Goal: Task Accomplishment & Management: Use online tool/utility

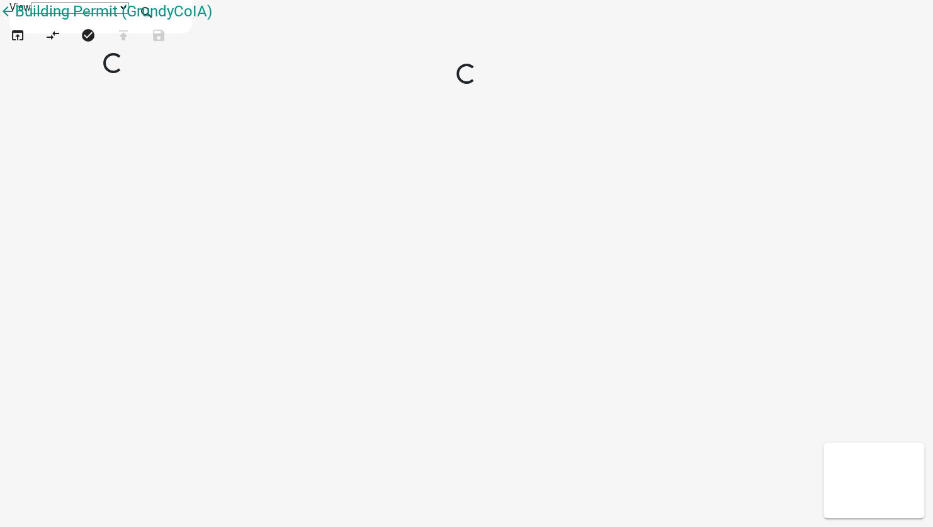
select select "1"
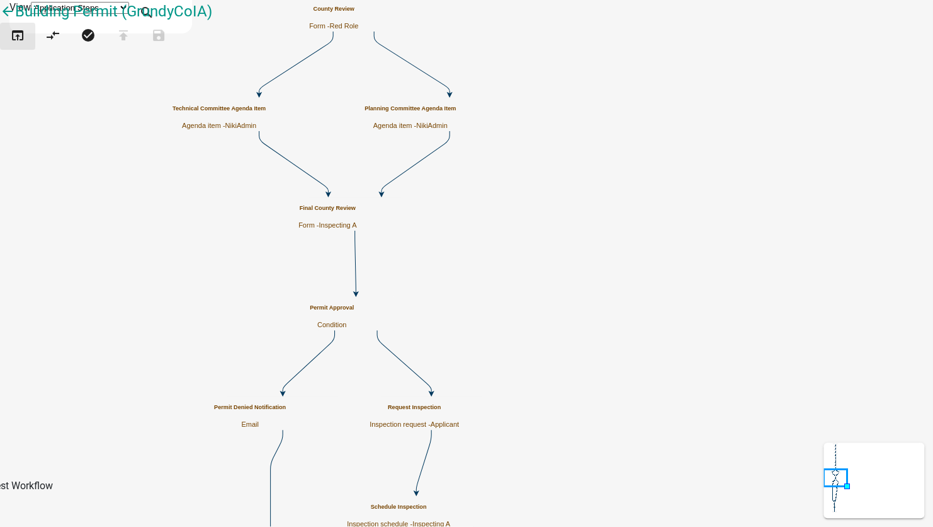
click at [33, 50] on button "open_in_browser" at bounding box center [17, 36] width 35 height 27
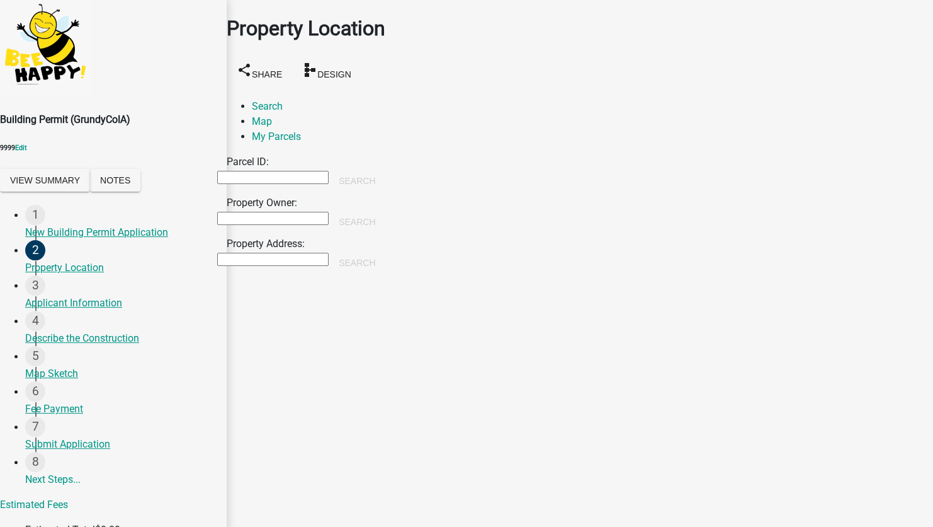
click at [295, 212] on input "Property Owner:" at bounding box center [272, 218] width 111 height 13
type input "[PERSON_NAME]"
click at [385, 210] on button "Search" at bounding box center [357, 221] width 57 height 23
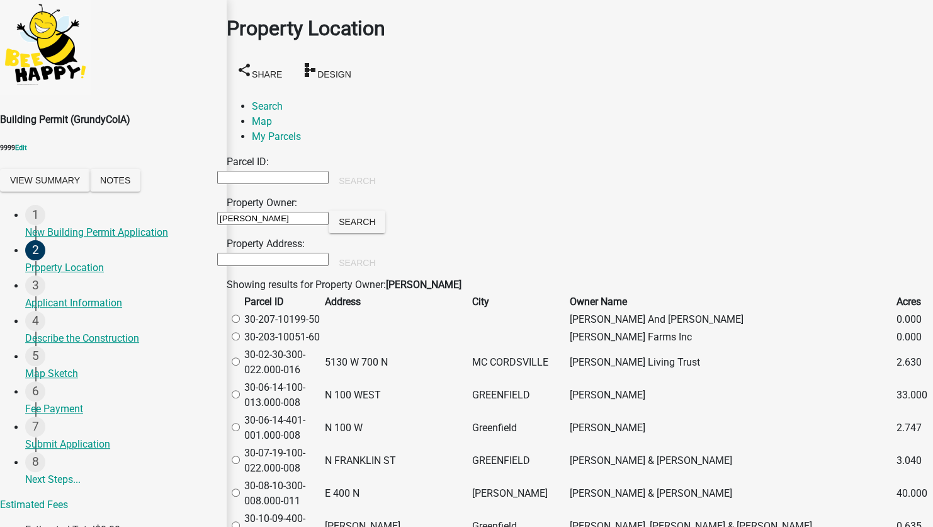
click at [242, 401] on label at bounding box center [242, 395] width 0 height 12
click at [240, 398] on input "radio" at bounding box center [236, 394] width 8 height 8
radio input "true"
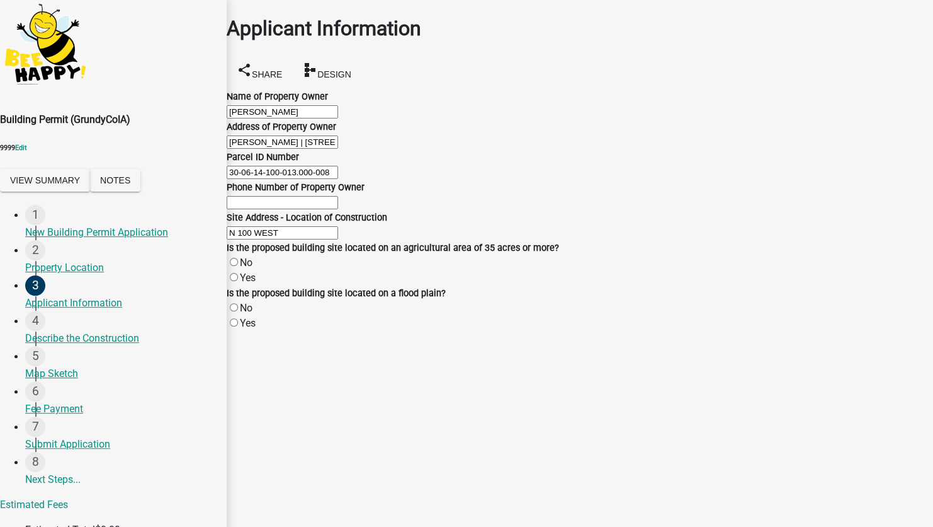
scroll to position [88, 0]
click at [248, 268] on label "No" at bounding box center [246, 262] width 13 height 12
click at [238, 266] on input "No" at bounding box center [234, 262] width 8 height 8
radio input "true"
click at [245, 314] on label "No" at bounding box center [246, 308] width 13 height 12
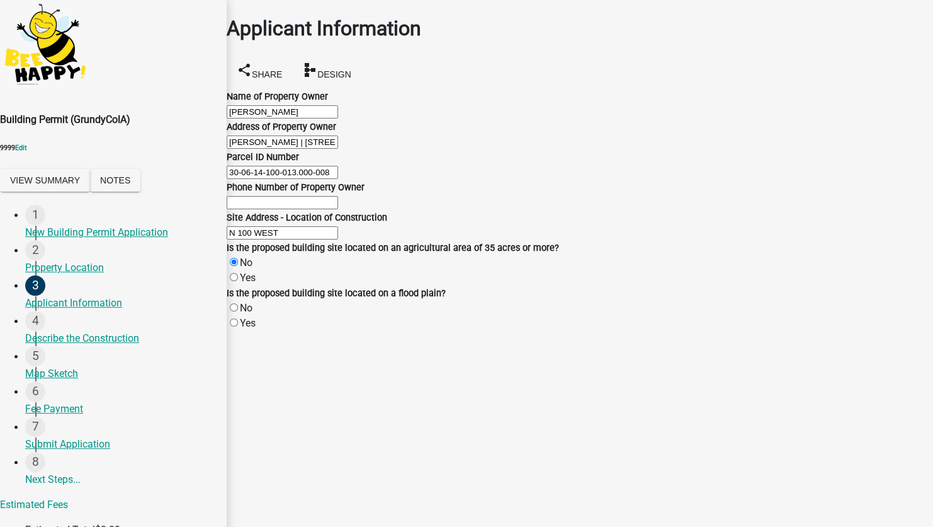
click at [238, 311] on input "No" at bounding box center [234, 307] width 8 height 8
radio input "true"
click at [245, 329] on label "Yes" at bounding box center [248, 323] width 16 height 12
click at [238, 326] on input "Yes" at bounding box center [234, 322] width 8 height 8
radio input "true"
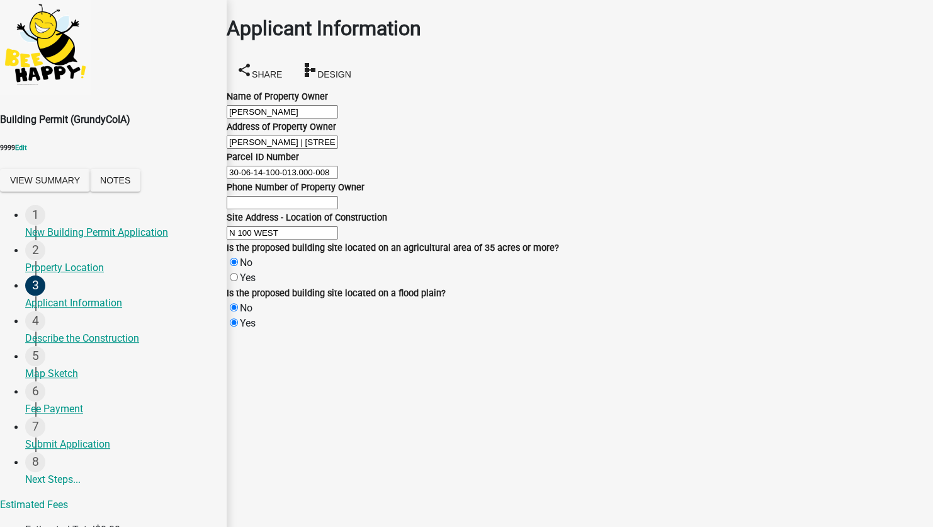
radio input "false"
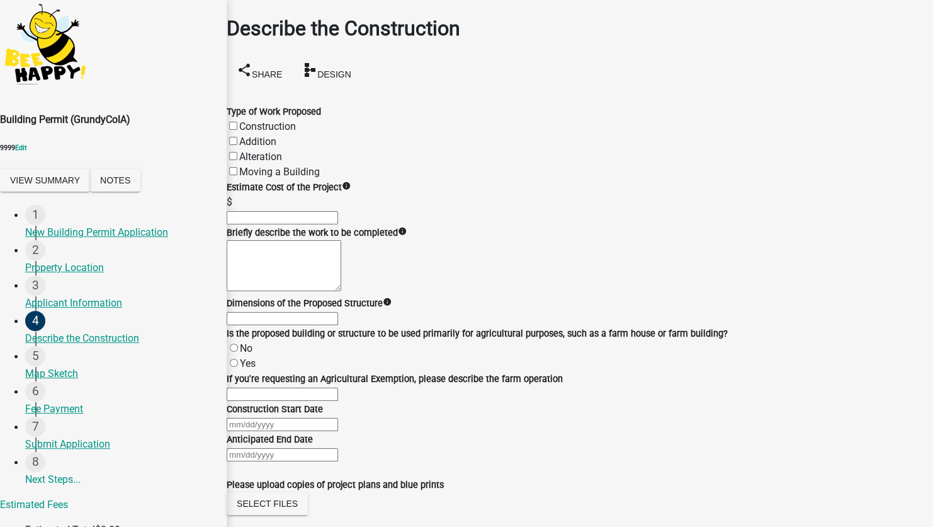
click at [312, 416] on div at bounding box center [580, 423] width 707 height 15
select select "9"
select select "2025"
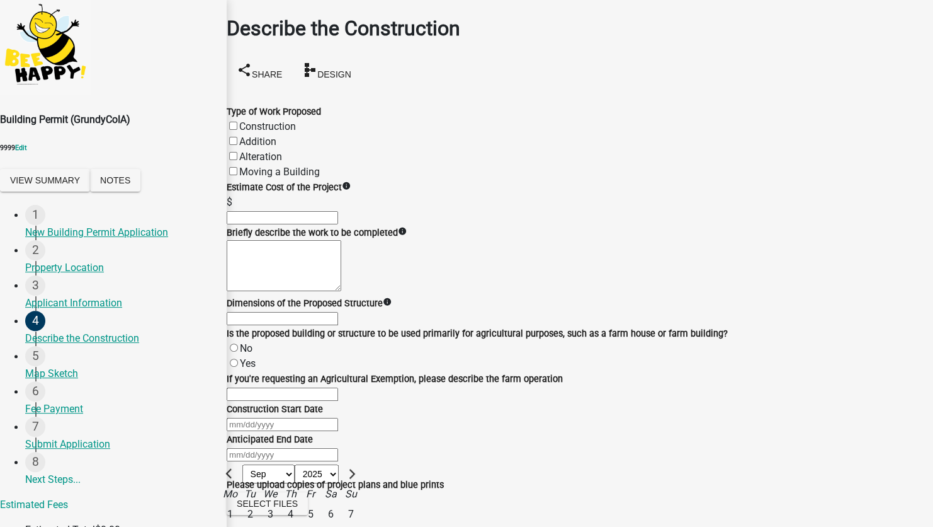
click at [240, 504] on div "1" at bounding box center [230, 514] width 20 height 20
type input "09/01/2025"
select select "9"
select select "2025"
click at [295, 447] on div "Jan Feb Mar Apr May Jun Jul Aug Sep Oct Nov Dec 1525 1526 1527 1528 1529 1530 1…" at bounding box center [580, 454] width 707 height 15
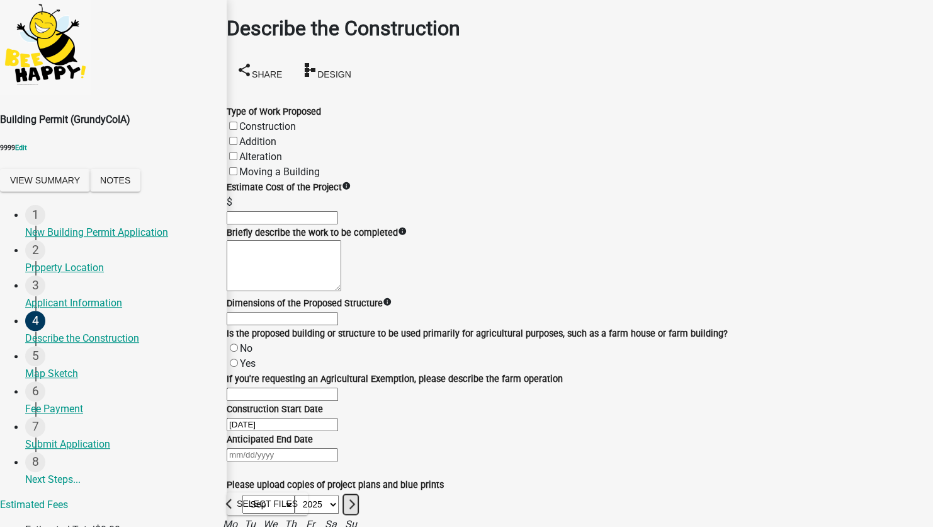
click at [358, 494] on button "Next month" at bounding box center [350, 504] width 15 height 20
select select "10"
type input "10/31/2025"
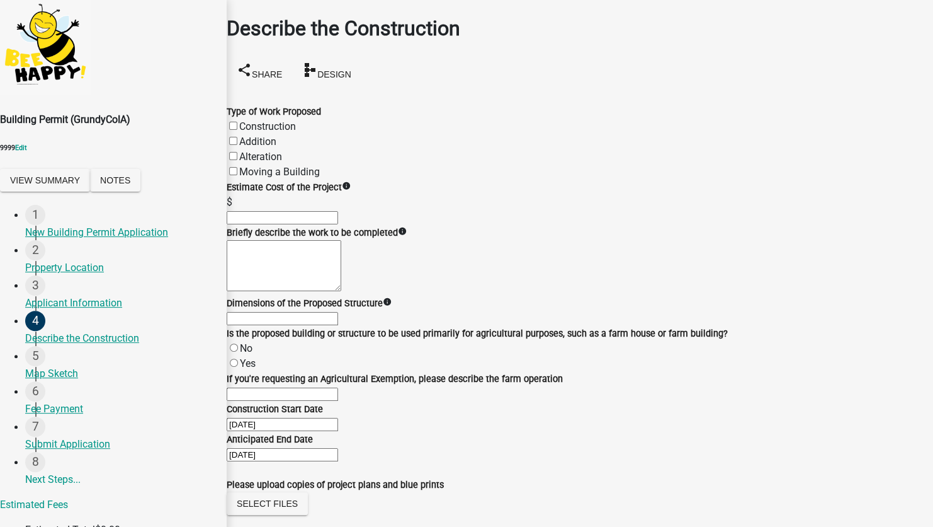
click at [248, 151] on label "Alteration" at bounding box center [260, 157] width 43 height 12
click at [237, 152] on input "Alteration" at bounding box center [233, 156] width 8 height 8
checkbox input "true"
checkbox input "false"
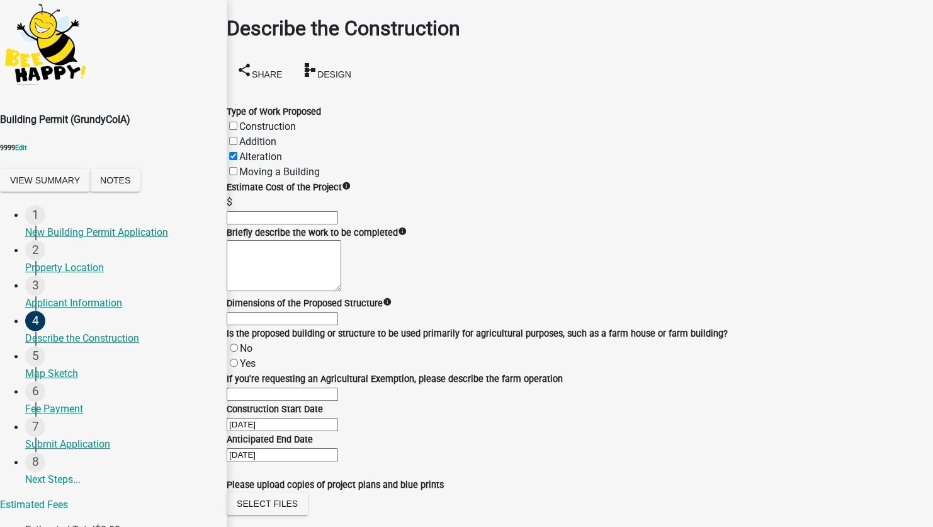
checkbox input "true"
checkbox input "false"
click at [278, 219] on input "text" at bounding box center [282, 217] width 111 height 13
type input "8500"
click at [258, 291] on textarea "Briefly describe the work to be completed" at bounding box center [284, 265] width 115 height 51
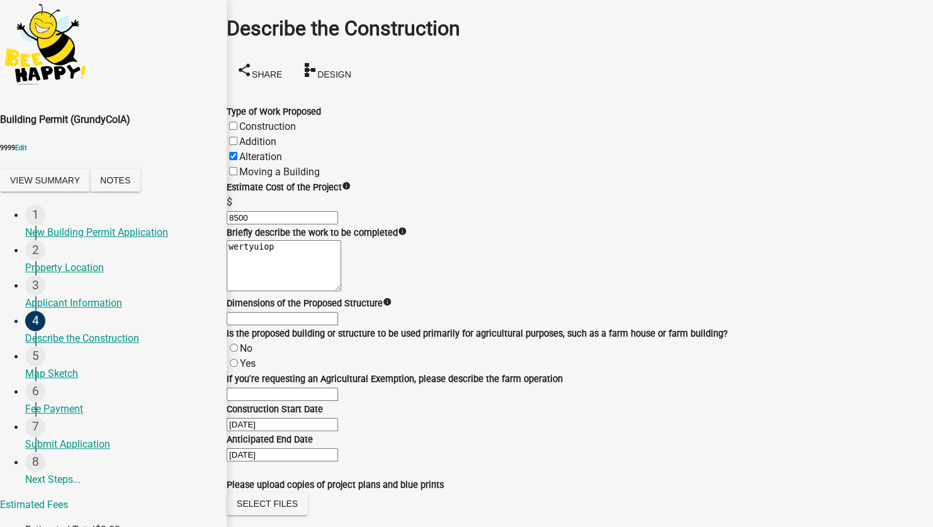
type textarea "wertyuiop"
click at [291, 325] on input "Dimensions of the Proposed Structure" at bounding box center [282, 318] width 111 height 13
type input "25*25"
click at [250, 326] on div "Is the proposed building or structure to be used primarily for agricultural pur…" at bounding box center [580, 333] width 707 height 15
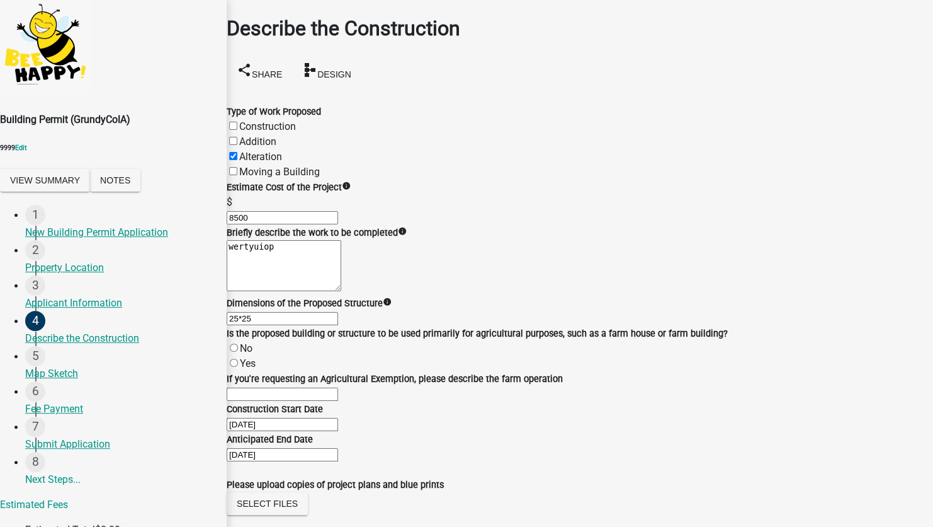
click at [249, 342] on label "No" at bounding box center [246, 348] width 13 height 12
click at [238, 343] on input "No" at bounding box center [234, 347] width 8 height 8
radio input "true"
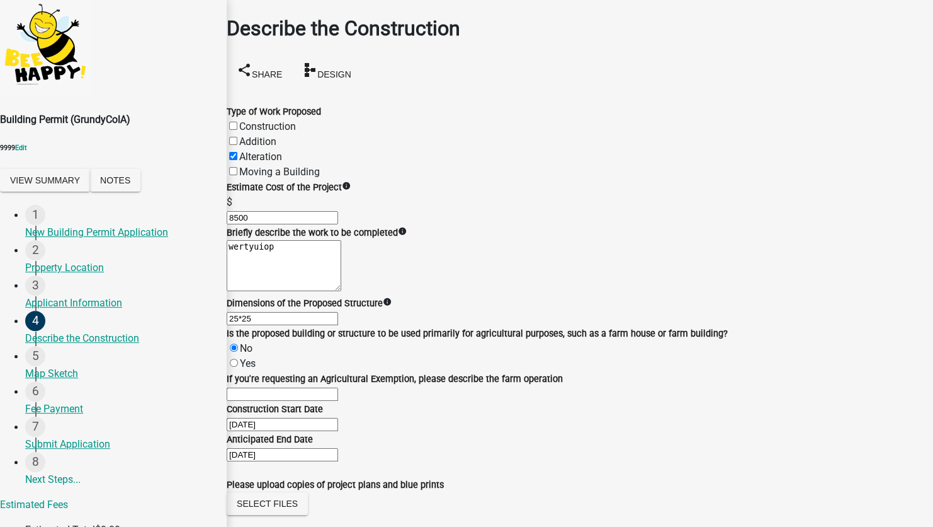
scroll to position [0, 0]
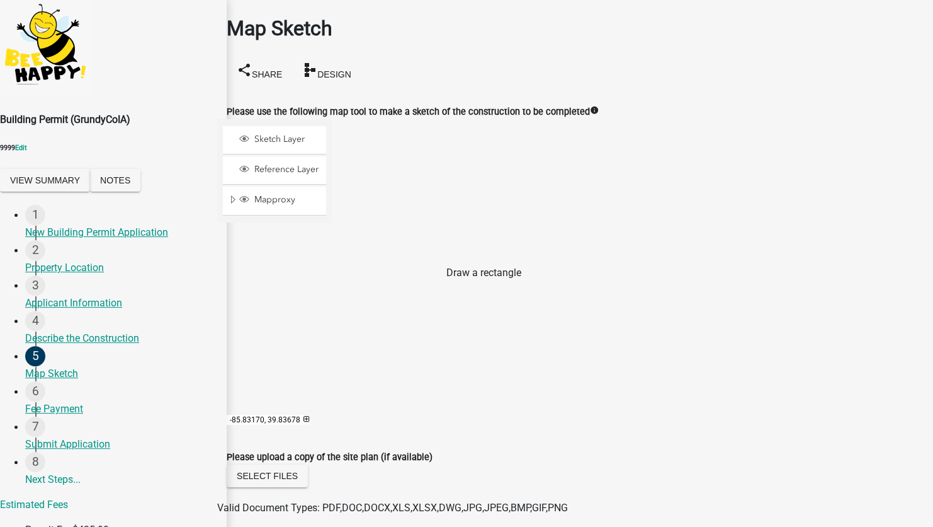
click at [357, 287] on span at bounding box center [351, 292] width 10 height 10
click at [332, 307] on div at bounding box center [332, 276] width 0 height 315
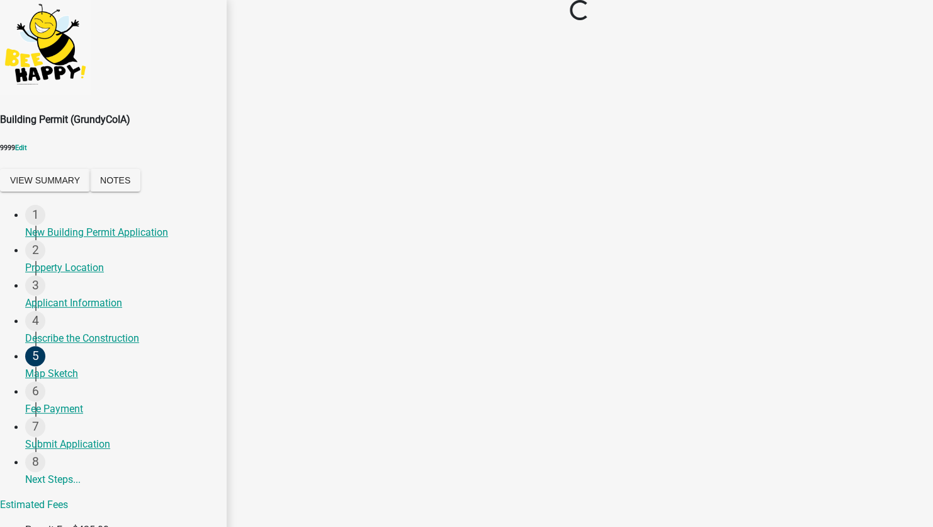
scroll to position [0, 0]
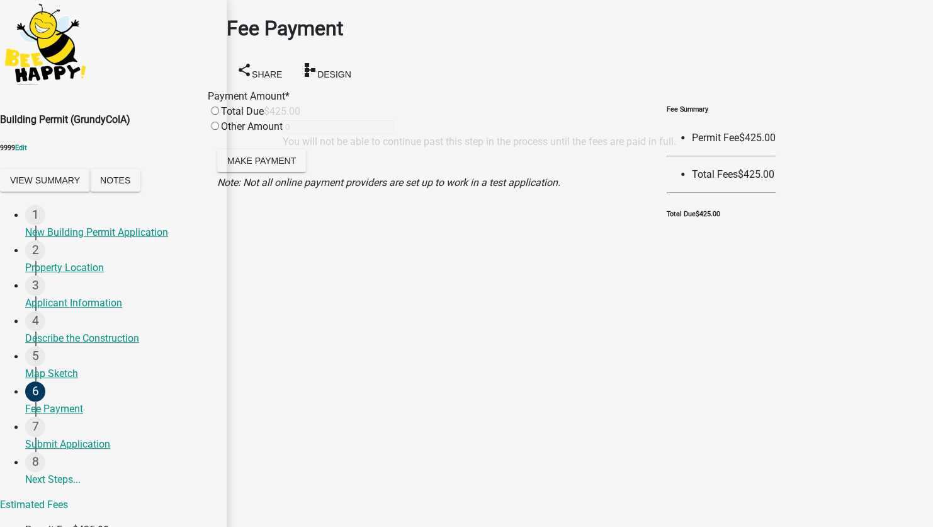
click at [219, 111] on input "radio" at bounding box center [215, 110] width 8 height 8
radio input "true"
type input "425"
select select "7a05b38e-f62b-4aa5-8b88-5caa34cee38a"
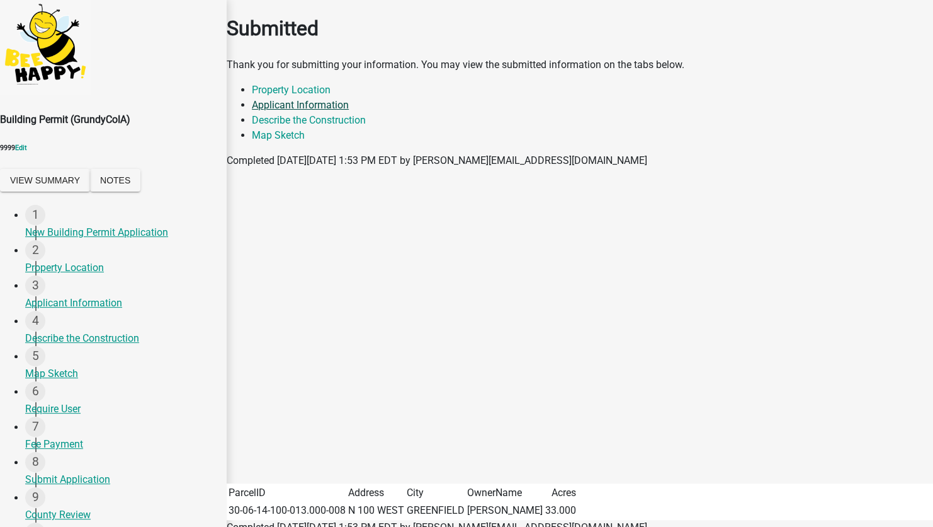
click at [349, 111] on link "Applicant Information" at bounding box center [300, 105] width 97 height 12
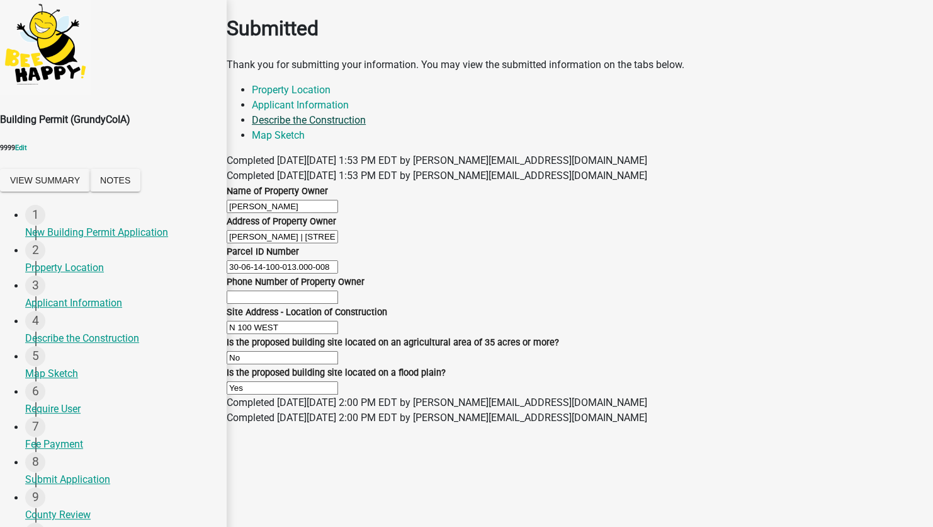
click at [366, 116] on link "Describe the Construction" at bounding box center [309, 120] width 114 height 12
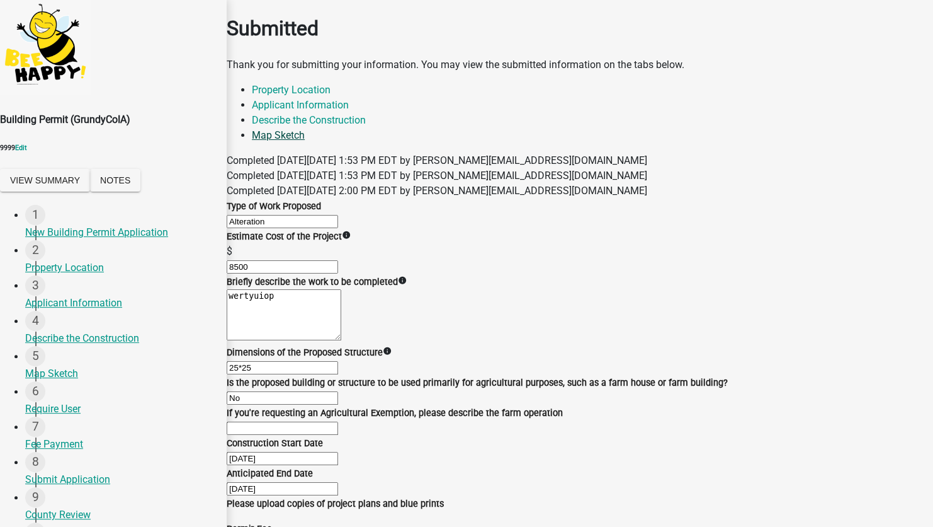
click at [305, 129] on link "Map Sketch" at bounding box center [278, 135] width 53 height 12
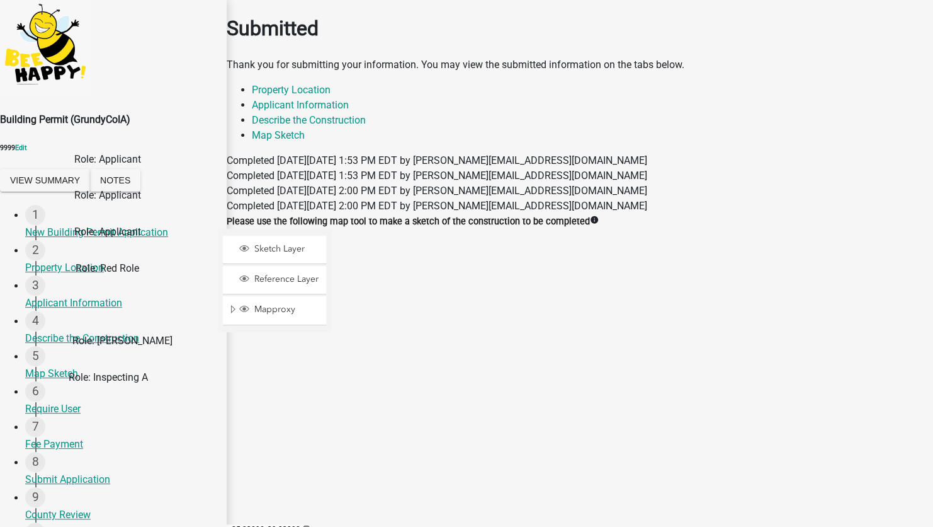
scroll to position [280, 0]
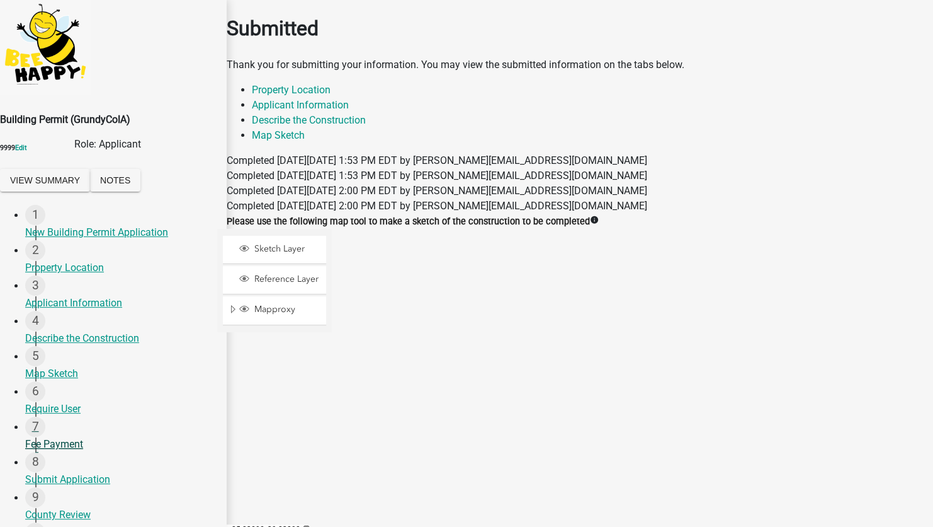
click at [79, 437] on div "Fee Payment" at bounding box center [120, 444] width 191 height 15
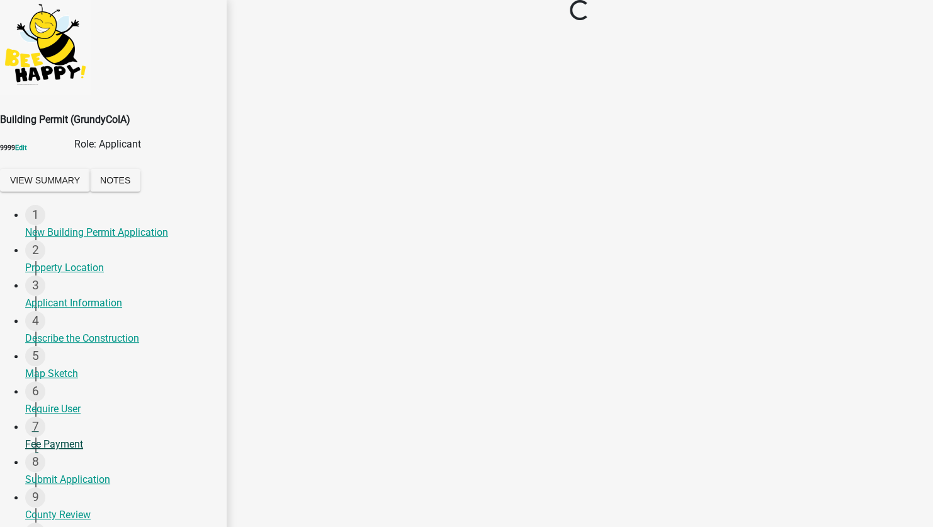
scroll to position [0, 0]
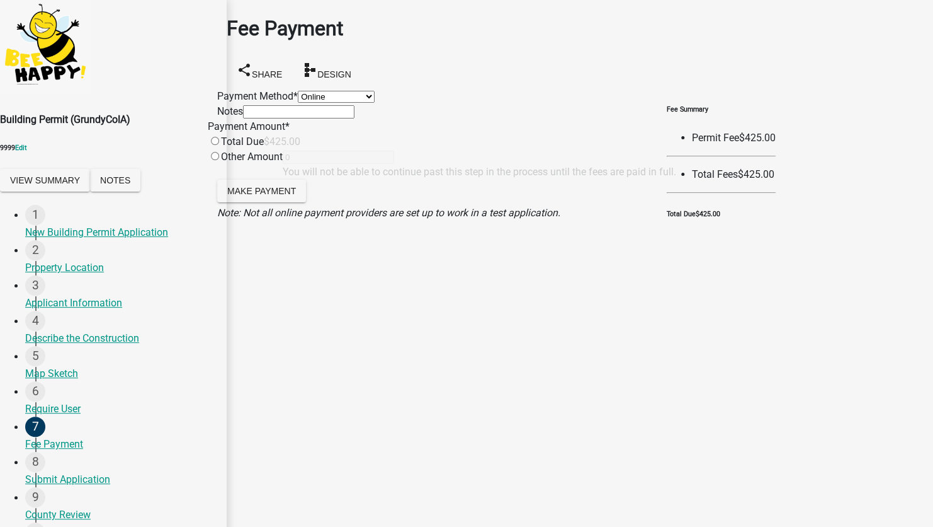
click at [298, 103] on select "Credit Card POS Check Cash Online" at bounding box center [336, 97] width 77 height 12
click at [298, 91] on select "Credit Card POS Check Cash Online" at bounding box center [336, 97] width 77 height 12
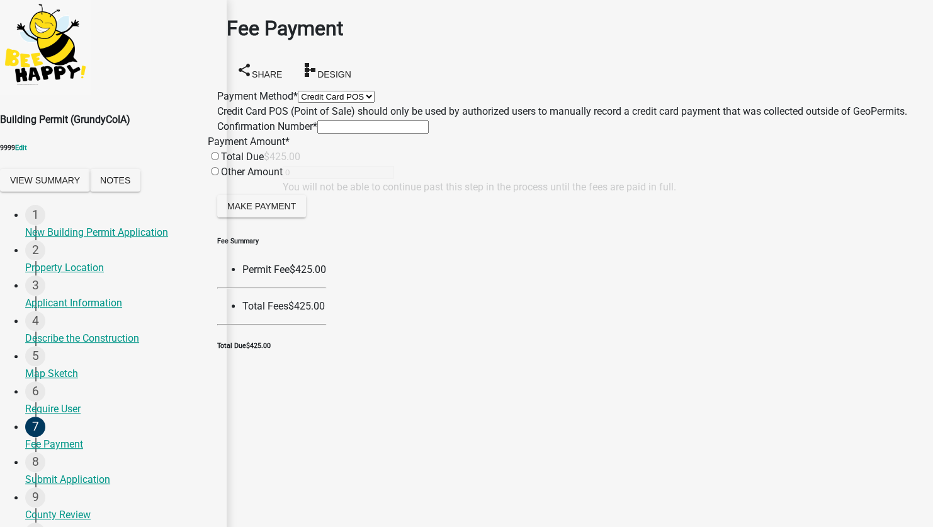
click at [312, 103] on select "Credit Card POS Check Cash Online" at bounding box center [336, 97] width 77 height 12
select select "1: 0"
click at [298, 91] on select "Credit Card POS Check Cash Online" at bounding box center [336, 97] width 77 height 12
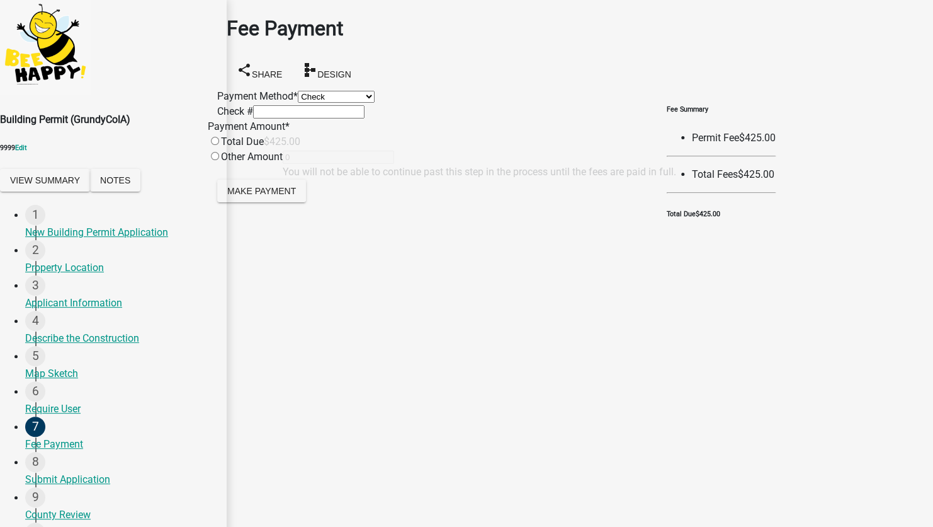
click at [219, 145] on input "radio" at bounding box center [215, 141] width 8 height 8
radio input "true"
type input "425"
click at [296, 195] on span "Make Payment" at bounding box center [261, 190] width 69 height 10
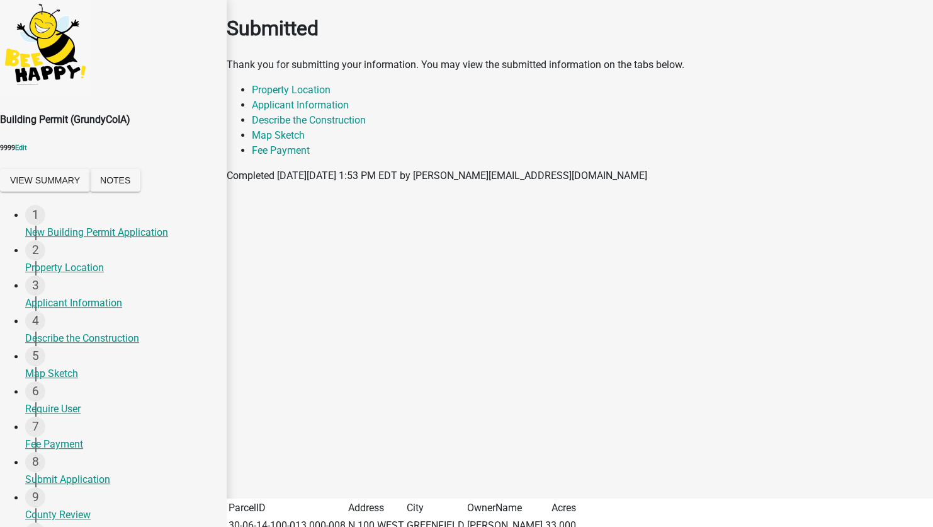
scroll to position [63, 0]
click at [90, 472] on div "Submit Application" at bounding box center [120, 479] width 191 height 15
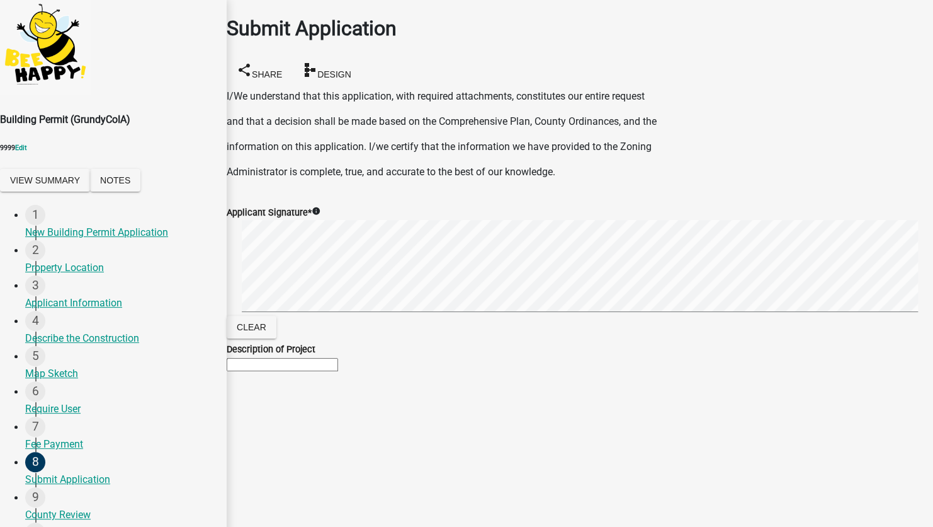
click at [190, 179] on div "Building Permit (GrundyCoIA) 9999 Edit View Summary Notes 1 New Building Permit…" at bounding box center [466, 364] width 933 height 729
click at [673, 250] on div "Building Permit (GrundyCoIA) 9999 Edit View Summary Notes 1 New Building Permit…" at bounding box center [466, 364] width 933 height 729
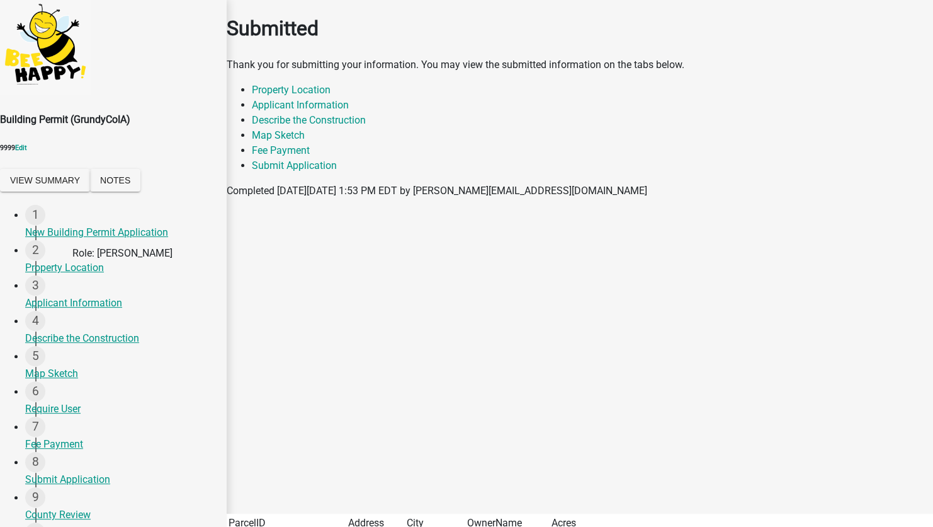
select select "eaefc8ff-ef98-48b7-950b-95f8f4a539fa"
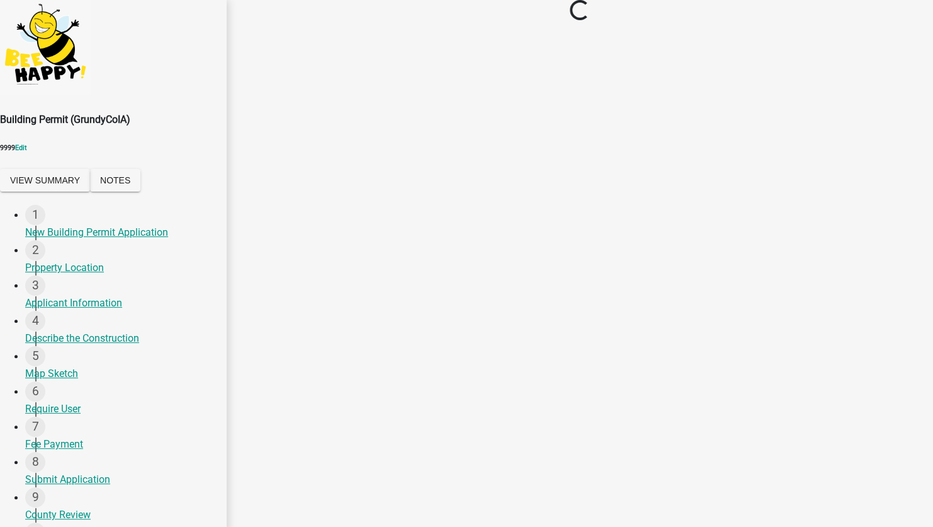
scroll to position [244, 0]
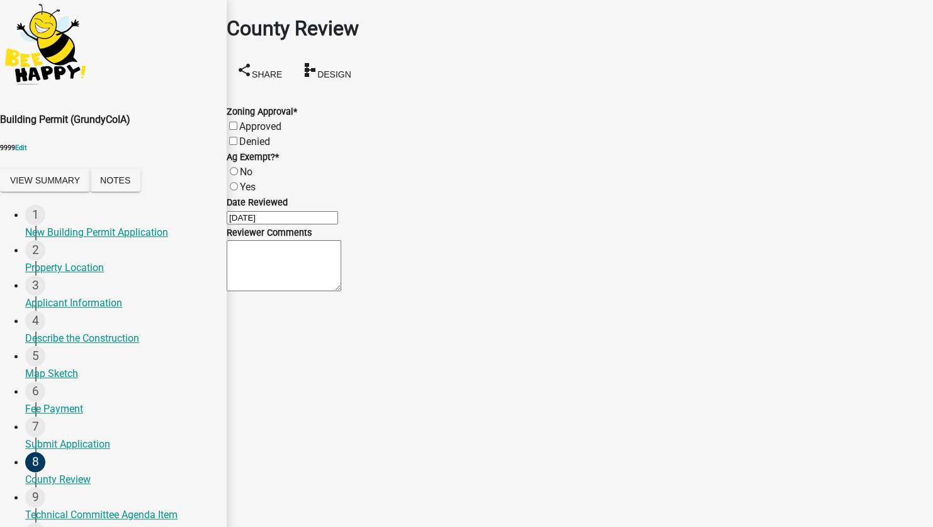
click at [265, 120] on label "Approved" at bounding box center [260, 126] width 42 height 12
click at [237, 122] on input "Approved" at bounding box center [233, 126] width 8 height 8
checkbox input "true"
checkbox input "false"
click at [245, 166] on label "No" at bounding box center [246, 172] width 13 height 12
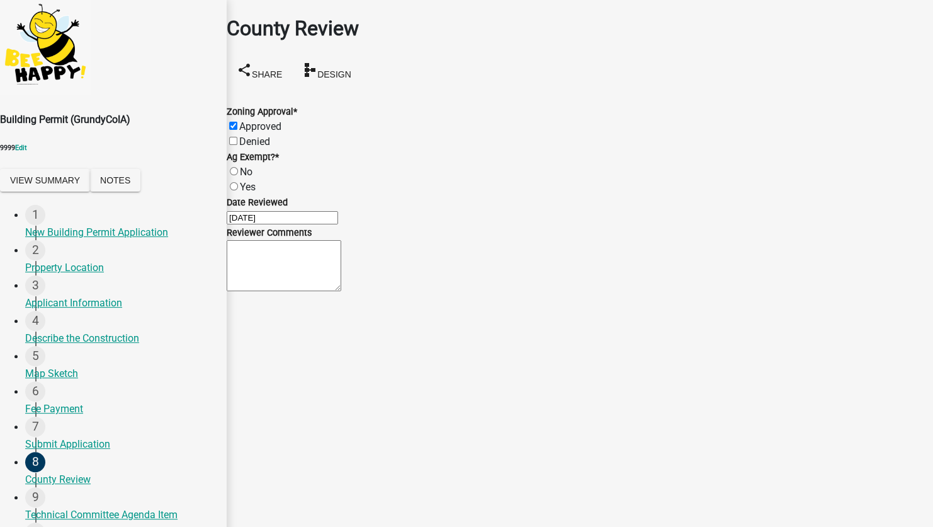
click at [238, 167] on input "No" at bounding box center [234, 171] width 8 height 8
radio input "true"
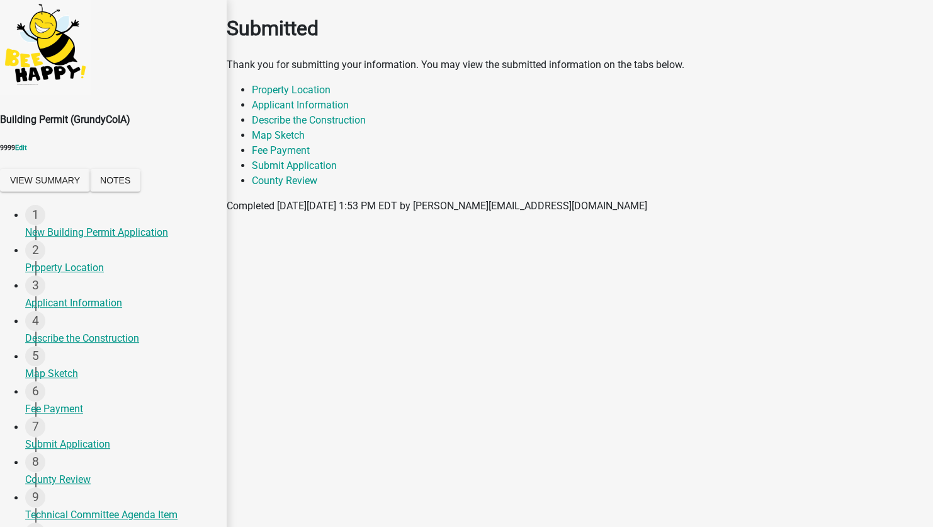
select select "7a05b38e-f62b-4aa5-8b88-5caa34cee38a"
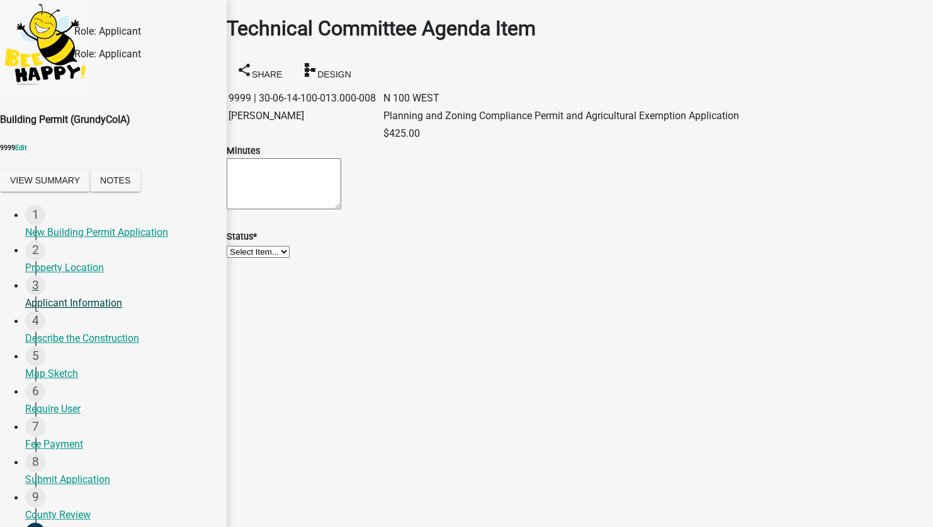
scroll to position [181, 0]
click at [280, 209] on textarea "Minutes" at bounding box center [284, 183] width 115 height 51
type textarea "utq"
click at [290, 258] on select "Select Item... Unheard Tabled Approved Denied" at bounding box center [258, 252] width 63 height 12
click at [242, 258] on select "Select Item... Unheard Tabled Approved Denied" at bounding box center [258, 252] width 63 height 12
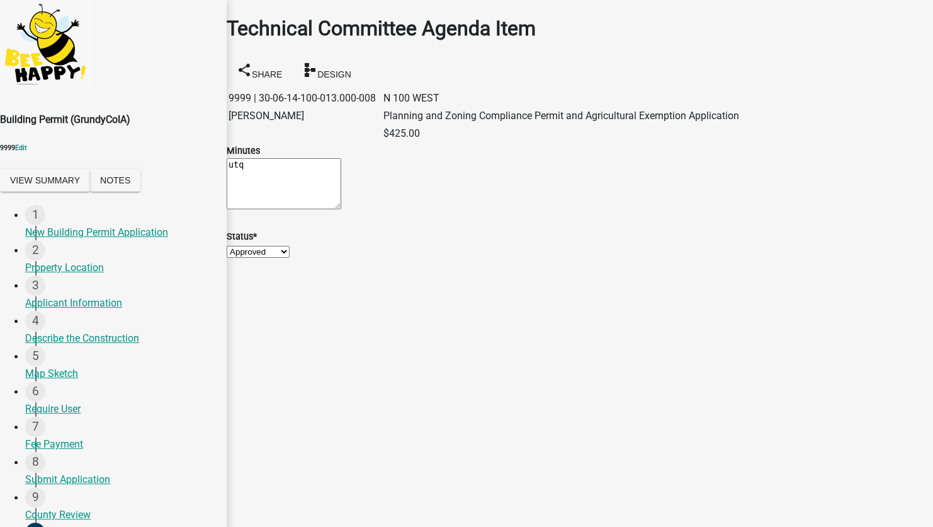
select select "103a0dfb-ea48-458b-ad4d-6d97921fd832"
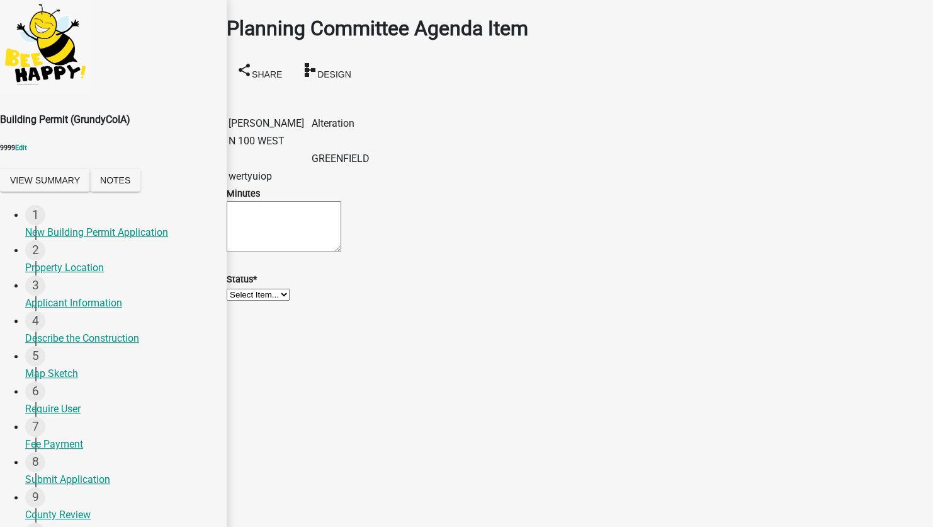
click at [282, 252] on textarea "Minutes" at bounding box center [284, 226] width 115 height 51
type textarea "fdghjk"
click at [290, 300] on select "Select Item... Unheard Tabled Approved Denied" at bounding box center [258, 294] width 63 height 12
click at [242, 300] on select "Select Item... Unheard Tabled Approved Denied" at bounding box center [258, 294] width 63 height 12
select select "5f88ddf7-3658-46b9-a14d-170363878332"
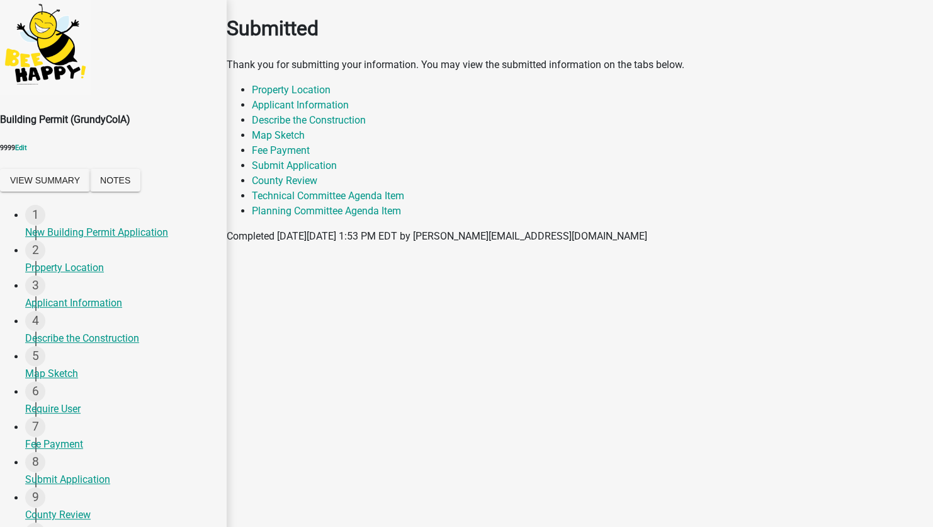
scroll to position [152, 0]
select select "a084b4c1-39ff-4d10-b7ee-2f79f5ee59ab"
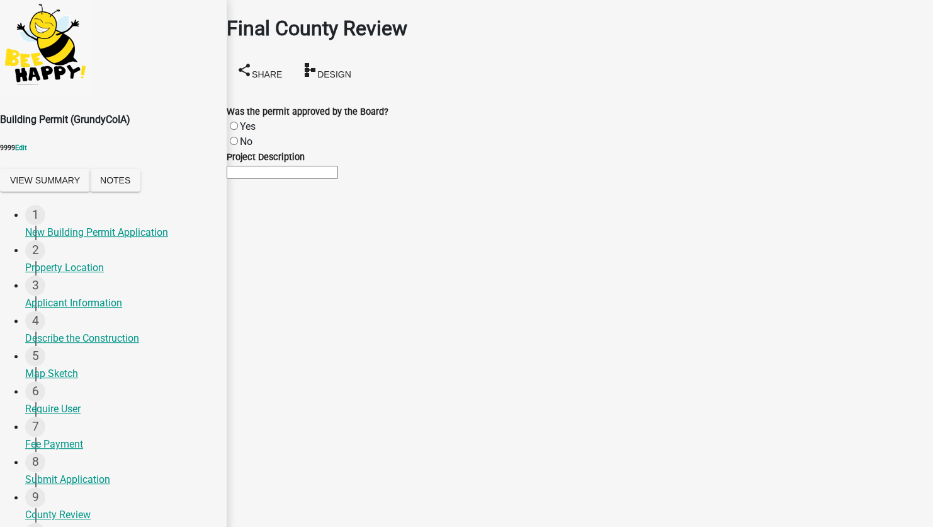
click at [248, 120] on label "Yes" at bounding box center [248, 126] width 16 height 12
click at [238, 122] on input "Yes" at bounding box center [234, 126] width 8 height 8
radio input "true"
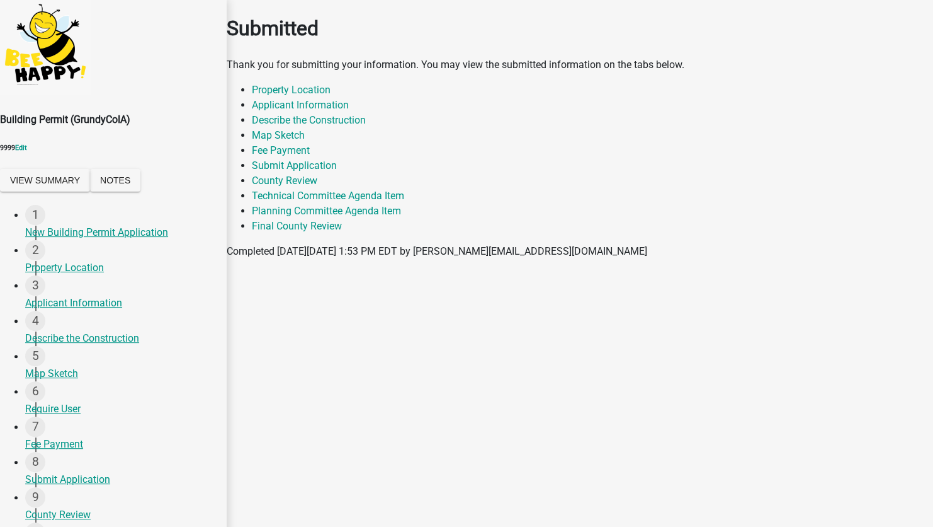
scroll to position [152, 0]
select select "46f061d0-ca05-4526-87ad-bae6256f3e47"
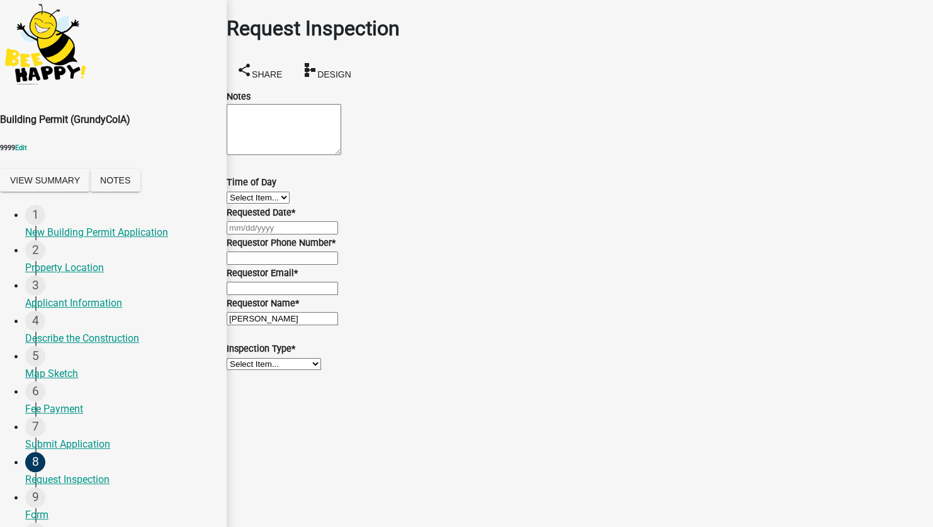
click at [297, 235] on div at bounding box center [580, 227] width 707 height 15
select select "9"
select select "2025"
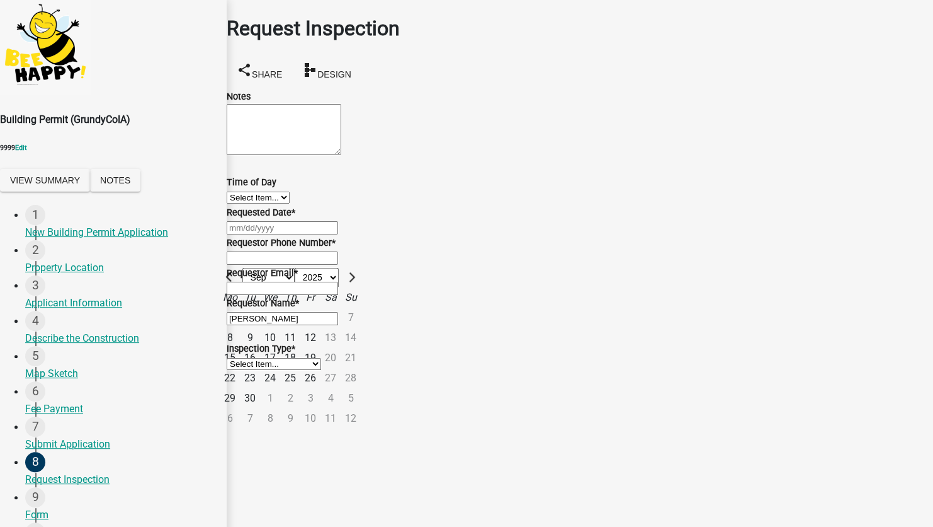
click at [280, 388] on div "24" at bounding box center [270, 378] width 20 height 20
type input "09/24/2025"
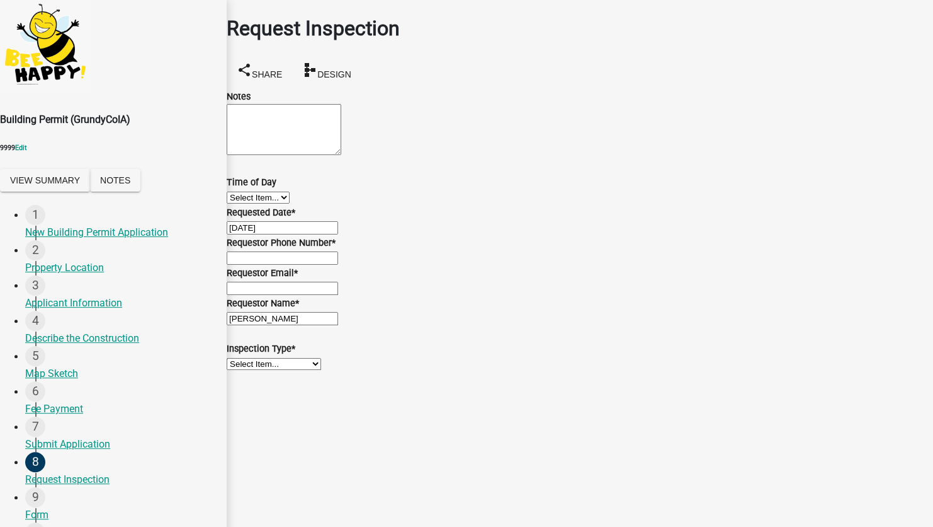
click at [316, 265] on input "Requestor Phone Number *" at bounding box center [282, 257] width 111 height 13
type input "5555555555"
click at [300, 282] on input "Requestor Email *" at bounding box center [282, 288] width 111 height 13
type input "test@schneidergis.com"
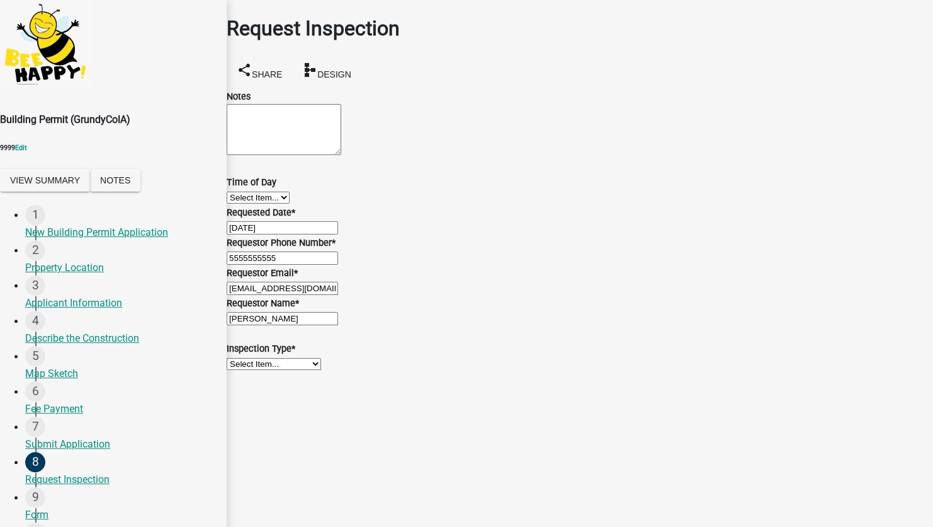
click at [290, 370] on select "Select Item... Footing & Foundation HVAC Electrical Plumbing" at bounding box center [274, 364] width 94 height 12
click at [242, 370] on select "Select Item... Footing & Foundation HVAC Electrical Plumbing" at bounding box center [274, 364] width 94 height 12
select select "b7df05f6-97e8-4db5-9a4c-e33df0066f37"
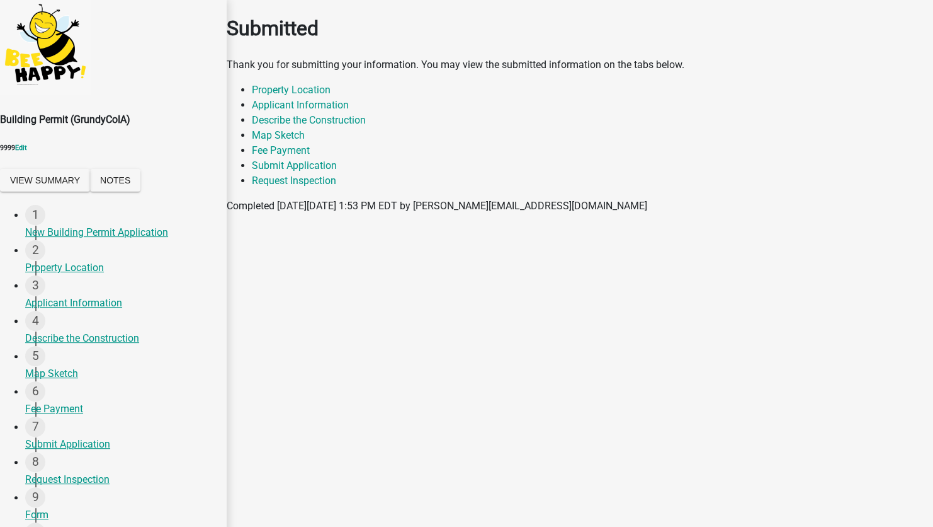
click at [52, 507] on div "Form" at bounding box center [120, 514] width 191 height 15
click at [48, 487] on div "9 Form" at bounding box center [120, 504] width 191 height 35
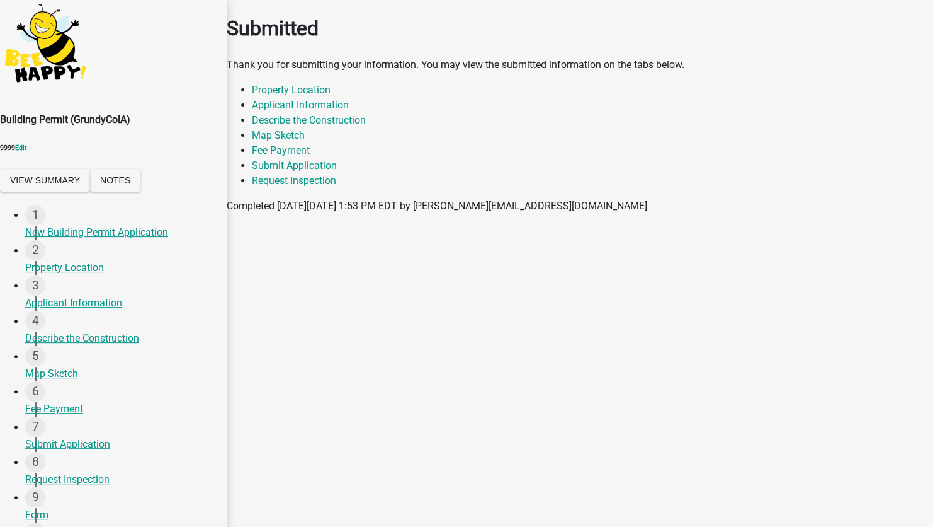
click at [60, 507] on div "Form" at bounding box center [120, 514] width 191 height 15
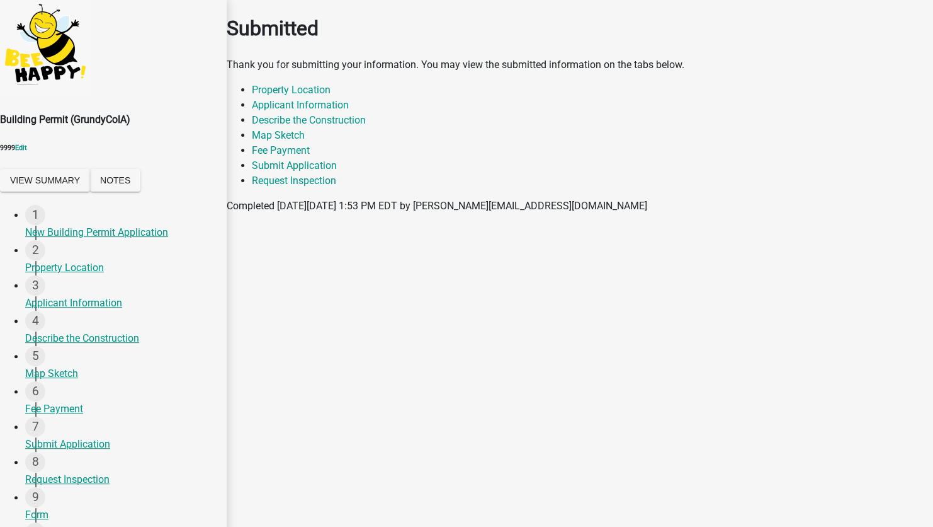
scroll to position [0, 0]
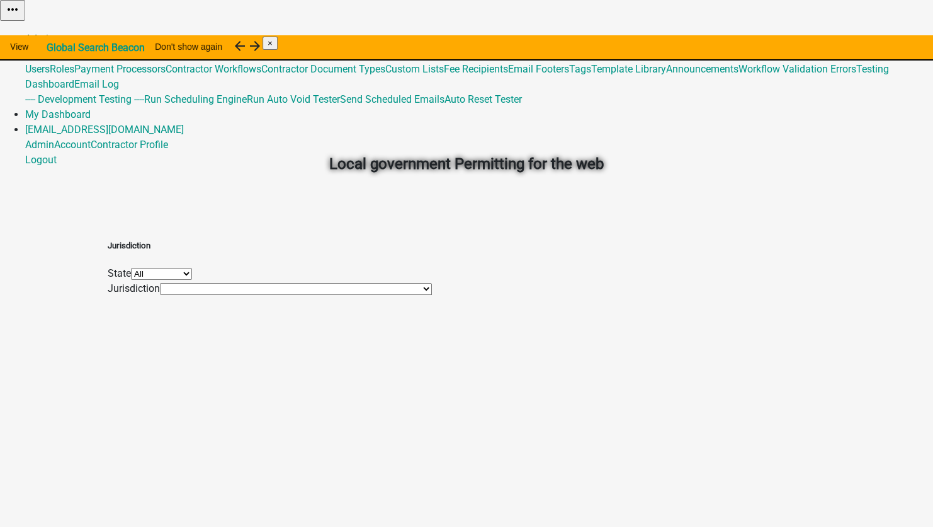
click at [54, 33] on link "Admin" at bounding box center [39, 39] width 29 height 12
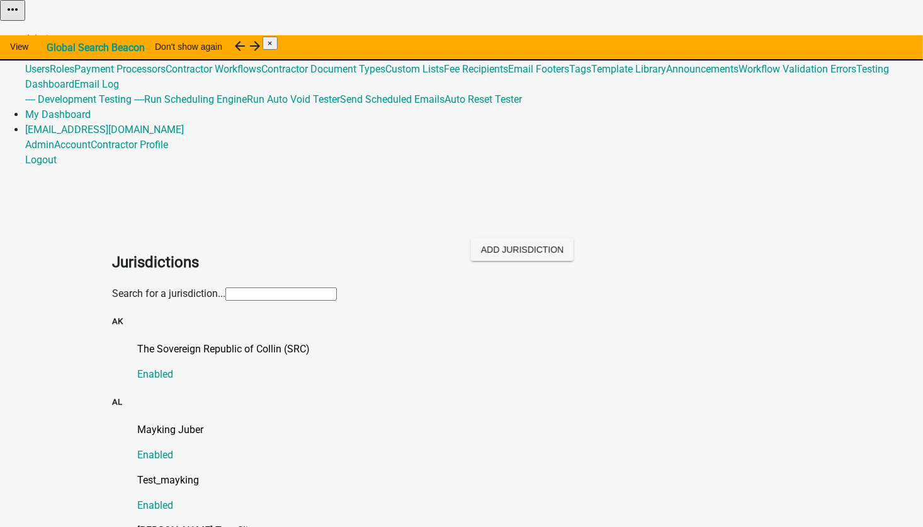
click at [225, 287] on input "text" at bounding box center [280, 293] width 111 height 13
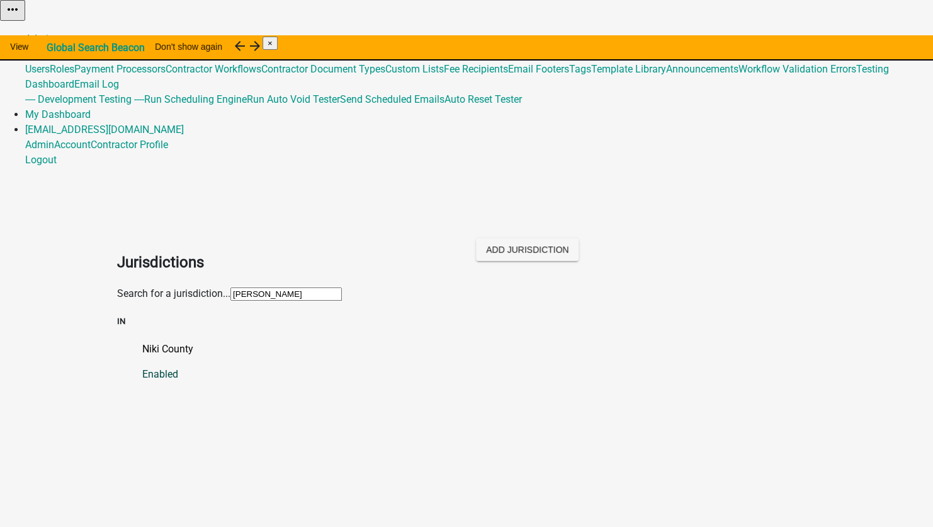
type input "niki"
click at [142, 341] on p "Niki County" at bounding box center [479, 348] width 674 height 15
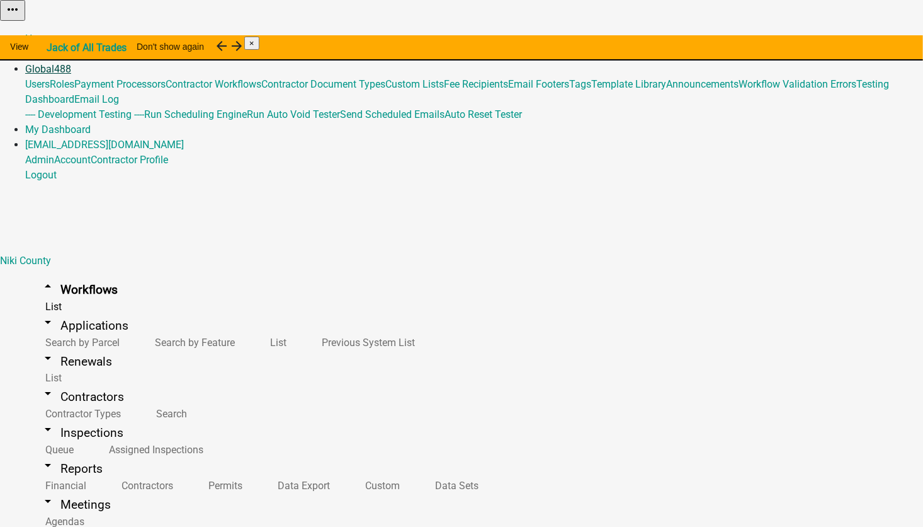
click at [71, 63] on link "Global 488" at bounding box center [48, 69] width 46 height 12
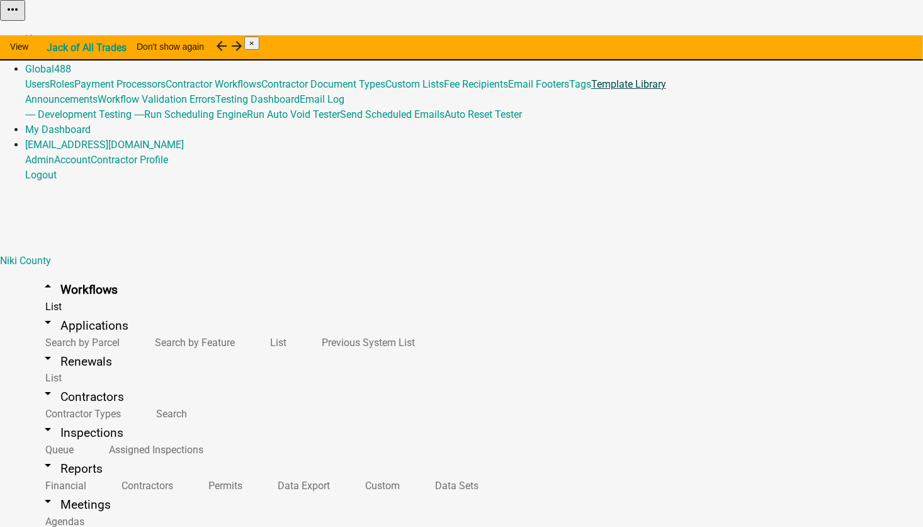
click at [591, 90] on link "Template Library" at bounding box center [628, 84] width 75 height 12
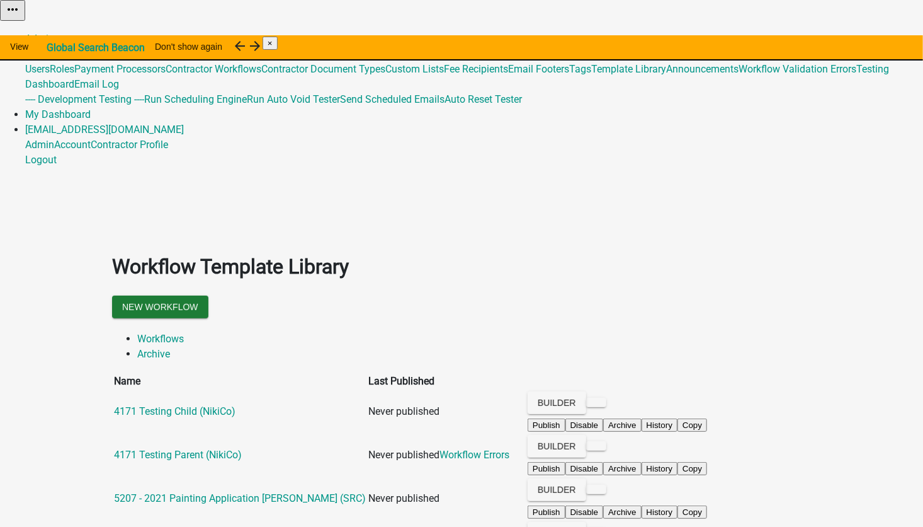
scroll to position [63, 0]
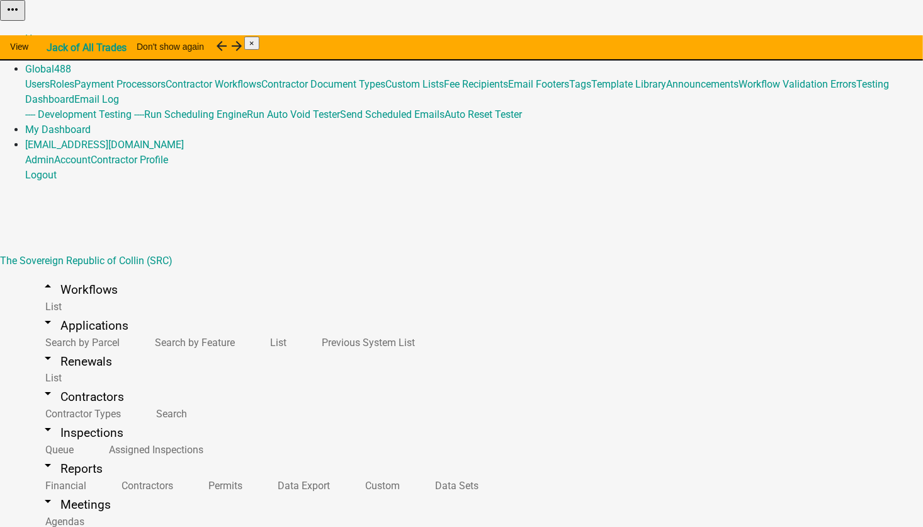
select select "12: 4761df22-ac3d-482c-9e2c-519bf4fba0f3"
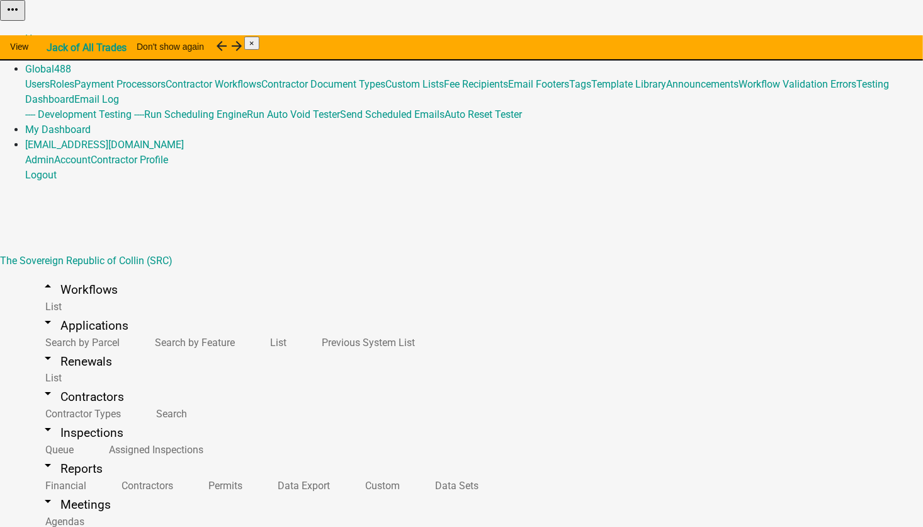
select select
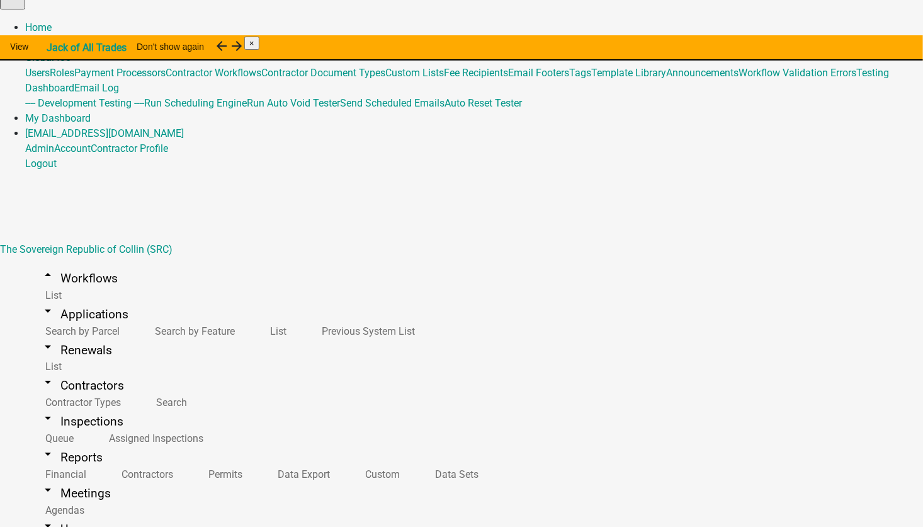
scroll to position [15, 0]
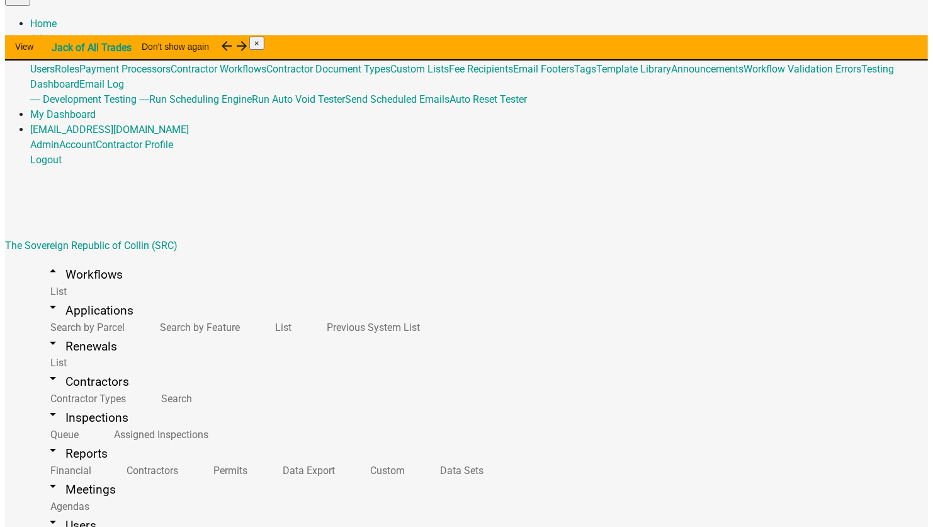
scroll to position [239, 0]
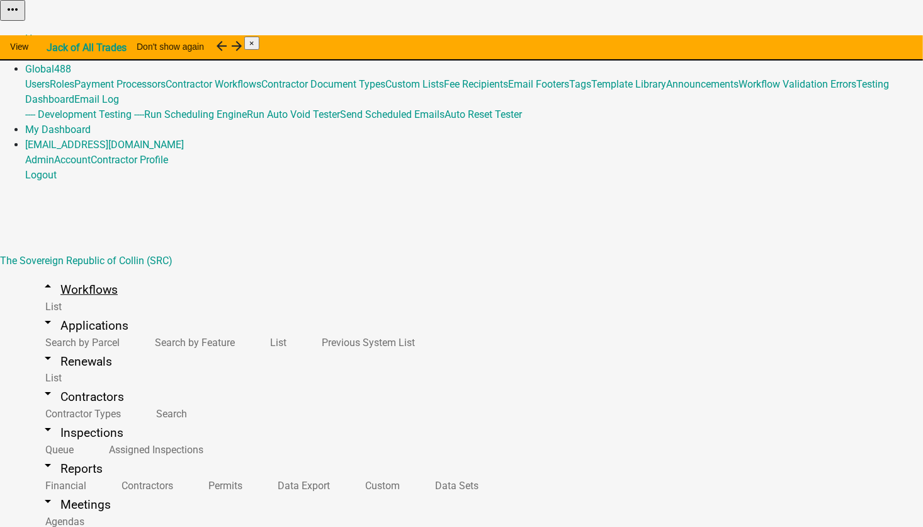
click at [69, 275] on link "arrow_drop_up Workflows" at bounding box center [79, 290] width 108 height 30
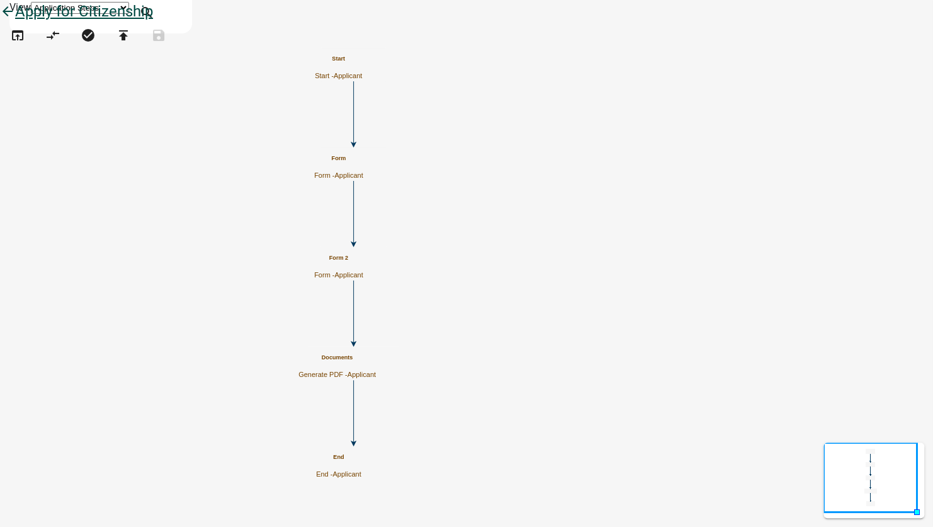
click at [15, 21] on icon "arrow_back" at bounding box center [7, 13] width 15 height 18
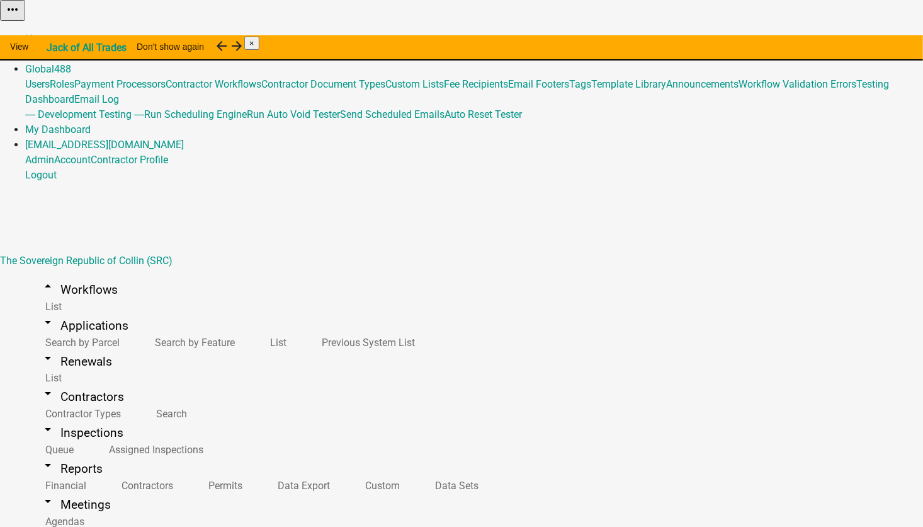
drag, startPoint x: 584, startPoint y: 20, endPoint x: 590, endPoint y: 226, distance: 206.0
click at [54, 48] on link "Admin" at bounding box center [39, 54] width 29 height 12
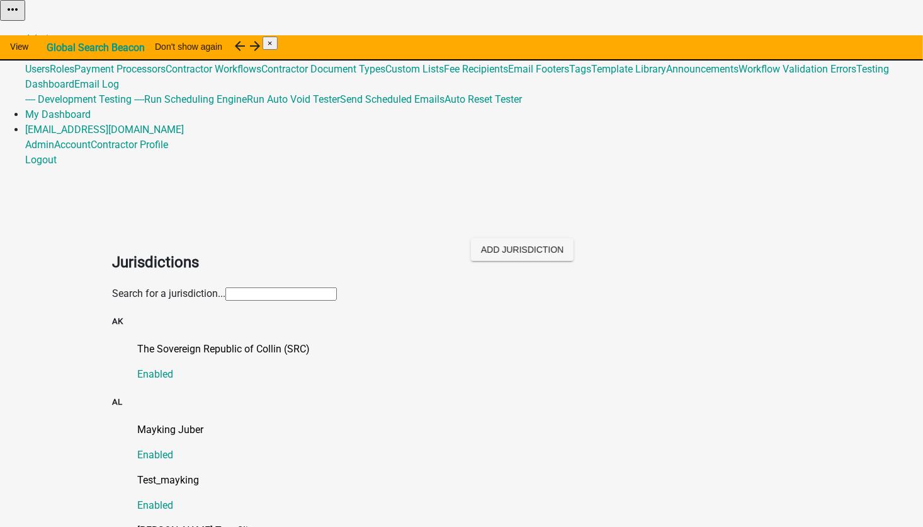
click at [208, 286] on div "Search for a jurisdiction..." at bounding box center [461, 293] width 699 height 15
click at [225, 287] on input "text" at bounding box center [280, 293] width 111 height 13
type input "s"
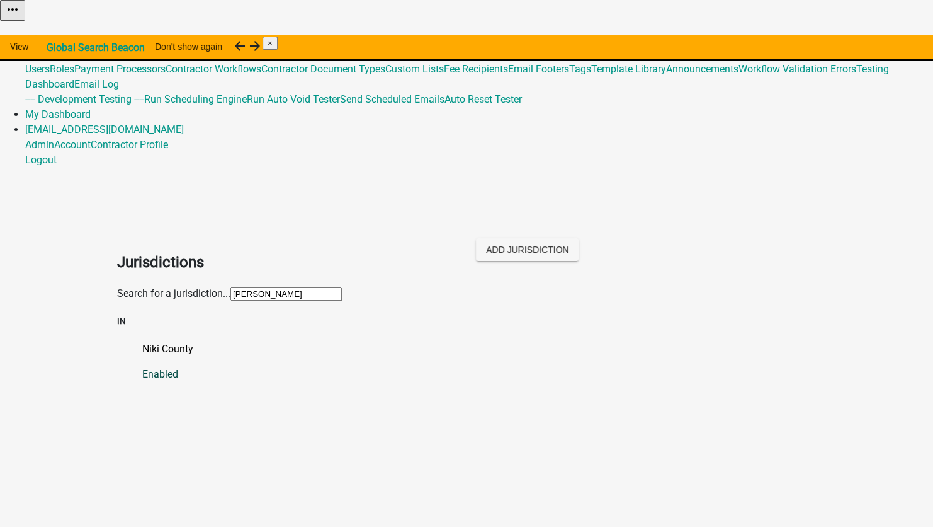
type input "[PERSON_NAME]"
click at [142, 341] on p "Niki County" at bounding box center [479, 348] width 674 height 15
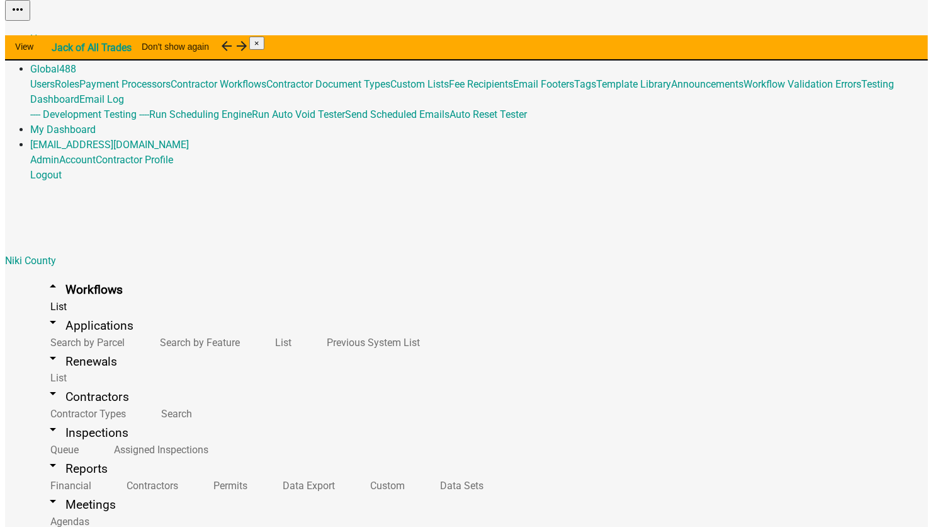
scroll to position [1890, 0]
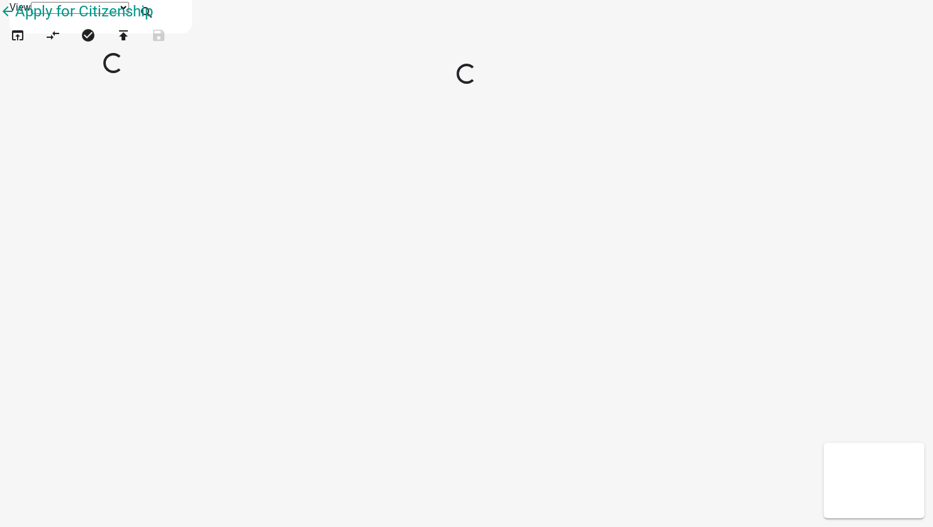
select select "1"
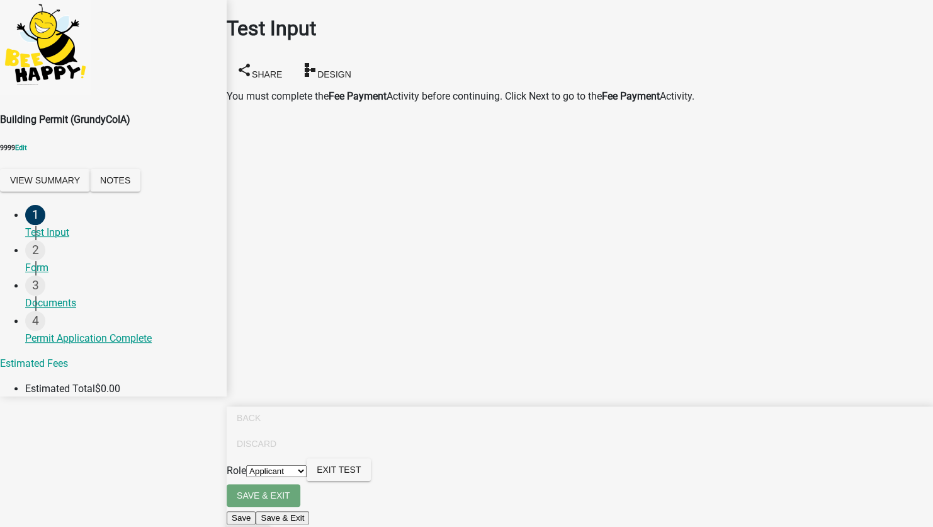
click at [260, 526] on span "Next" at bounding box center [248, 536] width 23 height 10
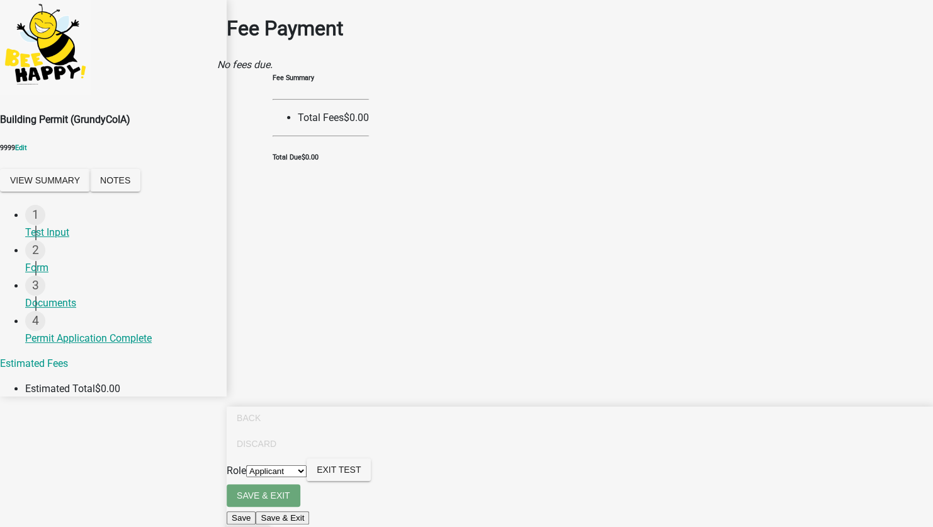
click at [260, 526] on span "Next" at bounding box center [248, 536] width 23 height 10
click at [307, 477] on select "Applicant Inspecting A NikiAdmin Red Role" at bounding box center [276, 471] width 60 height 12
select select "7a05b38e-f62b-4aa5-8b88-5caa34cee38a"
click at [307, 477] on select "Applicant Inspecting A NikiAdmin Red Role" at bounding box center [276, 471] width 60 height 12
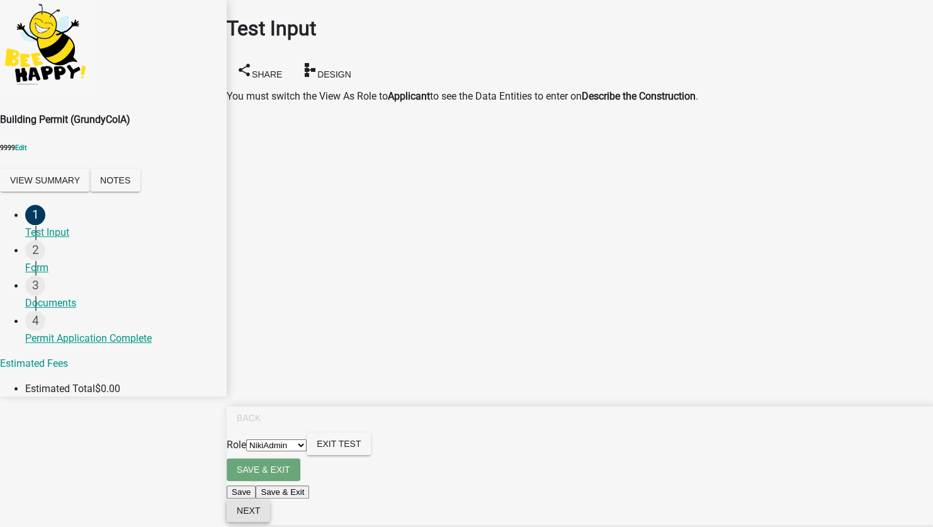
click at [270, 518] on button "Next" at bounding box center [248, 510] width 43 height 23
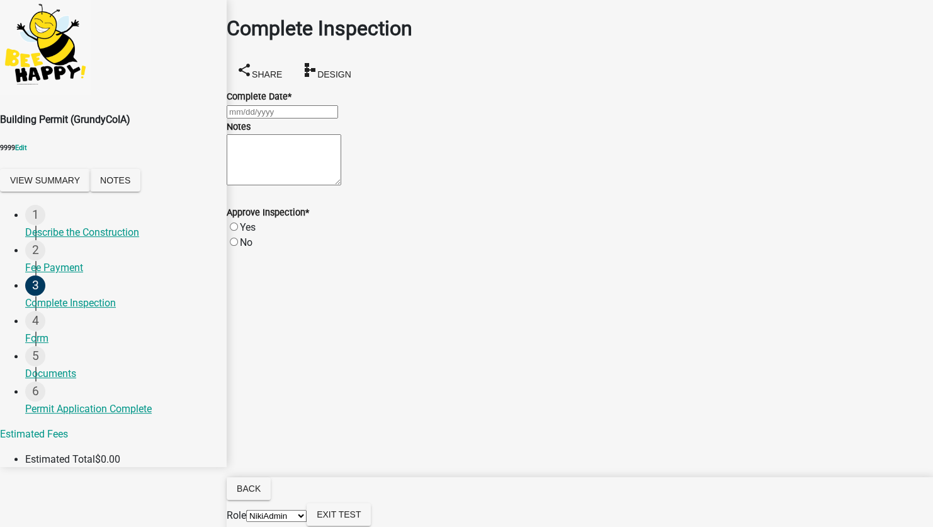
click at [322, 119] on div at bounding box center [580, 111] width 707 height 15
select select "9"
select select "2025"
click at [280, 252] on div "24" at bounding box center [270, 262] width 20 height 20
type input "09/24/2025"
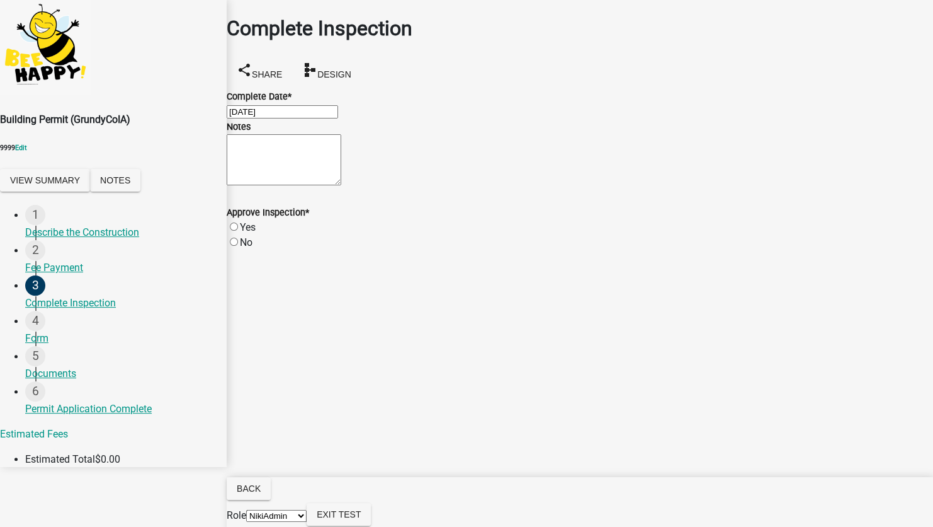
click at [256, 233] on label "Yes" at bounding box center [248, 227] width 16 height 12
click at [238, 231] on input "Yes" at bounding box center [234, 226] width 8 height 8
radio input "true"
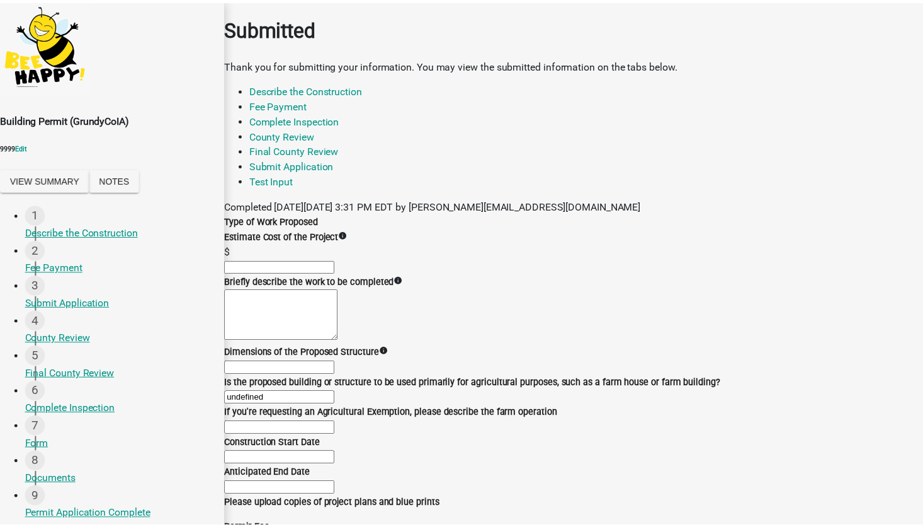
scroll to position [429, 0]
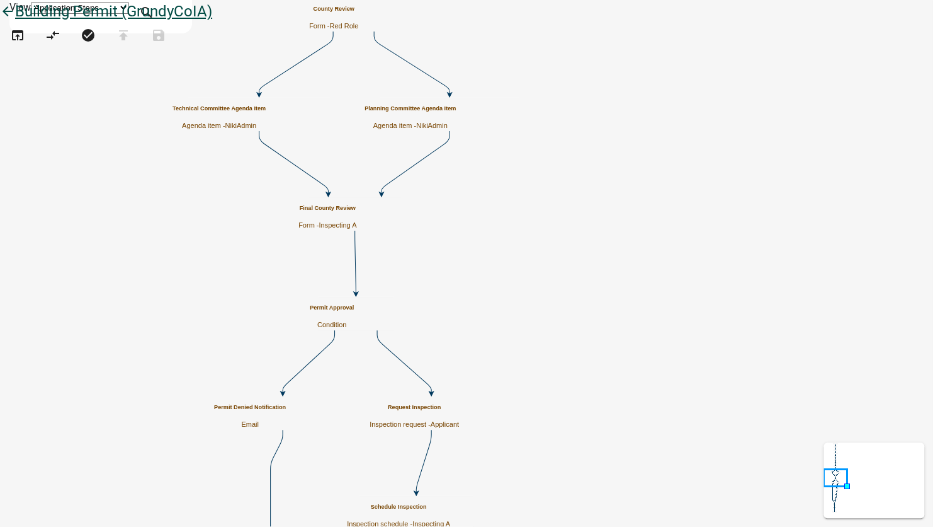
click at [15, 21] on icon "arrow_back" at bounding box center [7, 13] width 15 height 18
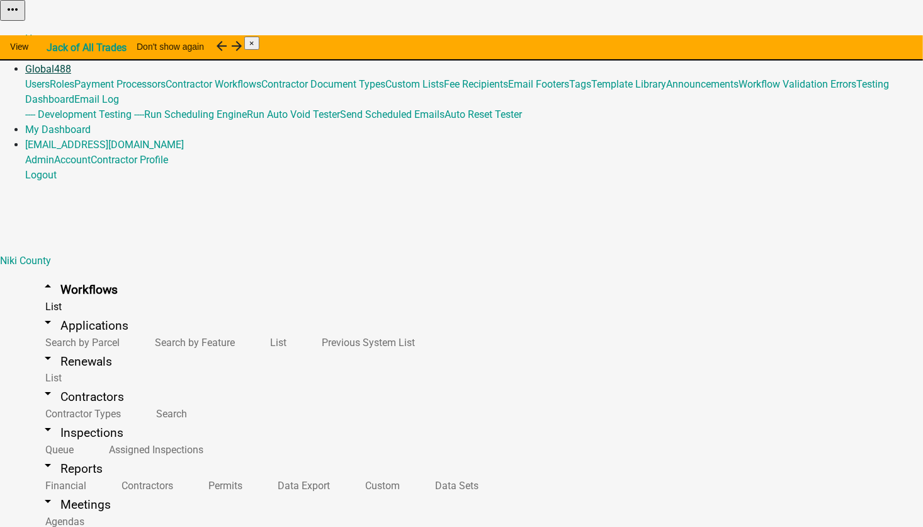
click at [71, 63] on link "Global 488" at bounding box center [48, 69] width 46 height 12
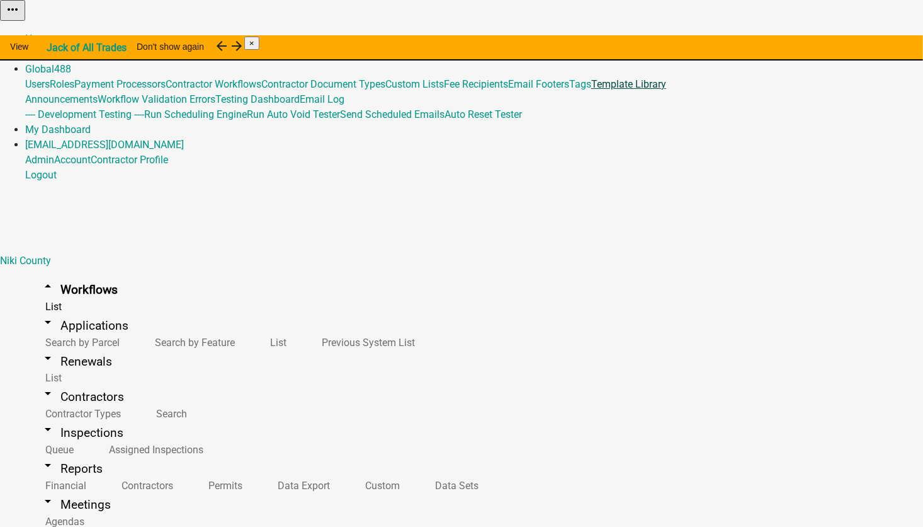
click at [591, 90] on link "Template Library" at bounding box center [628, 84] width 75 height 12
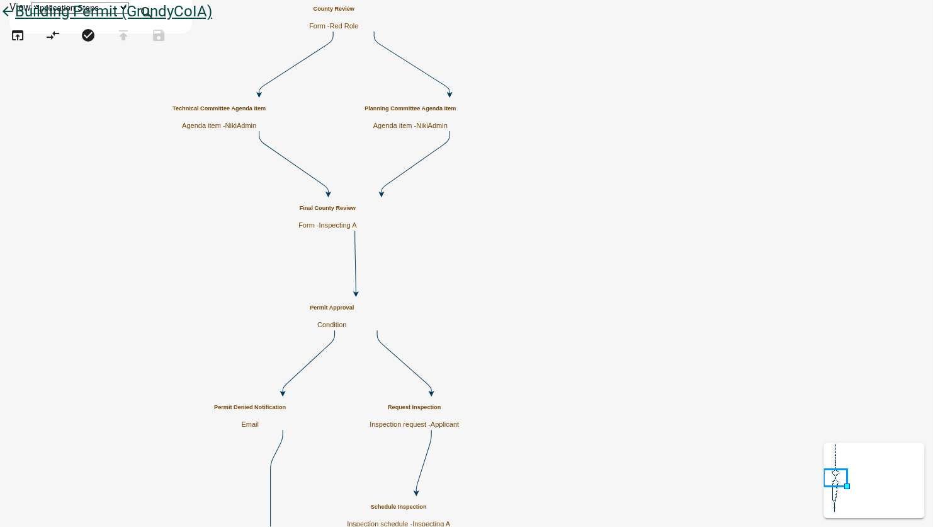
click at [24, 20] on link "arrow_back Building Permit (GrundyCoIA)" at bounding box center [106, 12] width 212 height 18
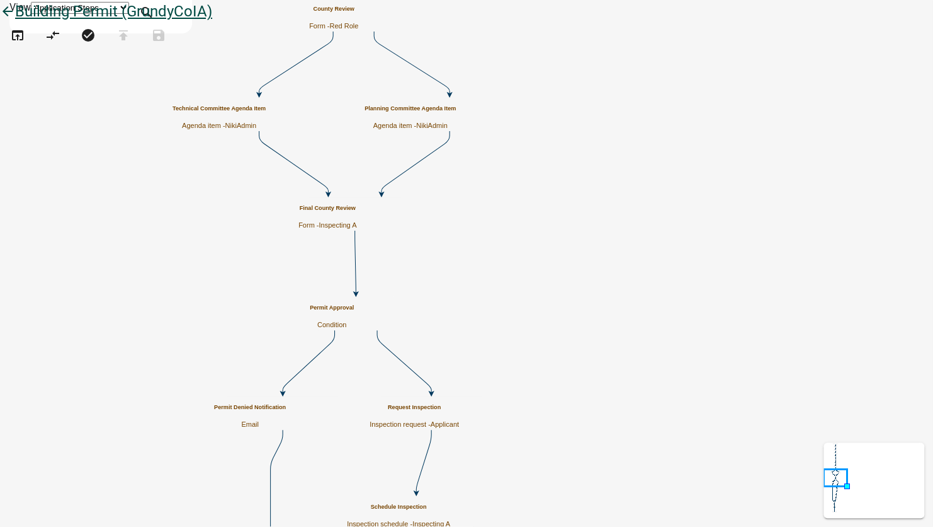
click at [15, 21] on icon "arrow_back" at bounding box center [7, 13] width 15 height 18
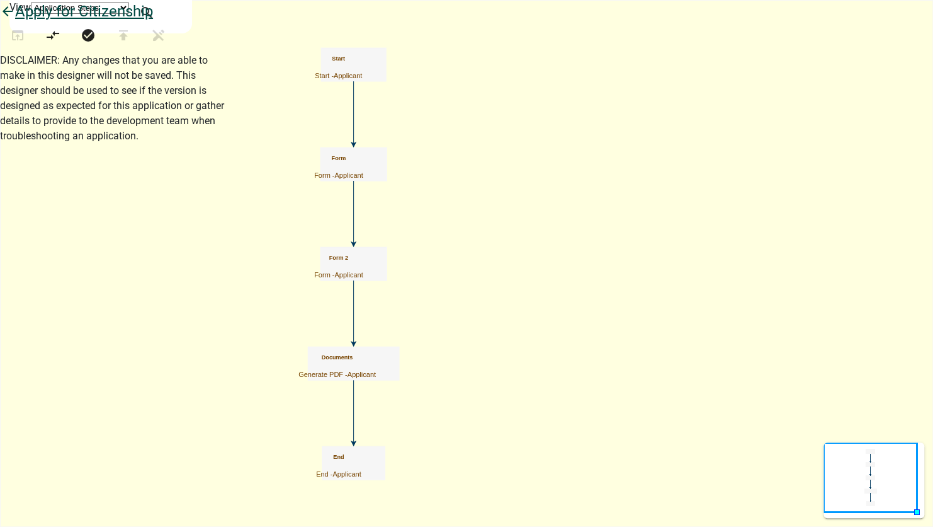
click at [15, 21] on icon "arrow_back" at bounding box center [7, 13] width 15 height 18
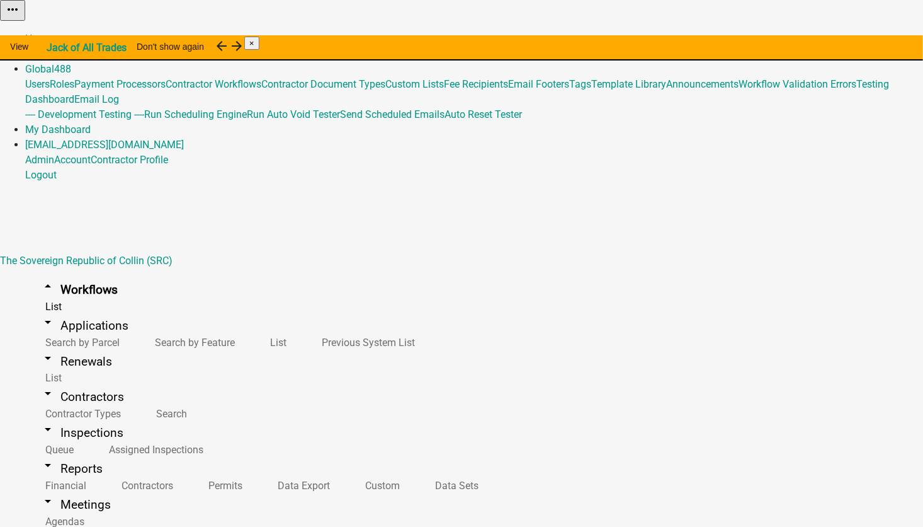
click at [655, 38] on button "Publish" at bounding box center [636, 31] width 38 height 13
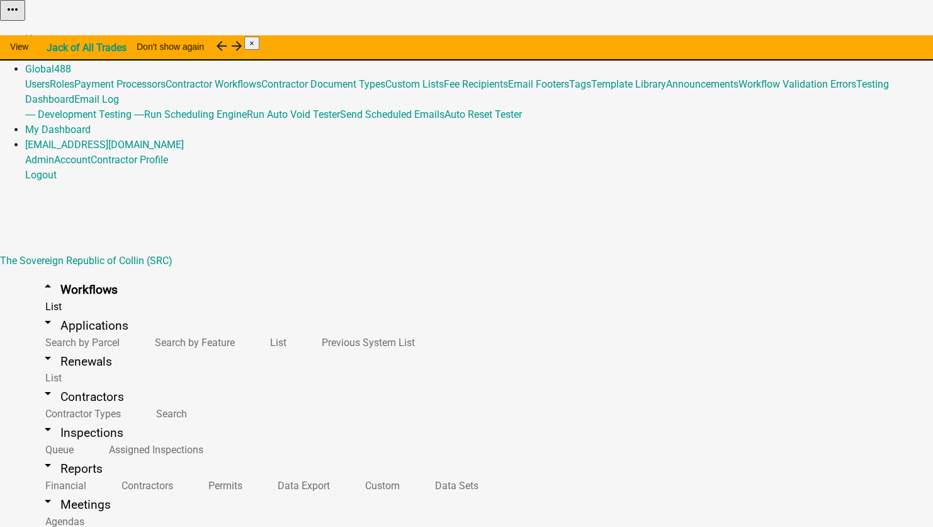
type textarea "test"
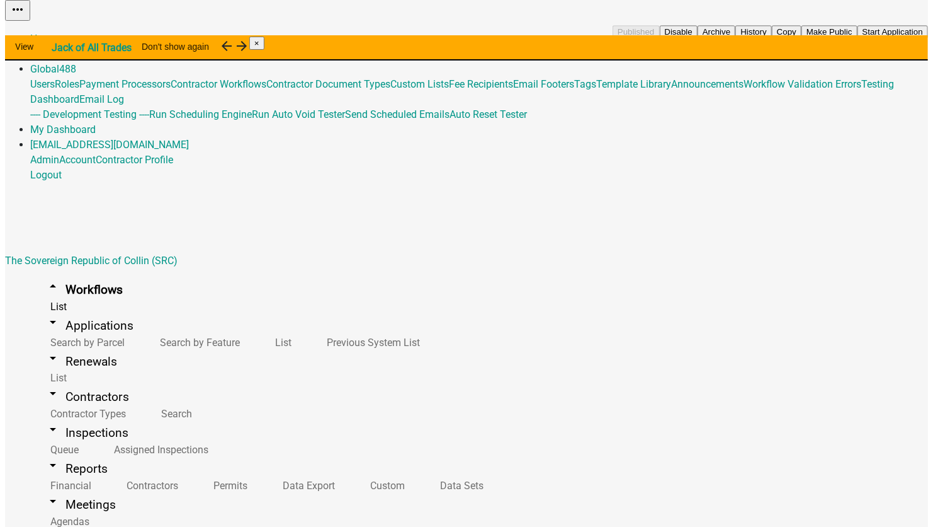
scroll to position [252, 0]
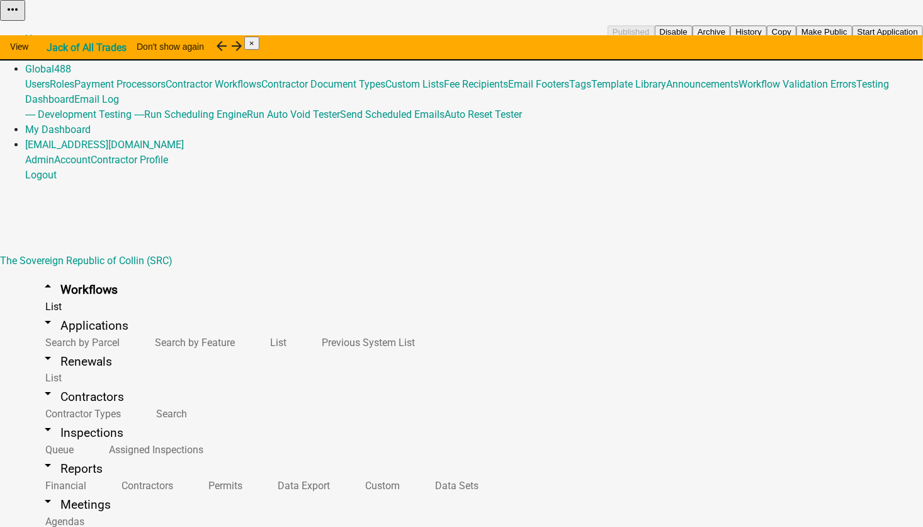
click at [797, 38] on button "Copy" at bounding box center [782, 31] width 30 height 13
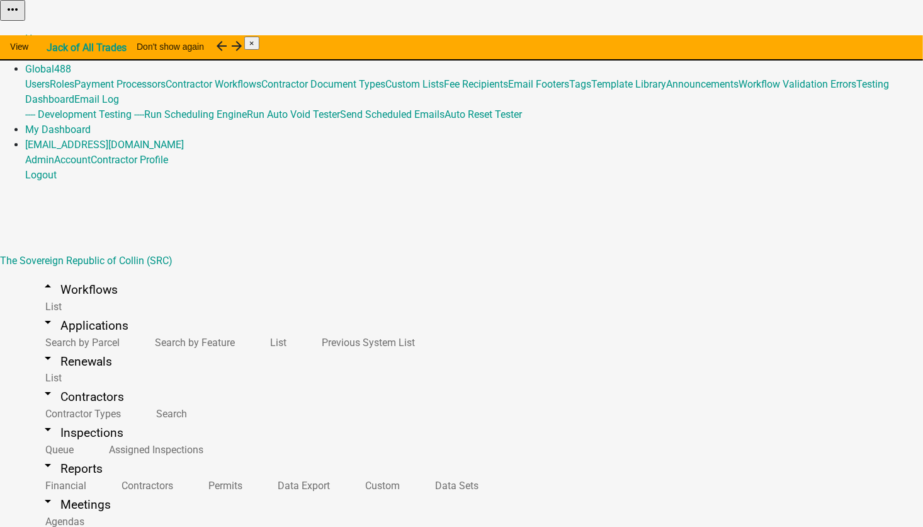
select select "2a416b77-a80c-4c3c-b109-cf64325d1428"
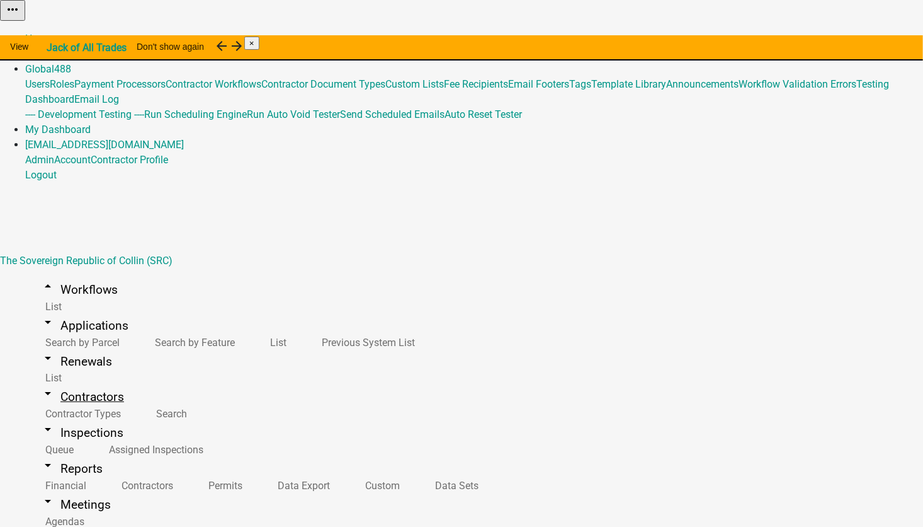
drag, startPoint x: 237, startPoint y: 296, endPoint x: 31, endPoint y: 295, distance: 206.6
type input "Apply for Citizenship (SRC 2 NikiCo)"
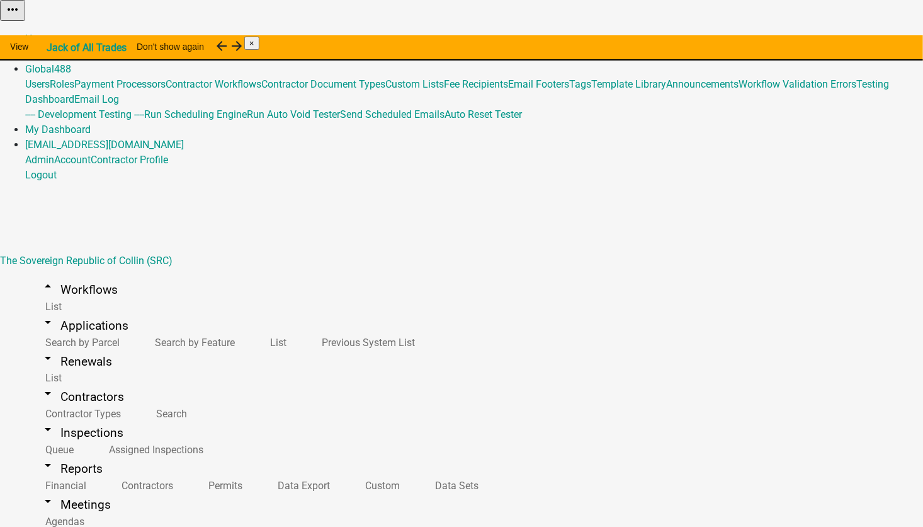
select select "6: 172c4d76-994f-4a2e-a472-b1b717507287"
select select "64611e3e-7fa4-4890-bb77-8fef0256a01d"
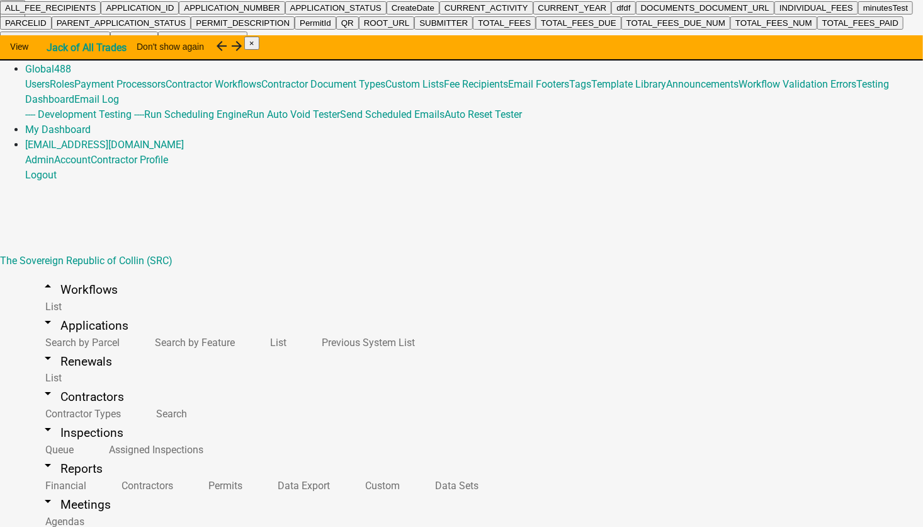
click at [96, 13] on ngb-highlight "ALL_FEE_RECIPIENTS" at bounding box center [50, 7] width 91 height 9
type textarea "ALL_FEE_RECIPIENTS"
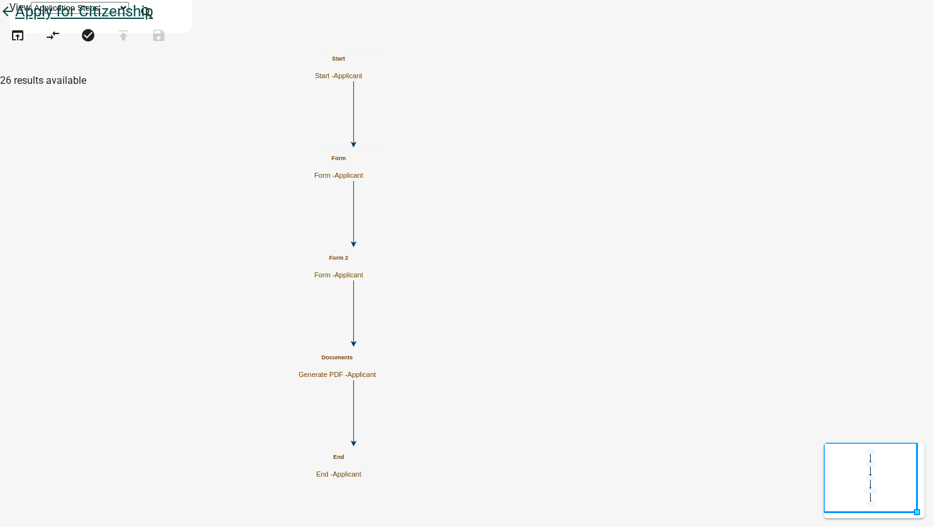
click at [15, 21] on icon "arrow_back" at bounding box center [7, 13] width 15 height 18
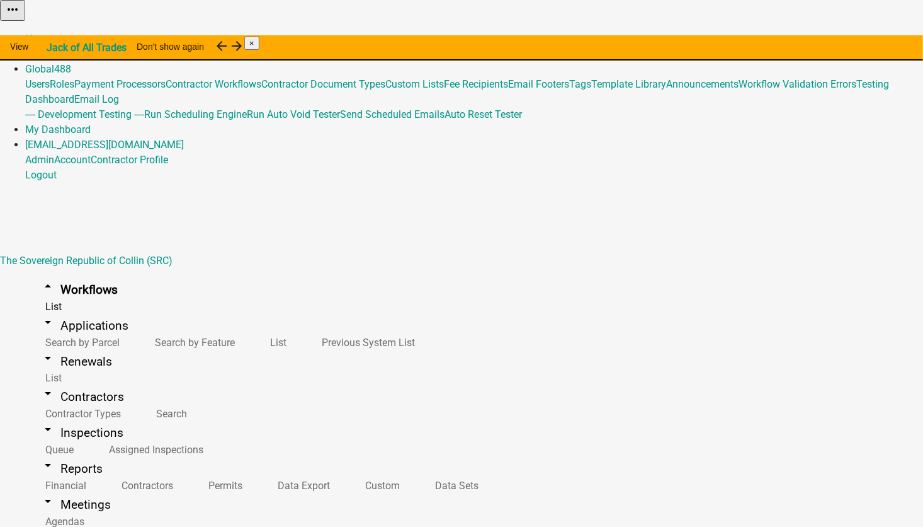
click at [54, 48] on link "Admin" at bounding box center [39, 54] width 29 height 12
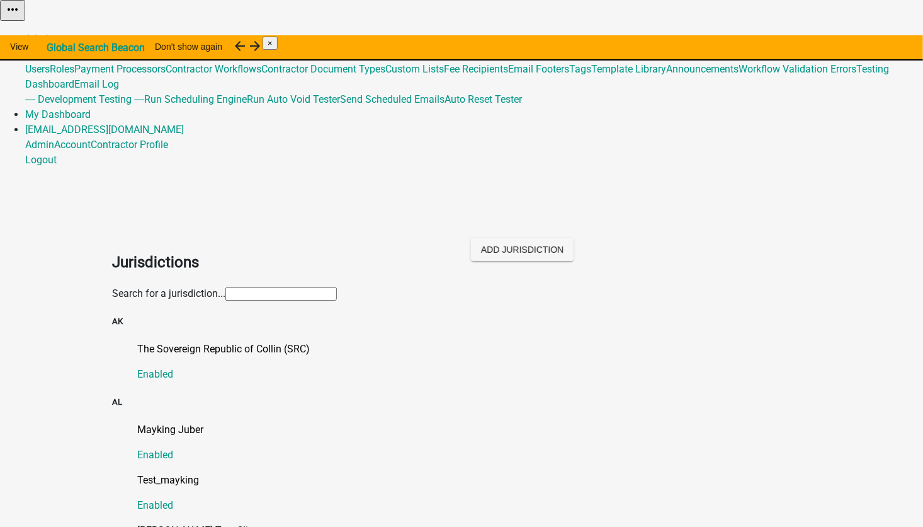
click at [225, 287] on input "text" at bounding box center [280, 293] width 111 height 13
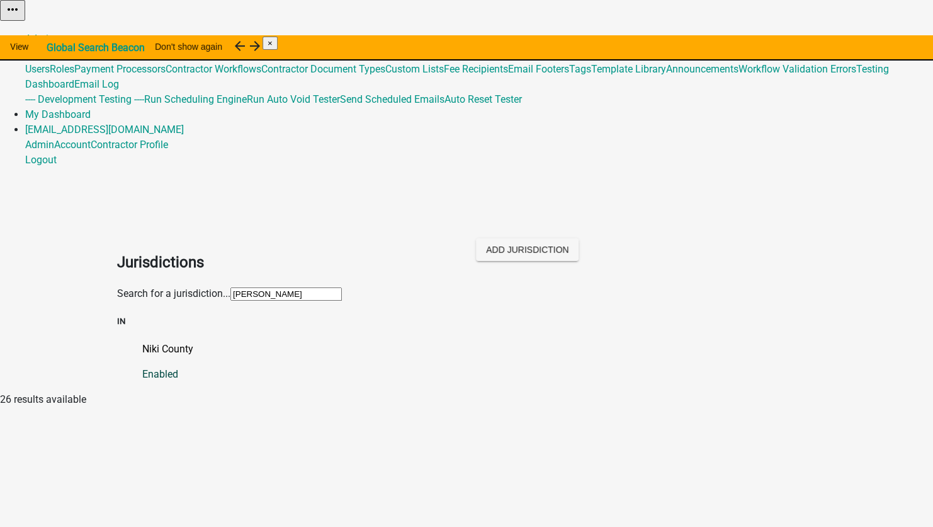
type input "niki"
click at [142, 341] on p "Niki County" at bounding box center [479, 348] width 674 height 15
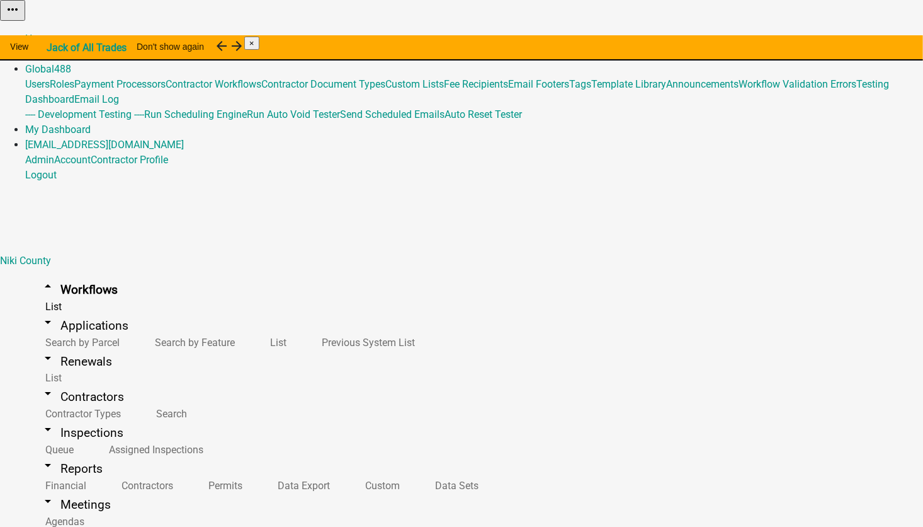
scroll to position [1827, 0]
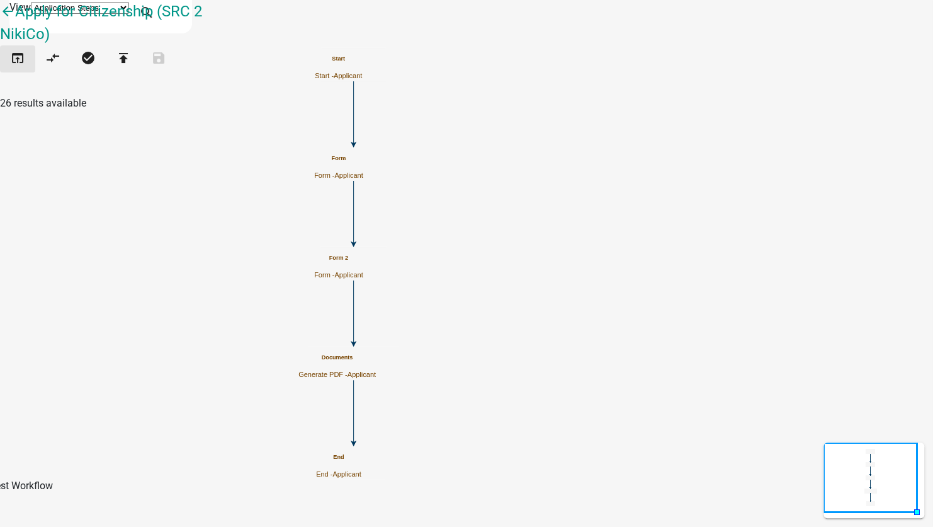
click at [22, 64] on icon "open_in_browser" at bounding box center [17, 59] width 15 height 18
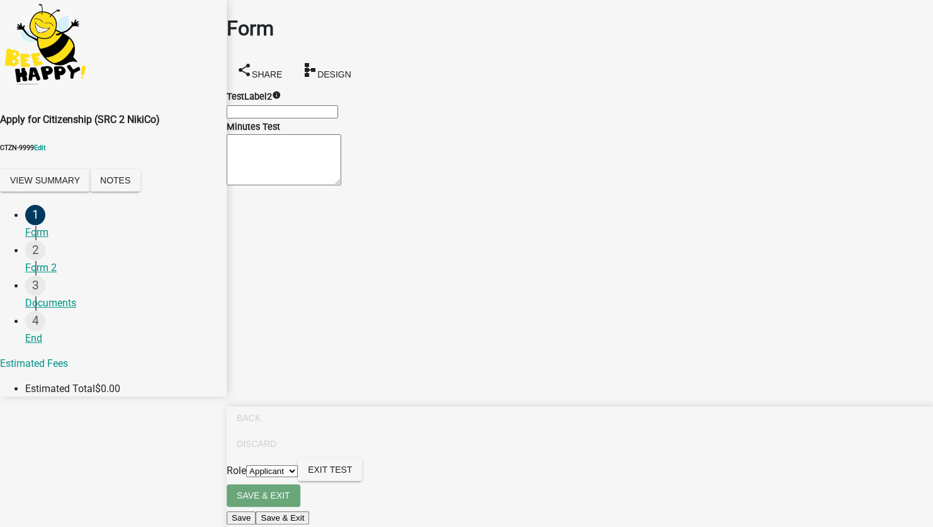
click at [289, 117] on input "TestLabel2" at bounding box center [282, 111] width 111 height 13
type input "test"
click at [270, 185] on textarea "Minutes Test" at bounding box center [284, 159] width 115 height 51
type textarea "dfghjkl;"
click at [260, 526] on span "Next" at bounding box center [248, 536] width 23 height 10
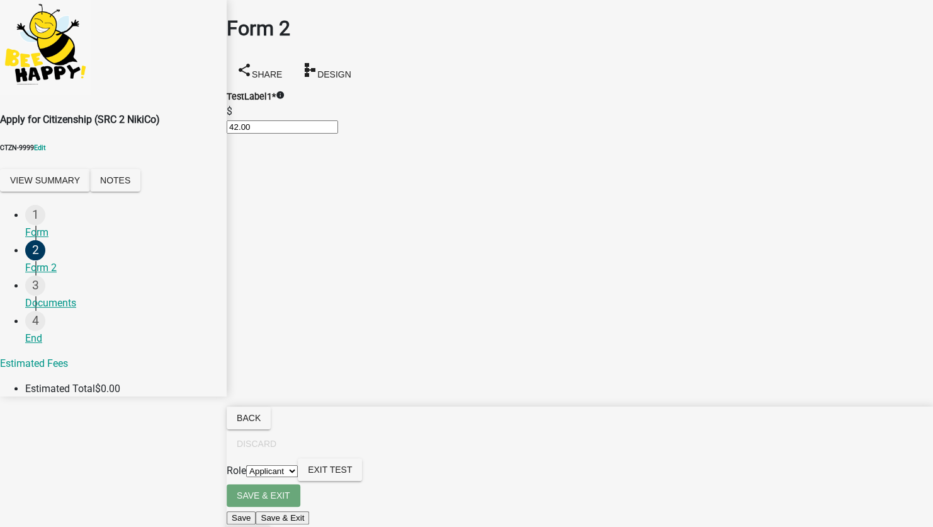
click at [270, 525] on button "Next" at bounding box center [248, 536] width 43 height 23
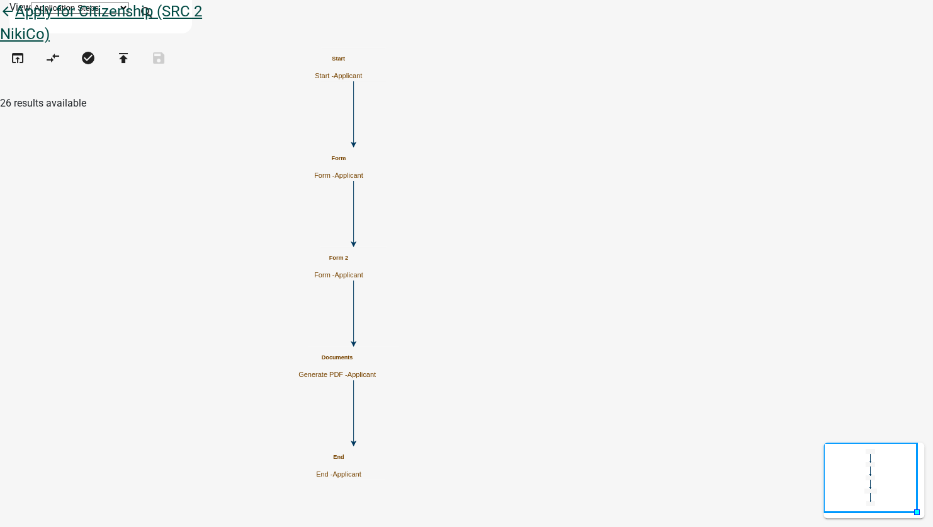
click at [15, 19] on icon "arrow_back" at bounding box center [7, 13] width 15 height 18
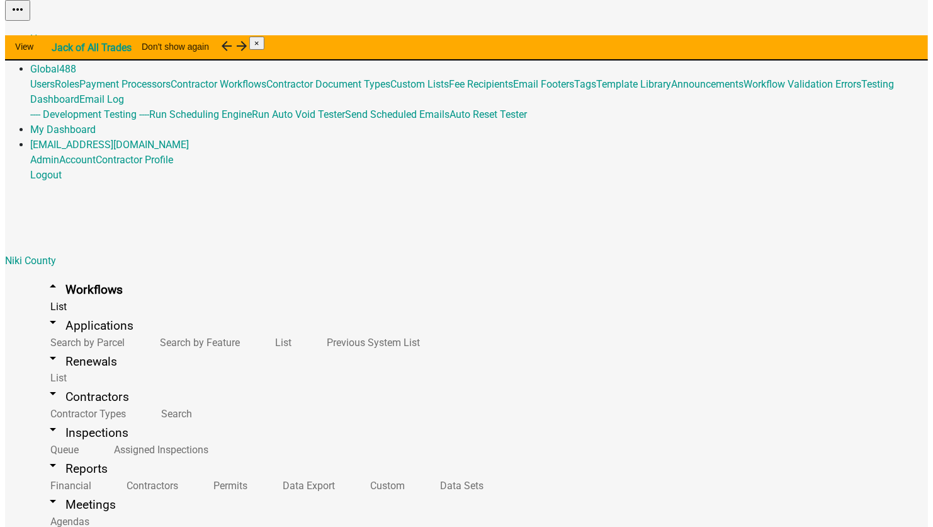
scroll to position [693, 0]
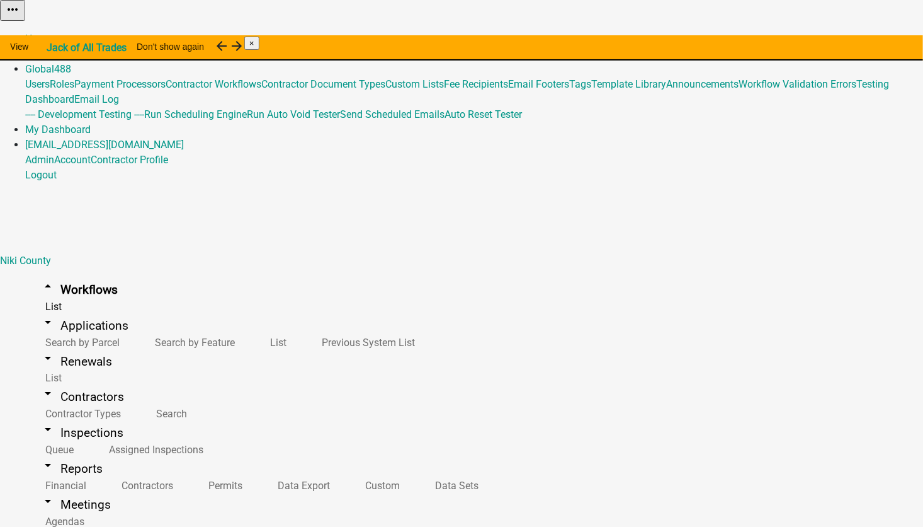
click at [853, 38] on button "Start Application" at bounding box center [888, 31] width 71 height 13
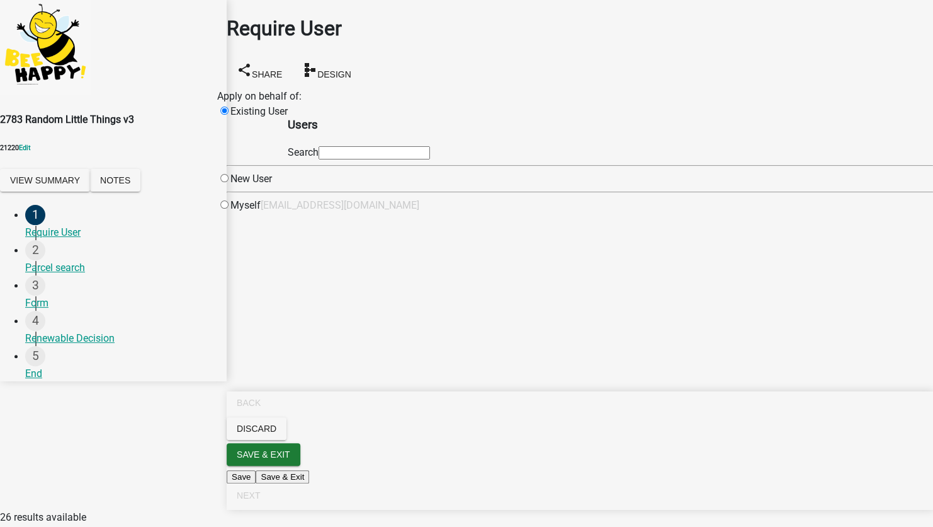
click at [430, 159] on input "text" at bounding box center [374, 152] width 111 height 13
type input "test1"
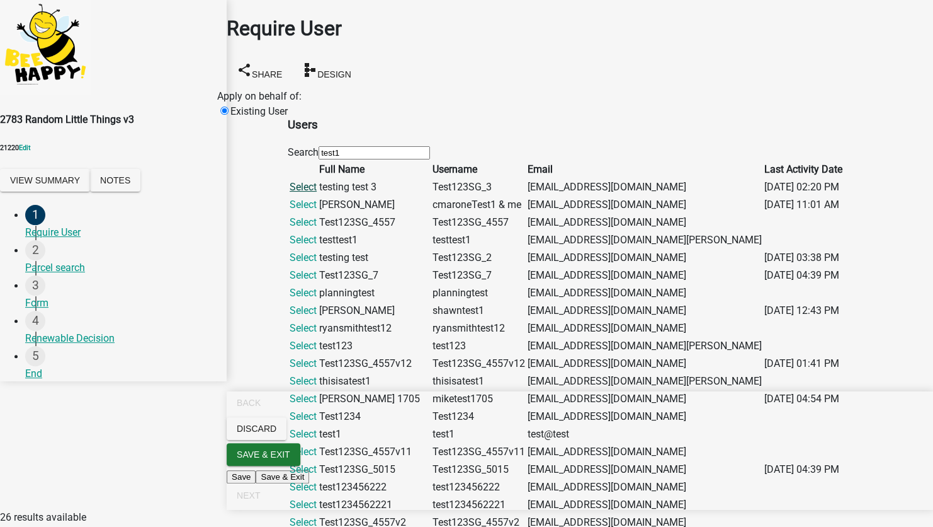
click at [317, 193] on link "Select" at bounding box center [303, 187] width 27 height 12
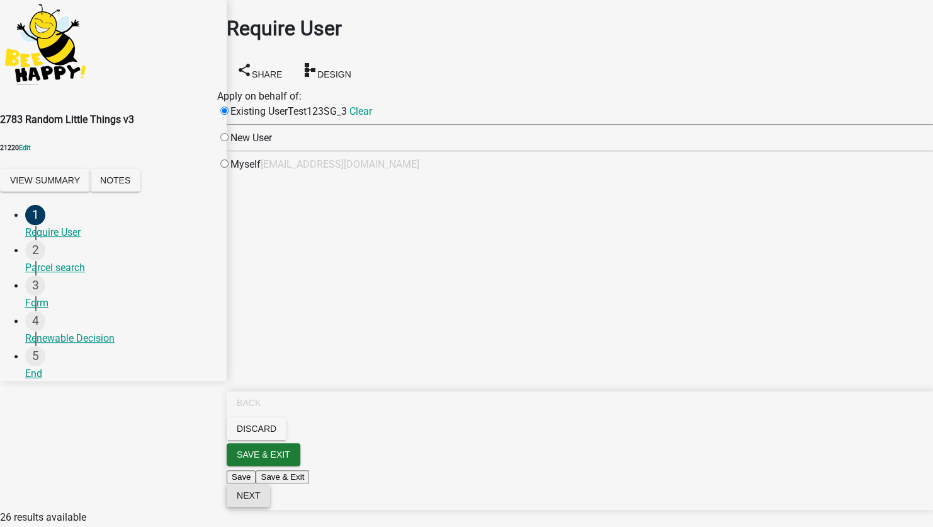
click at [260, 500] on span "Next" at bounding box center [248, 495] width 23 height 10
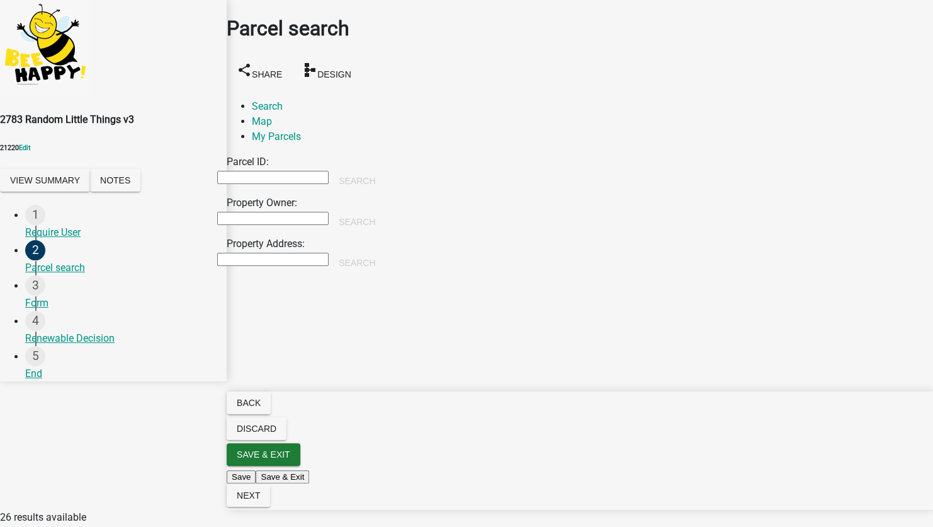
click at [274, 212] on input "Property Owner:" at bounding box center [272, 218] width 111 height 13
type input "[PERSON_NAME]"
click at [385, 210] on button "Search" at bounding box center [357, 221] width 57 height 23
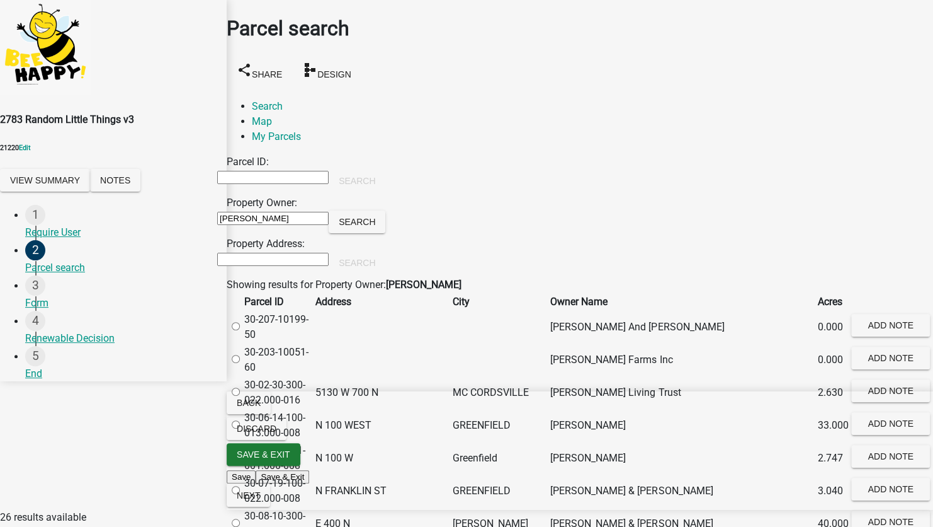
click at [242, 431] on label at bounding box center [242, 425] width 0 height 12
click at [240, 428] on input "radio" at bounding box center [236, 424] width 8 height 8
radio input "true"
click at [260, 500] on span "Next" at bounding box center [248, 495] width 23 height 10
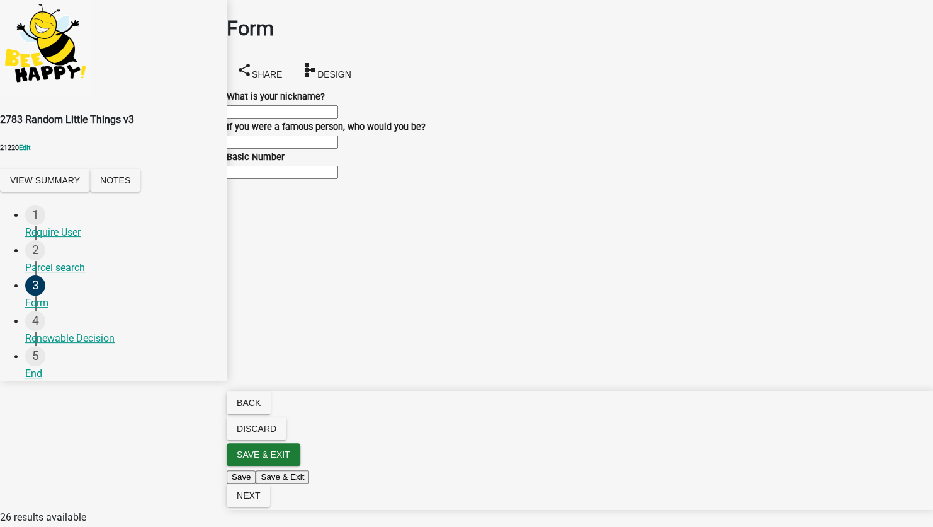
click at [283, 118] on input "What is your nickname?" at bounding box center [282, 111] width 111 height 13
type input "test"
click at [300, 149] on input "If you were a famous person, who would you be?" at bounding box center [282, 141] width 111 height 13
type input "dfgjkyujhgf"
click at [297, 179] on input "text" at bounding box center [282, 172] width 111 height 13
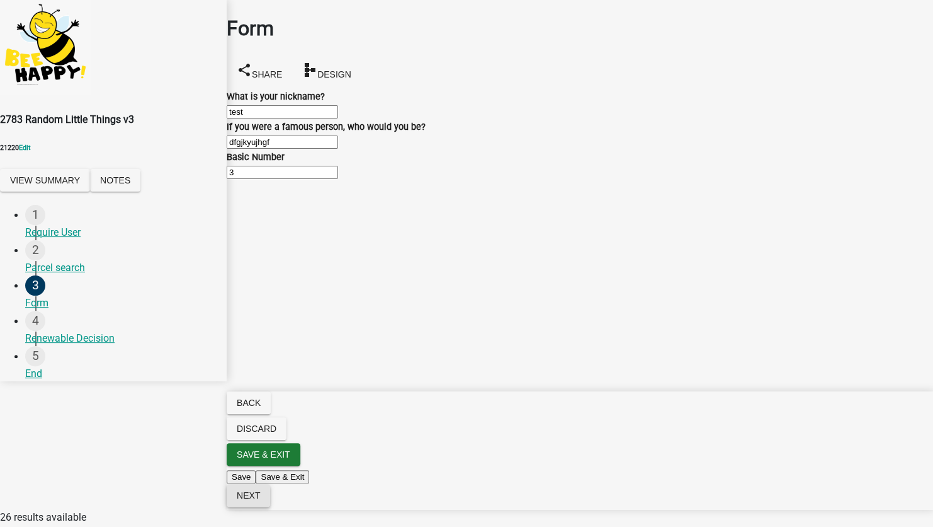
type input "3"
click at [260, 500] on span "Next" at bounding box center [248, 495] width 23 height 10
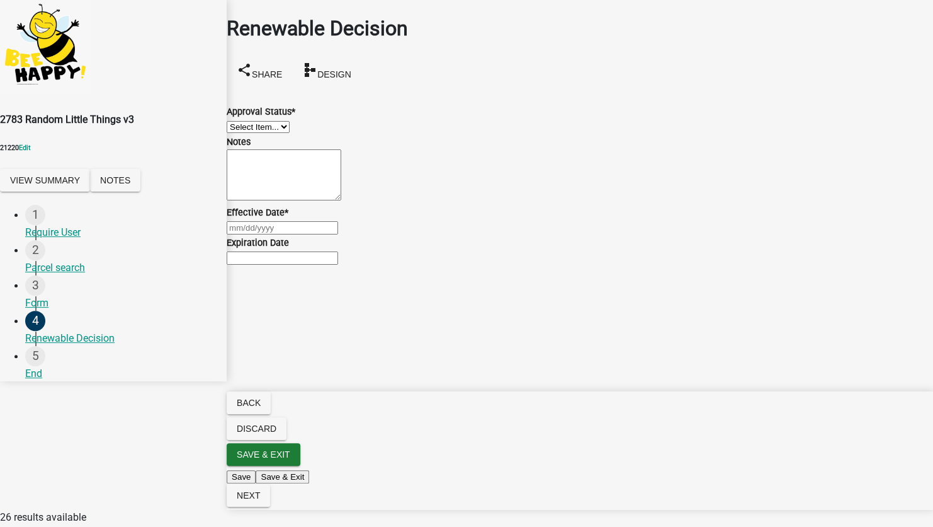
click at [290, 132] on select "Select Item... Approved Denied" at bounding box center [258, 127] width 63 height 12
click at [242, 121] on select "Select Item... Approved Denied" at bounding box center [258, 127] width 63 height 12
select select "d6d48918-276e-429d-af14-066f3ce41841"
select select "9"
select select "2025"
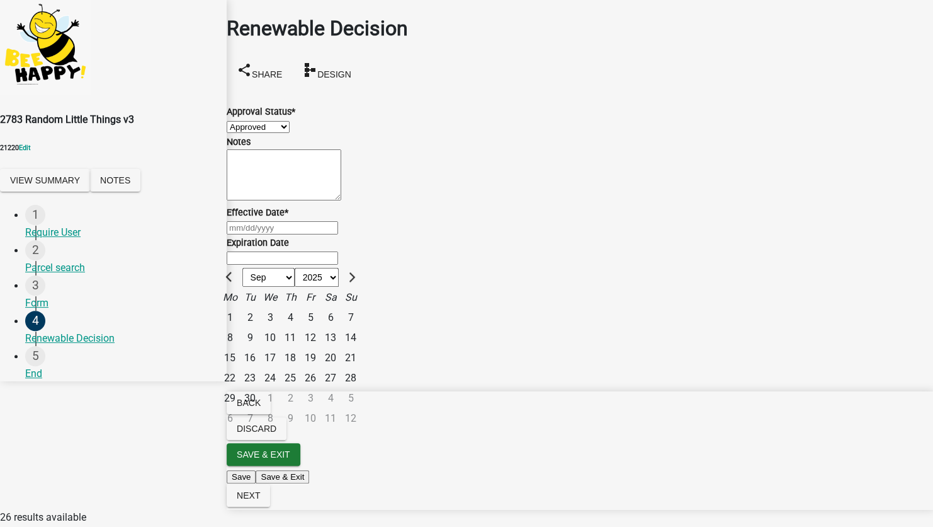
click at [282, 235] on div "Jan Feb Mar Apr May Jun Jul Aug Sep Oct Nov Dec 1525 1526 1527 1528 1529 1530 1…" at bounding box center [580, 227] width 707 height 15
click at [300, 388] on div "25" at bounding box center [290, 378] width 20 height 20
type input "09/25/2025"
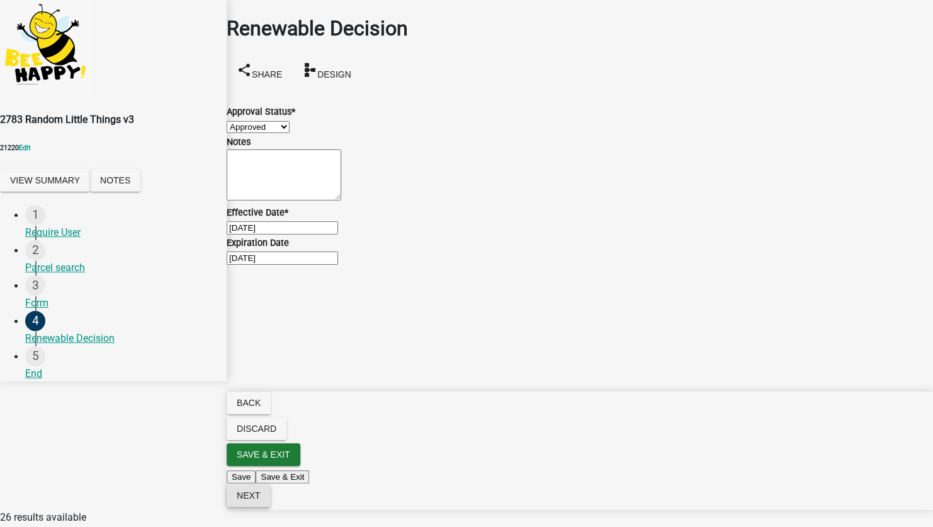
click at [270, 506] on button "Next" at bounding box center [248, 495] width 43 height 23
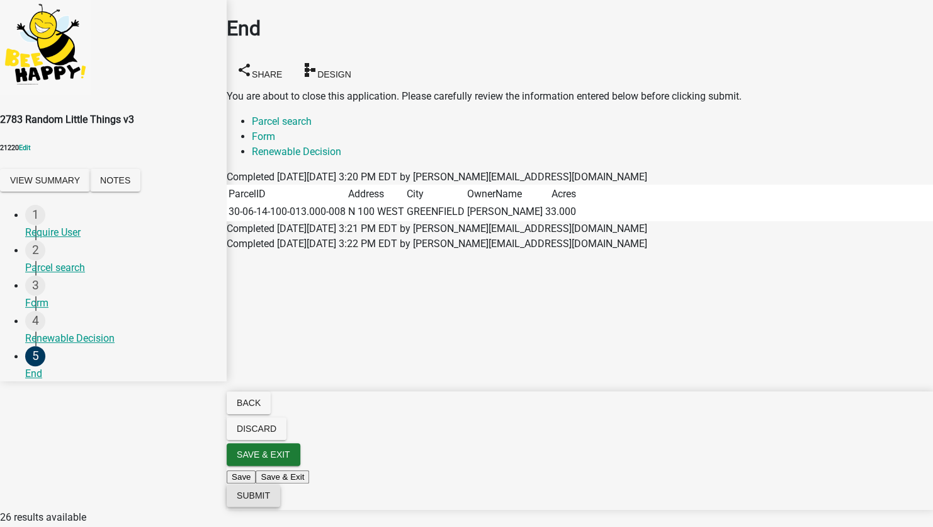
click at [270, 500] on span "Submit" at bounding box center [253, 495] width 33 height 10
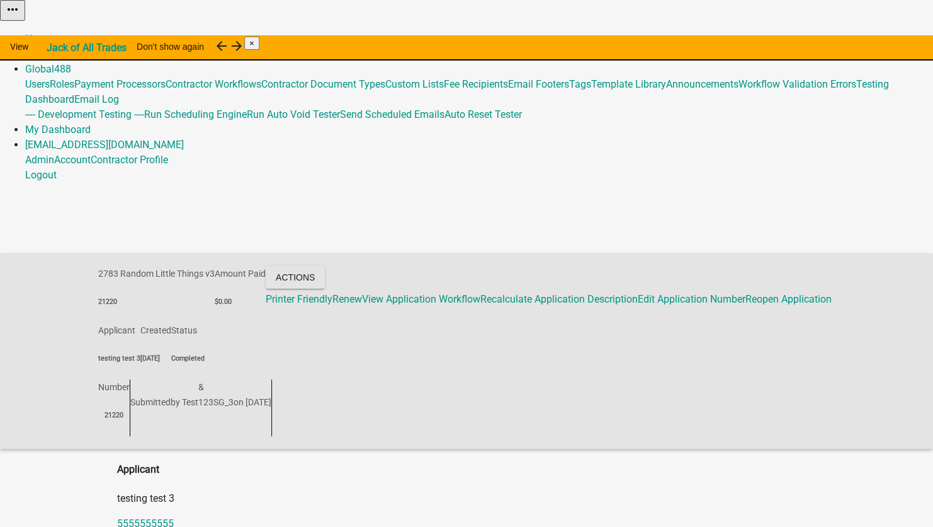
click at [867, 253] on div "2783 Random Little Things v3 21220 Amount Paid $0.00 Actions Printer Friendly R…" at bounding box center [466, 350] width 933 height 195
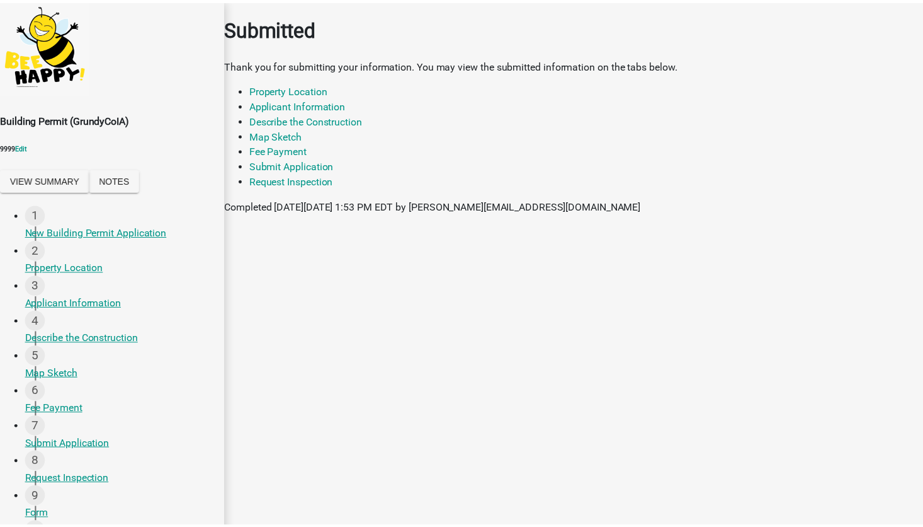
scroll to position [126, 0]
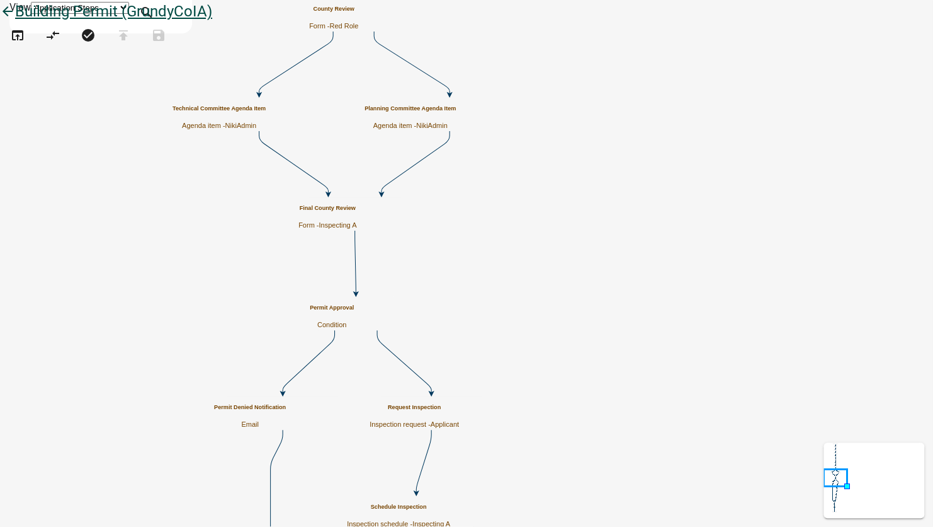
click at [15, 21] on icon "arrow_back" at bounding box center [7, 13] width 15 height 18
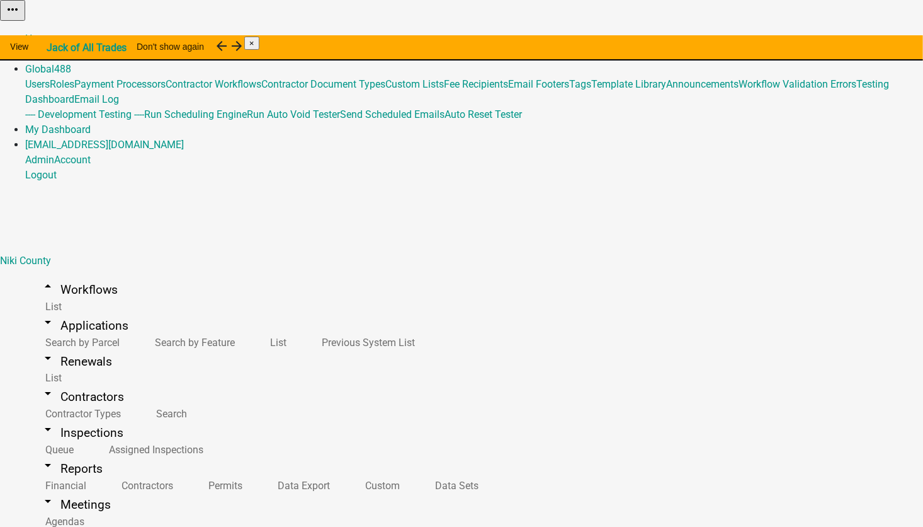
click at [54, 48] on link "Admin" at bounding box center [39, 54] width 29 height 12
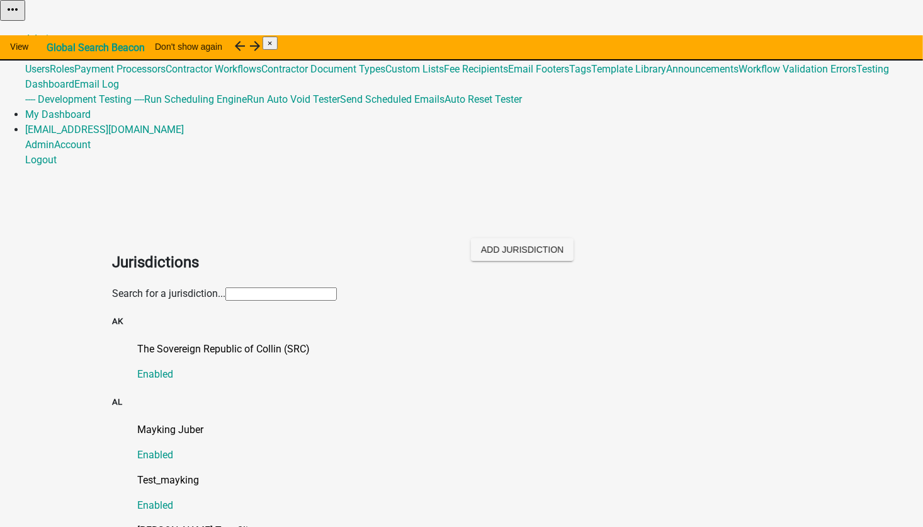
click at [71, 48] on link "Global 488" at bounding box center [48, 54] width 46 height 12
click at [591, 75] on link "Template Library" at bounding box center [628, 69] width 75 height 12
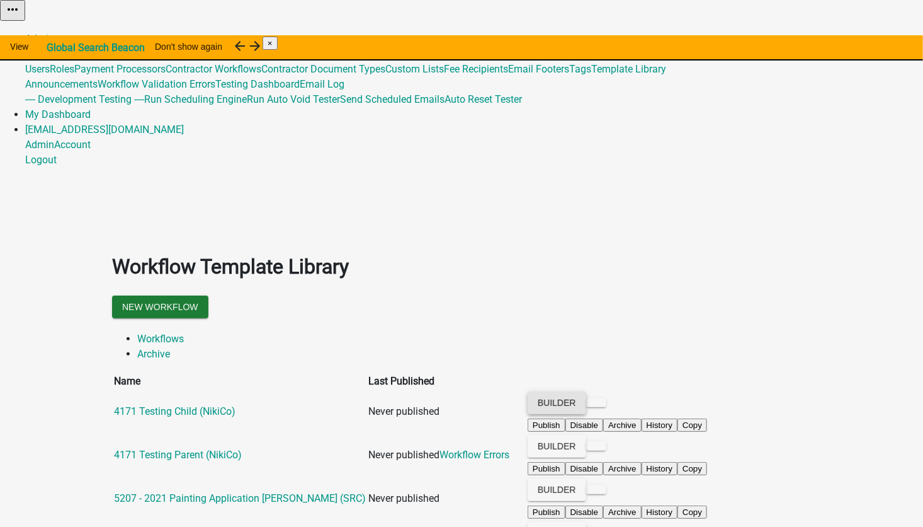
click at [586, 391] on button "Builder" at bounding box center [557, 402] width 59 height 23
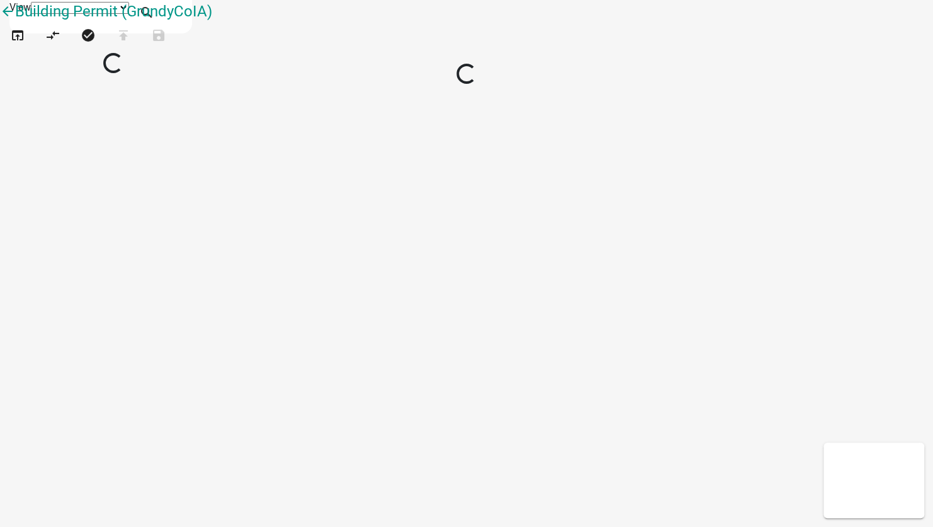
select select "1"
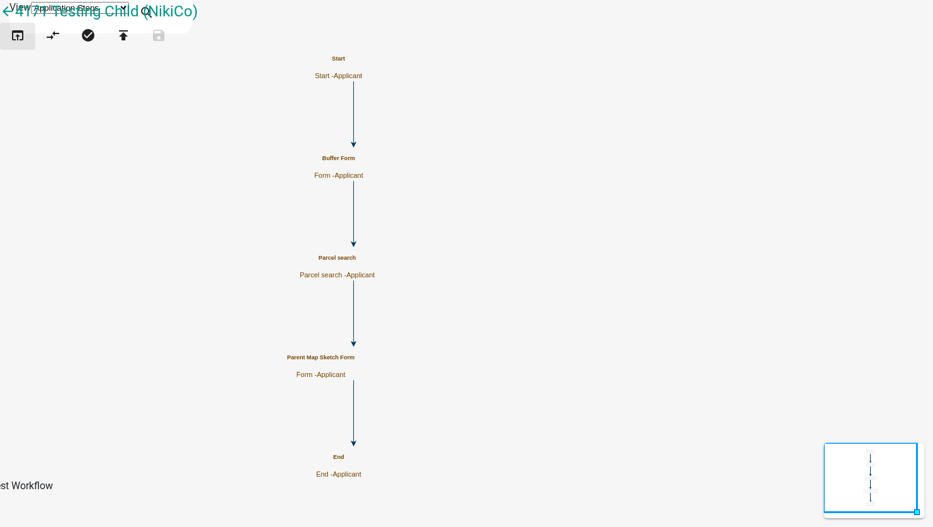
click at [24, 45] on icon "open_in_browser" at bounding box center [17, 37] width 15 height 18
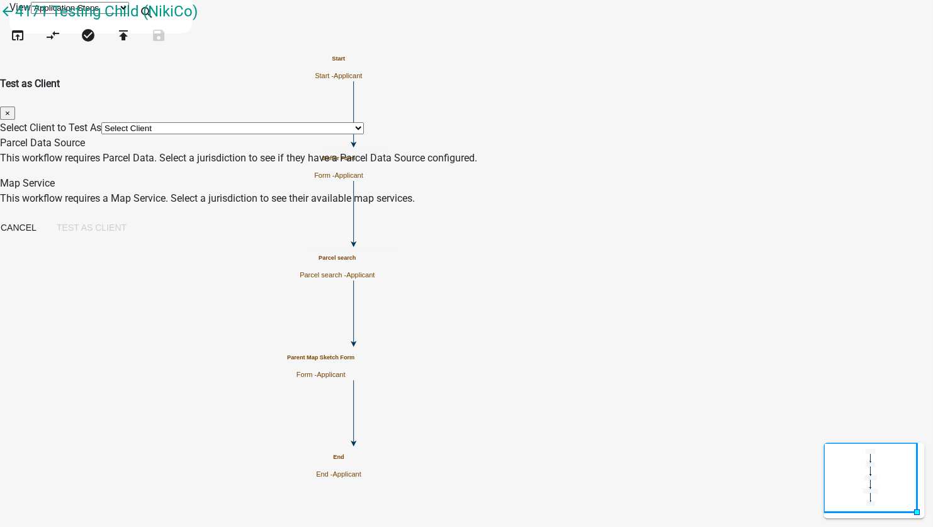
click at [265, 122] on select "Select Client *[GEOGRAPHIC_DATA], [US_STATE] (Migrated) 060 [GEOGRAPHIC_DATA][P…" at bounding box center [232, 128] width 263 height 12
select select "2a416b77-a80c-4c3c-b109-cf64325d1428"
click at [229, 122] on select "Select Client *[GEOGRAPHIC_DATA], [US_STATE] (Migrated) 060 [GEOGRAPHIC_DATA][P…" at bounding box center [232, 128] width 263 height 12
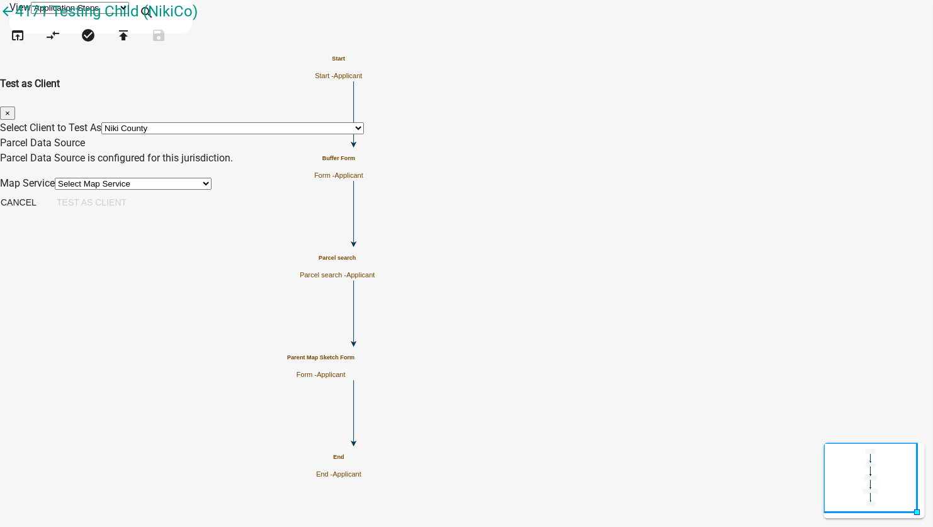
click at [212, 190] on select "Select Map Service 4002 Testing - [GEOGRAPHIC_DATA] HancockCoIN 4002 Testing - …" at bounding box center [133, 184] width 157 height 12
select select "b8d5bcd2-bece-4707-95b6-9fec9873b350"
click at [212, 182] on select "Select Map Service 4002 Testing - [GEOGRAPHIC_DATA] HancockCoIN 4002 Testing - …" at bounding box center [133, 184] width 157 height 12
click at [137, 214] on button "Test as Client" at bounding box center [92, 202] width 90 height 23
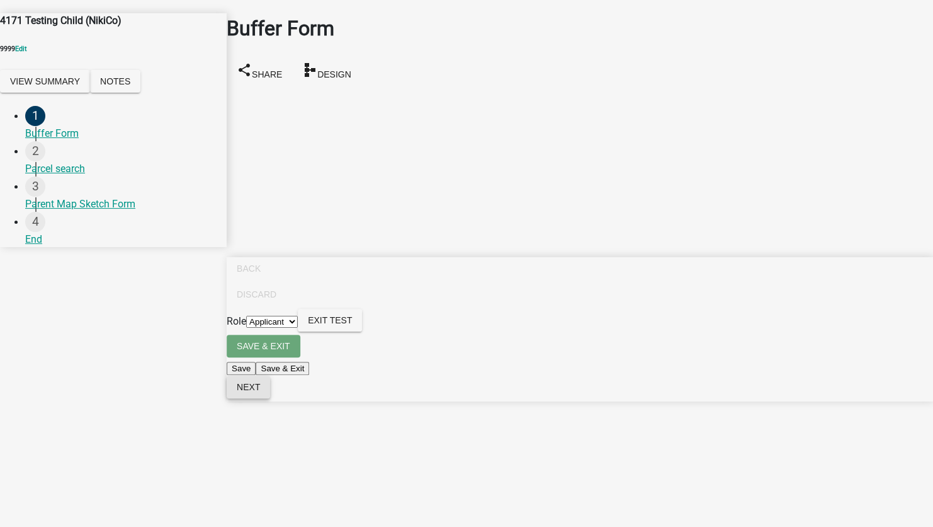
click at [270, 398] on button "Next" at bounding box center [248, 386] width 43 height 23
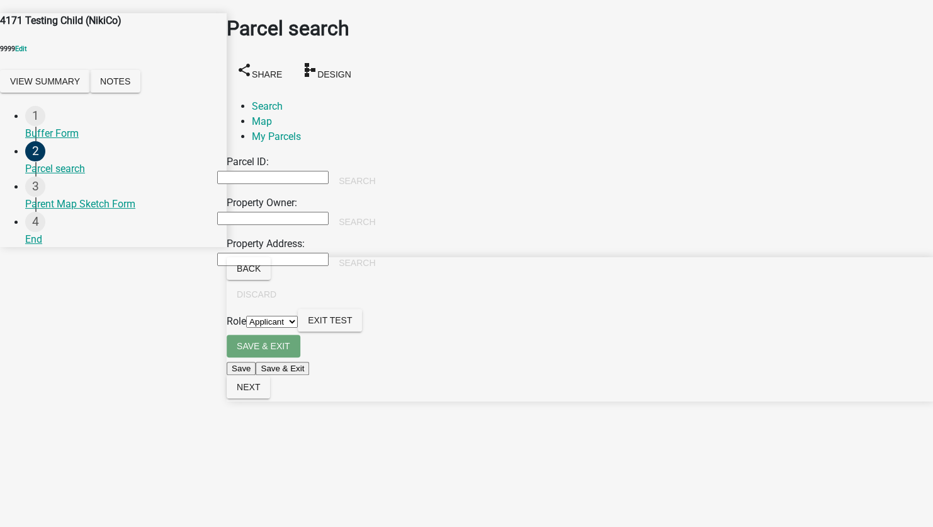
click at [253, 212] on input "Property Owner:" at bounding box center [272, 218] width 111 height 13
type input "[PERSON_NAME]"
click at [385, 210] on button "Search" at bounding box center [357, 221] width 57 height 23
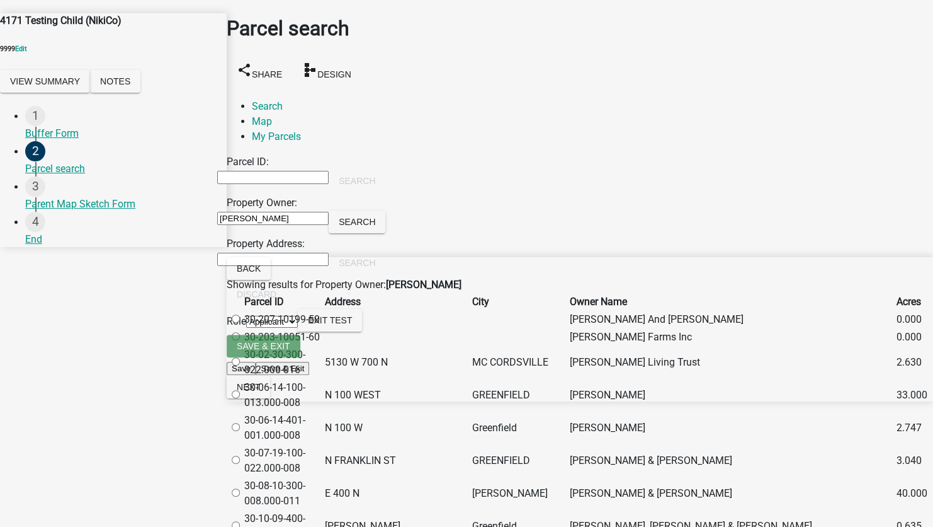
click at [242, 401] on label at bounding box center [242, 395] width 0 height 12
click at [240, 398] on input "radio" at bounding box center [236, 394] width 8 height 8
radio input "true"
click at [260, 392] on span "Next" at bounding box center [248, 387] width 23 height 10
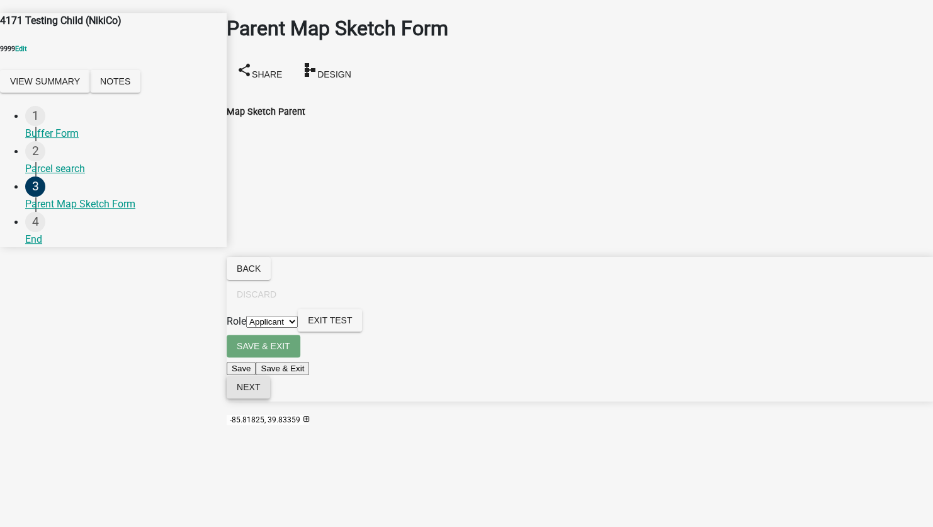
click at [270, 398] on button "Next" at bounding box center [248, 386] width 43 height 23
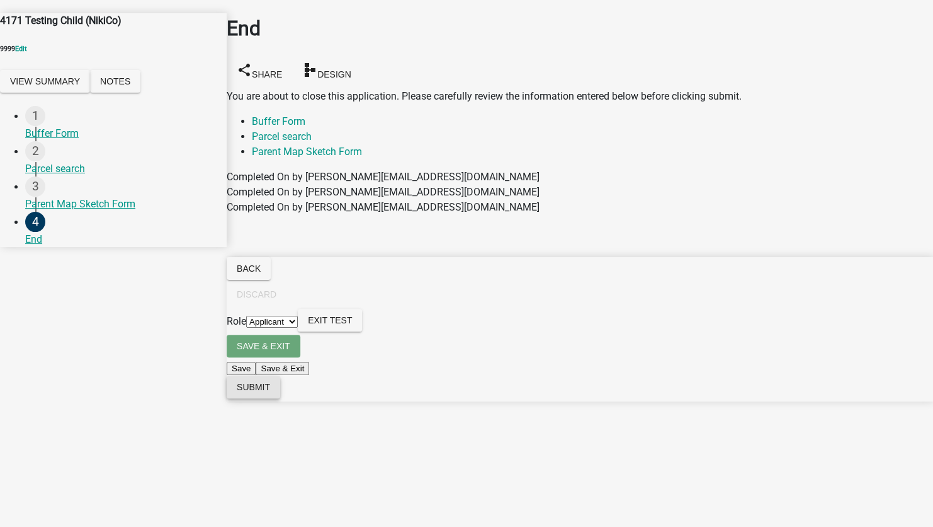
click at [270, 392] on span "Submit" at bounding box center [253, 387] width 33 height 10
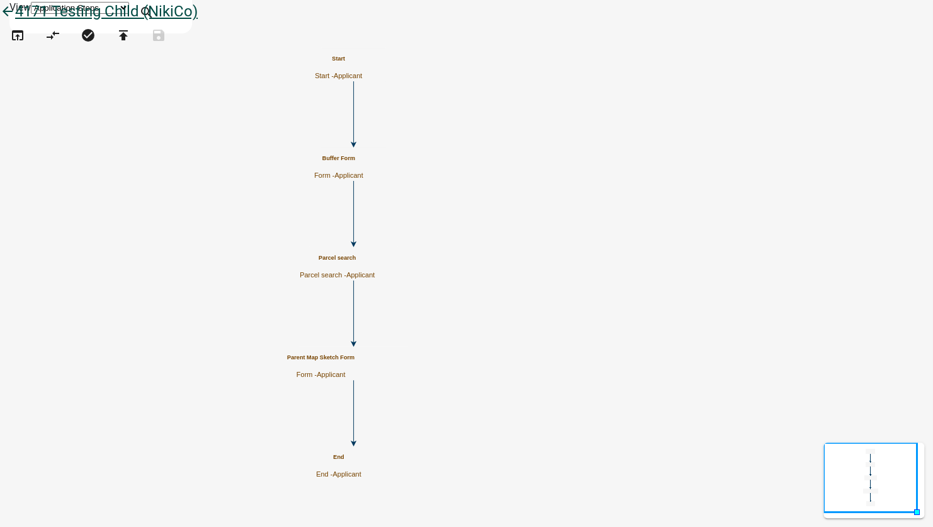
click at [15, 21] on icon "arrow_back" at bounding box center [7, 13] width 15 height 18
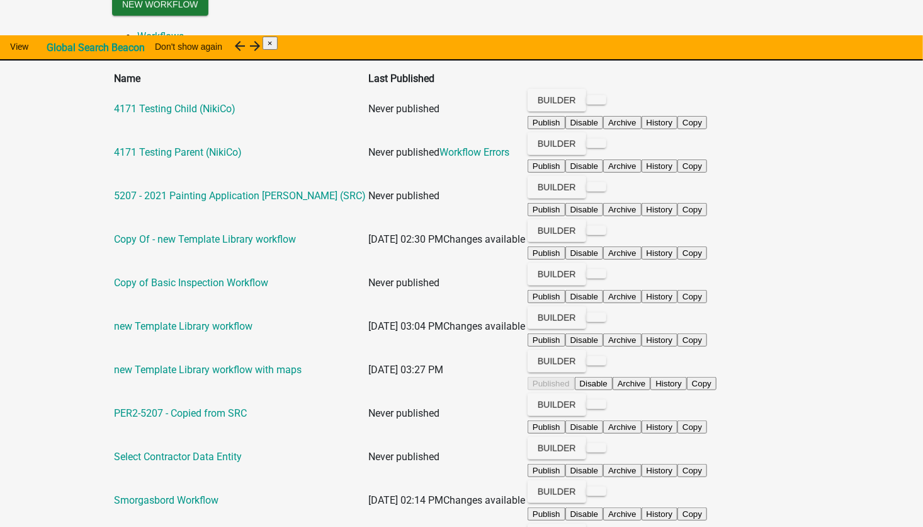
scroll to position [302, 0]
click at [209, 494] on link "Smorgasbord Workflow" at bounding box center [166, 500] width 105 height 12
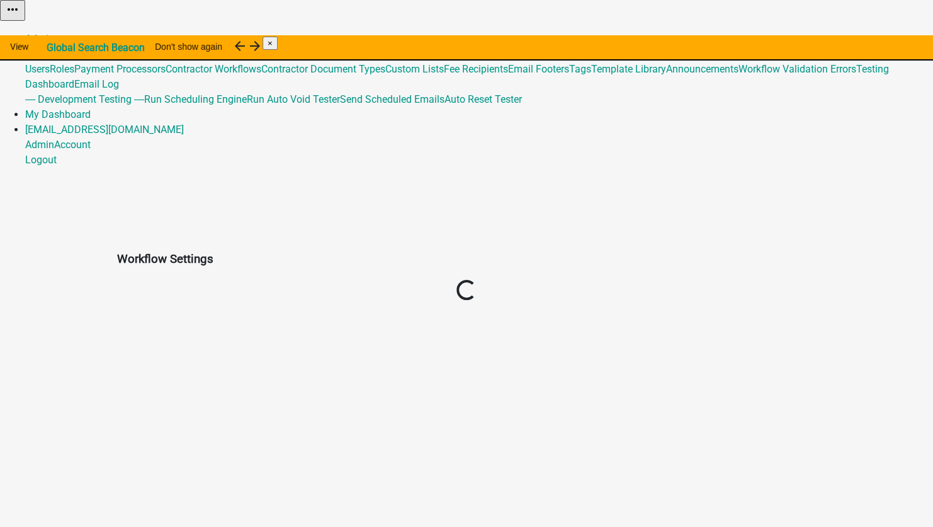
select select "1"
select select "3"
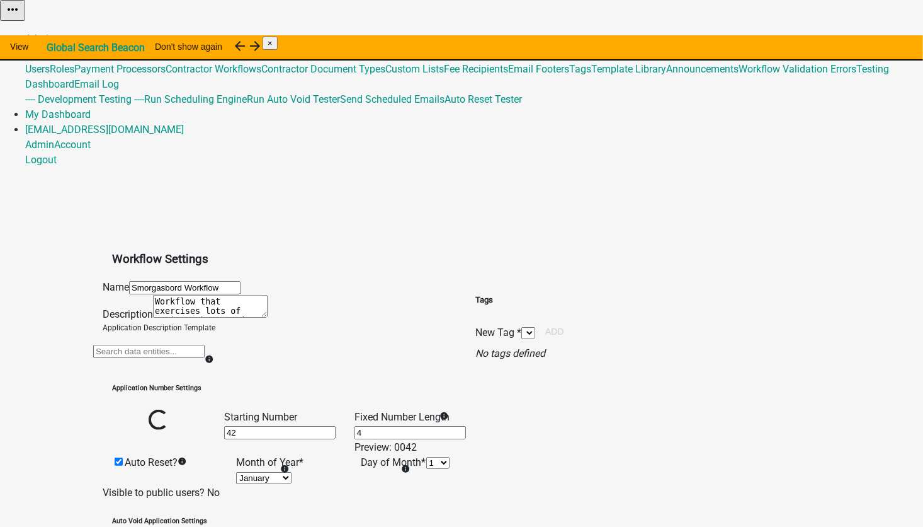
select select
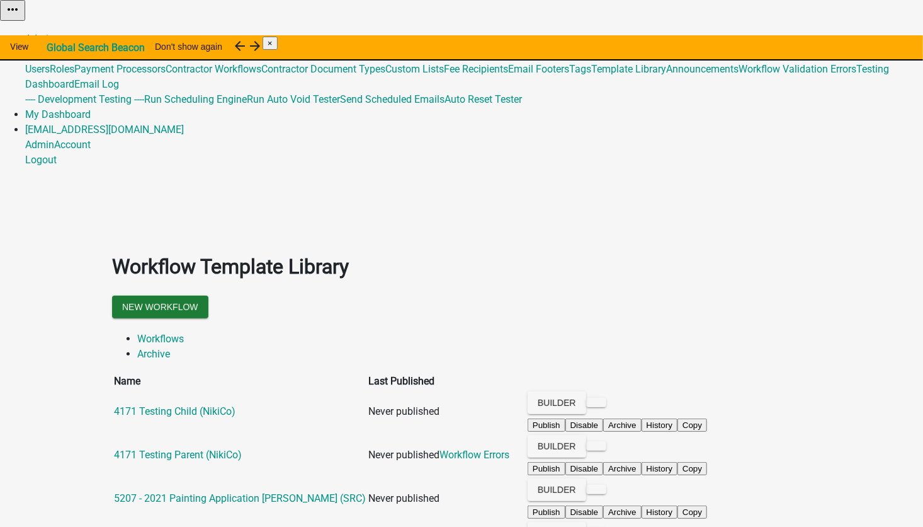
scroll to position [302, 0]
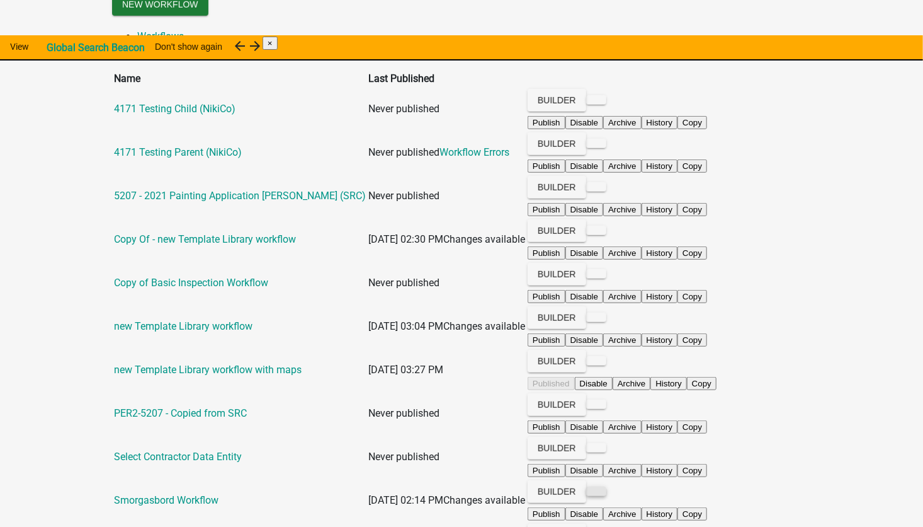
click at [607, 486] on button at bounding box center [596, 490] width 20 height 9
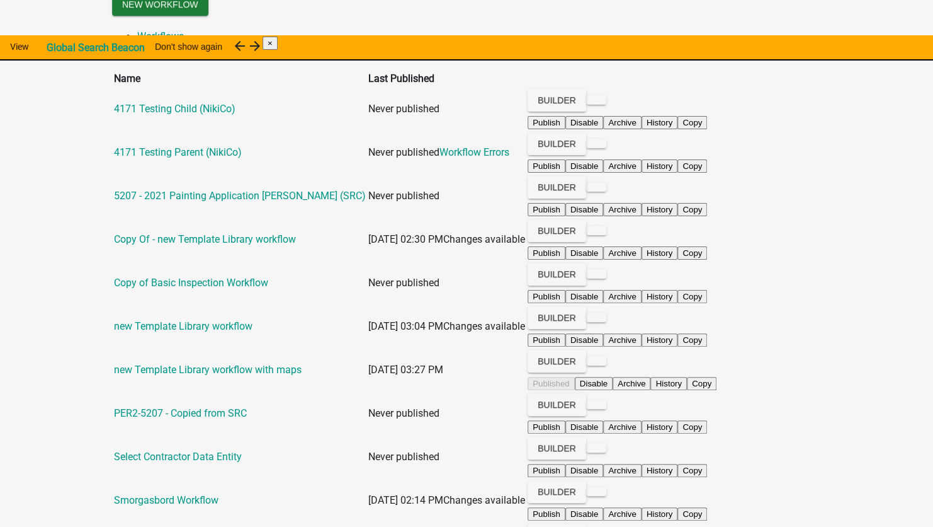
type textarea "tested"
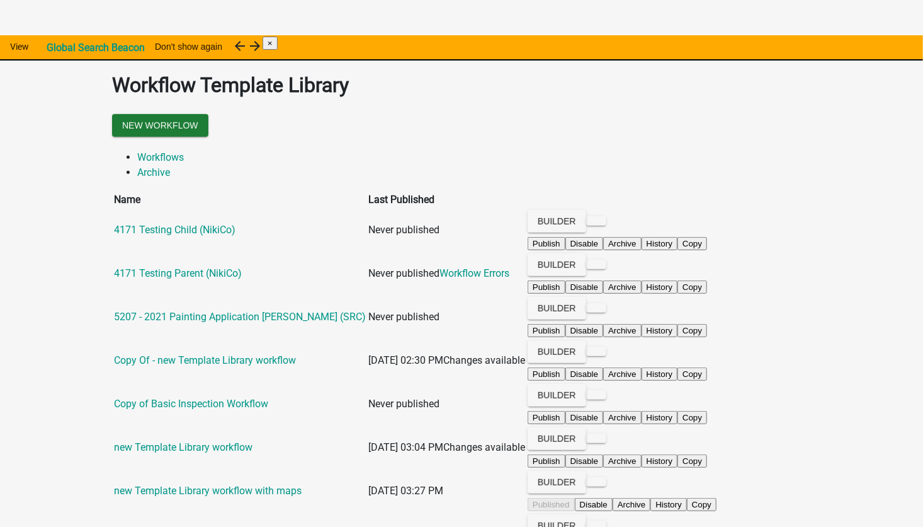
scroll to position [302, 0]
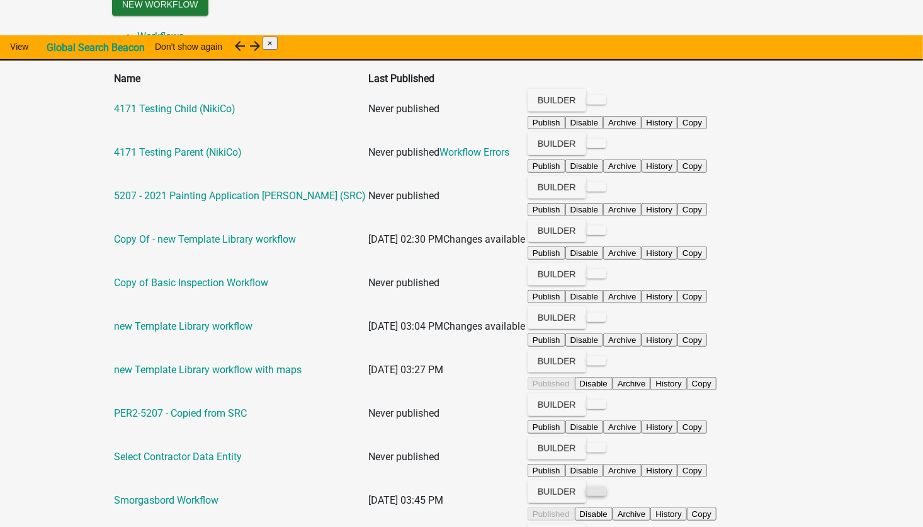
click at [607, 486] on button at bounding box center [596, 490] width 20 height 9
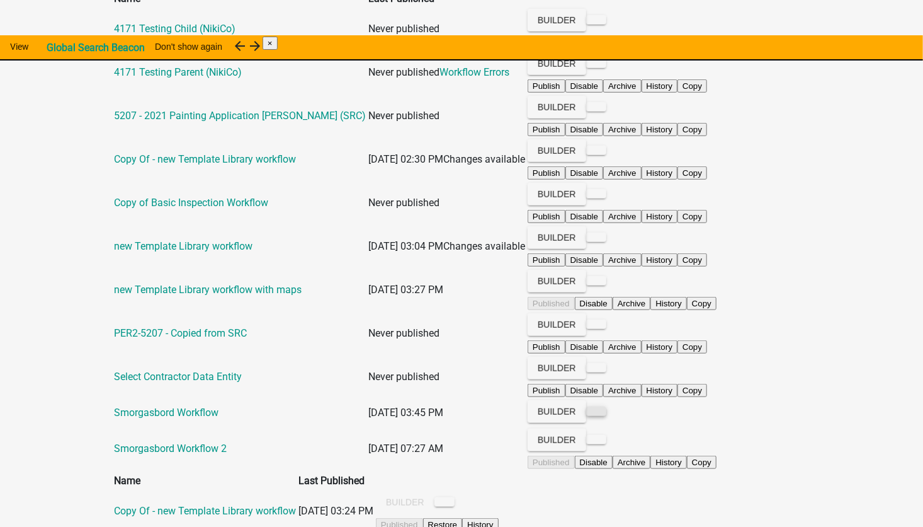
scroll to position [384, 0]
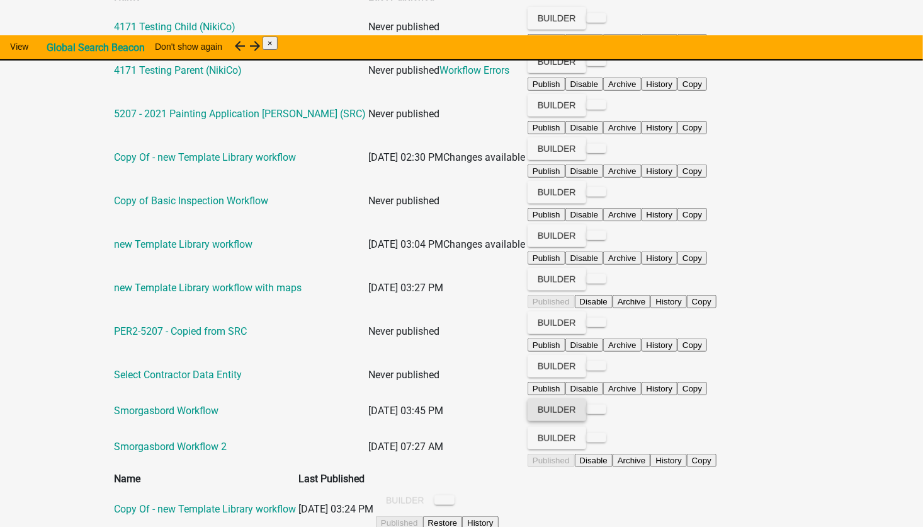
click at [586, 398] on button "Builder" at bounding box center [557, 409] width 59 height 23
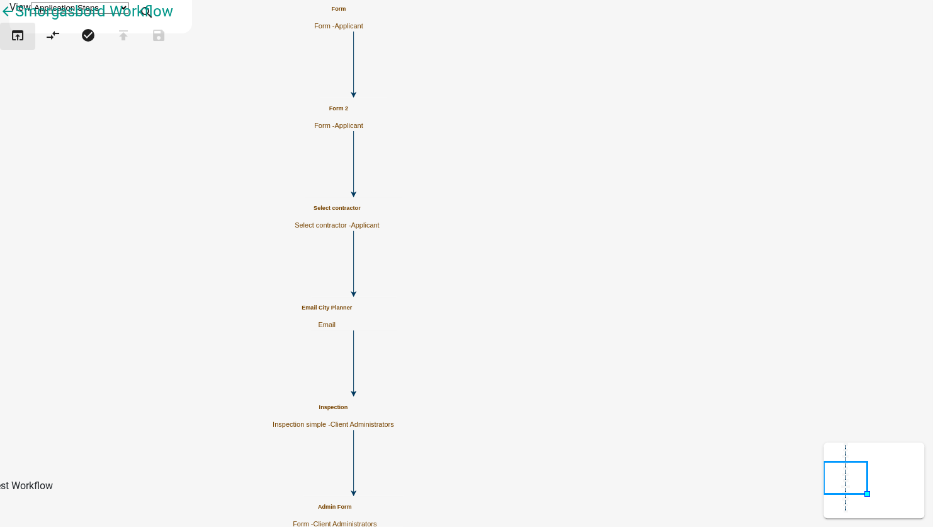
click at [25, 45] on icon "open_in_browser" at bounding box center [17, 37] width 15 height 18
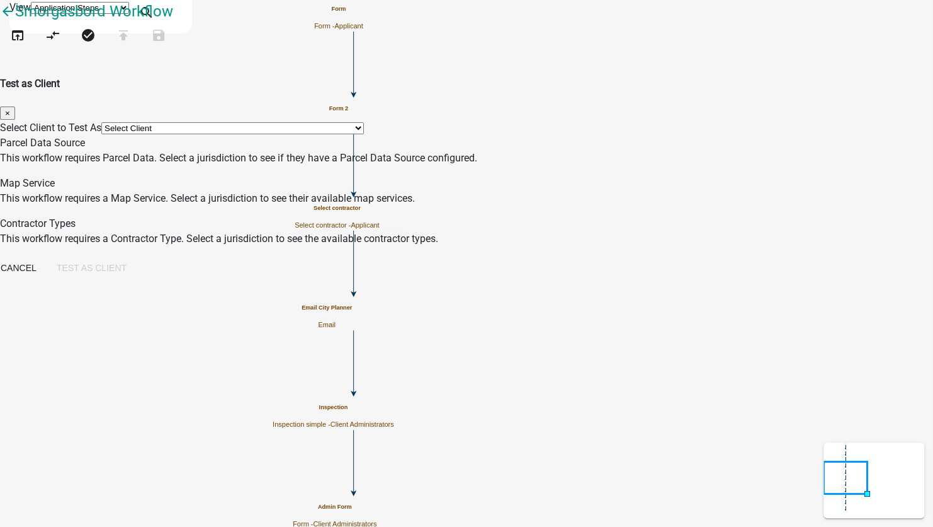
click at [255, 122] on select "Select Client *[GEOGRAPHIC_DATA], [US_STATE] (Migrated) 060 [GEOGRAPHIC_DATA][P…" at bounding box center [232, 128] width 263 height 12
select select "2a416b77-a80c-4c3c-b109-cf64325d1428"
click at [229, 122] on select "Select Client *[GEOGRAPHIC_DATA], [US_STATE] (Migrated) 060 [GEOGRAPHIC_DATA][P…" at bounding box center [232, 128] width 263 height 12
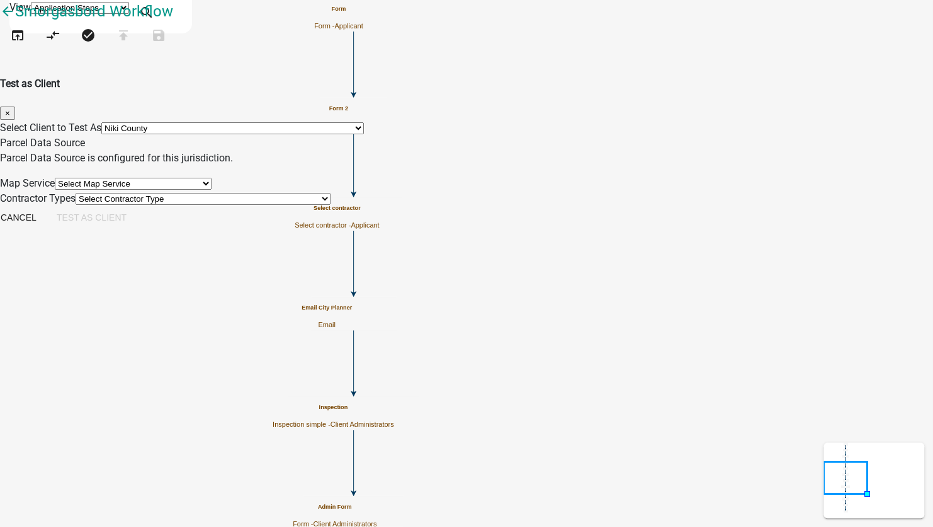
click at [212, 190] on select "Select Map Service 4002 Testing - [GEOGRAPHIC_DATA] HancockCoIN 4002 Testing - …" at bounding box center [133, 184] width 157 height 12
select select "b8d5bcd2-bece-4707-95b6-9fec9873b350"
click at [212, 182] on select "Select Map Service 4002 Testing - [GEOGRAPHIC_DATA] HancockCoIN 4002 Testing - …" at bounding box center [133, 184] width 157 height 12
click at [288, 205] on select "Select Contractor Type 2713 Testing Contractor Validation 2821 Contractor A 282…" at bounding box center [203, 199] width 255 height 12
select select "4feb5628-d33b-4ef7-a81d-45c1b687b4d5"
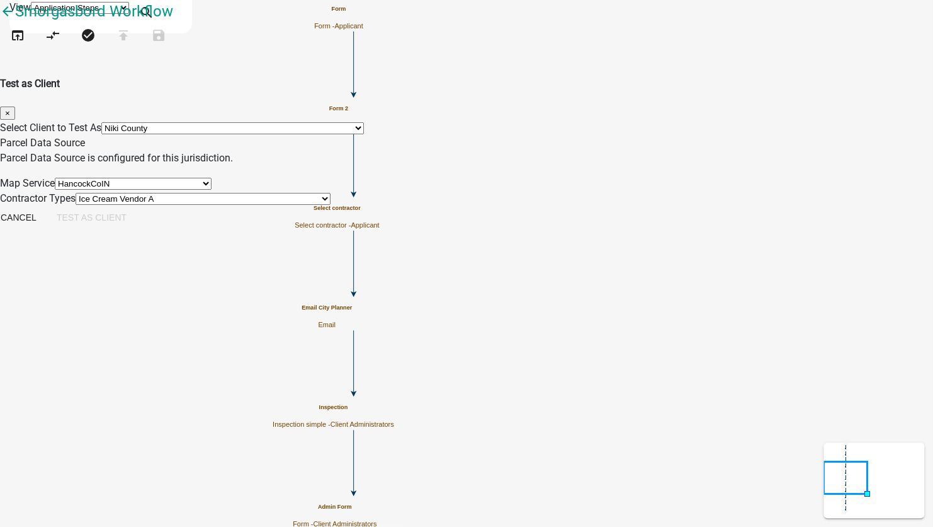
click at [229, 205] on select "Select Contractor Type 2713 Testing Contractor Validation 2821 Contractor A 282…" at bounding box center [203, 199] width 255 height 12
click at [137, 229] on button "Test as Client" at bounding box center [92, 217] width 90 height 23
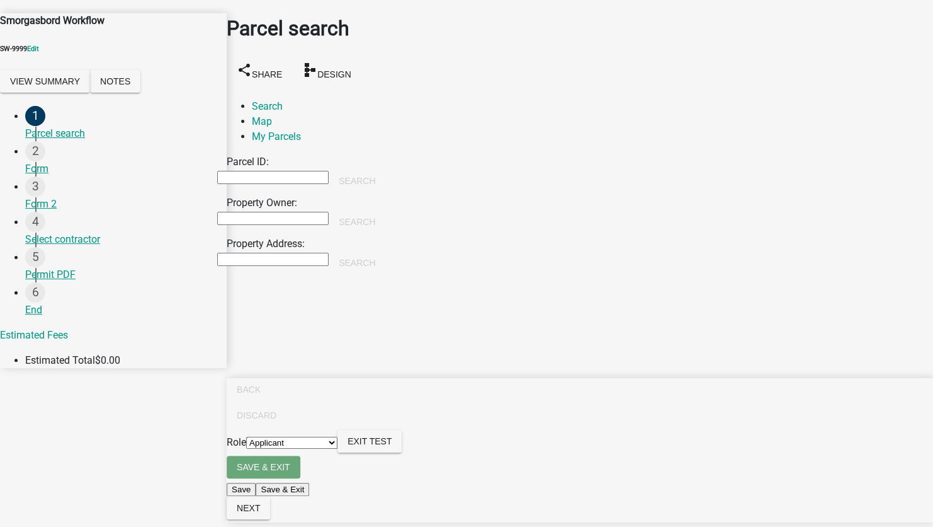
click at [274, 212] on input "Property Owner:" at bounding box center [272, 218] width 111 height 13
type input "[PERSON_NAME]"
click at [385, 210] on button "Search" at bounding box center [357, 221] width 57 height 23
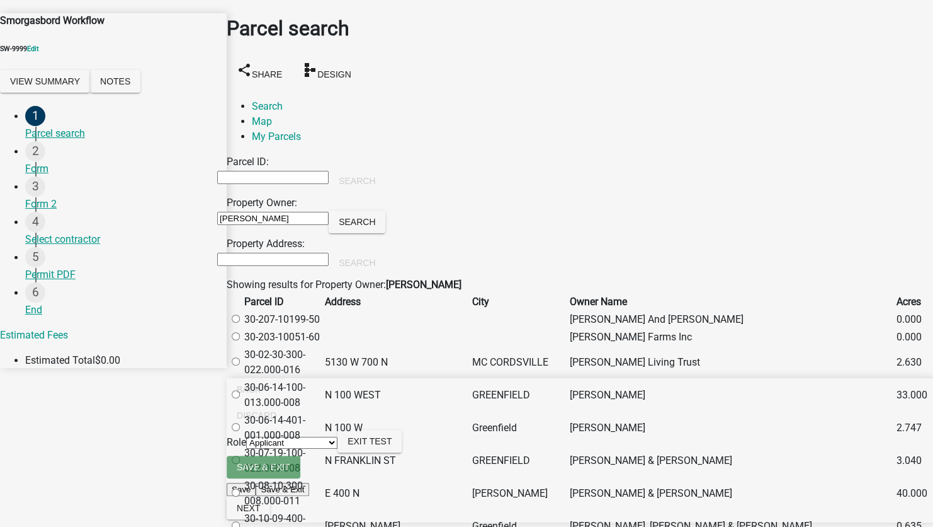
click at [242, 401] on label at bounding box center [242, 395] width 0 height 12
click at [240, 398] on input "radio" at bounding box center [236, 394] width 8 height 8
radio input "true"
click at [242, 356] on label at bounding box center [242, 362] width 0 height 12
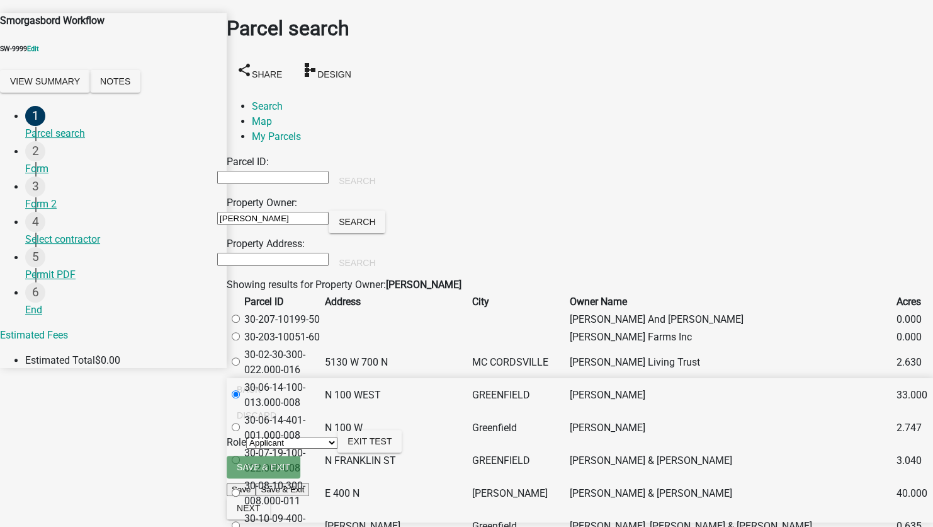
click at [240, 357] on input "radio" at bounding box center [236, 361] width 8 height 8
radio input "true"
click at [260, 508] on span "Next" at bounding box center [248, 508] width 23 height 10
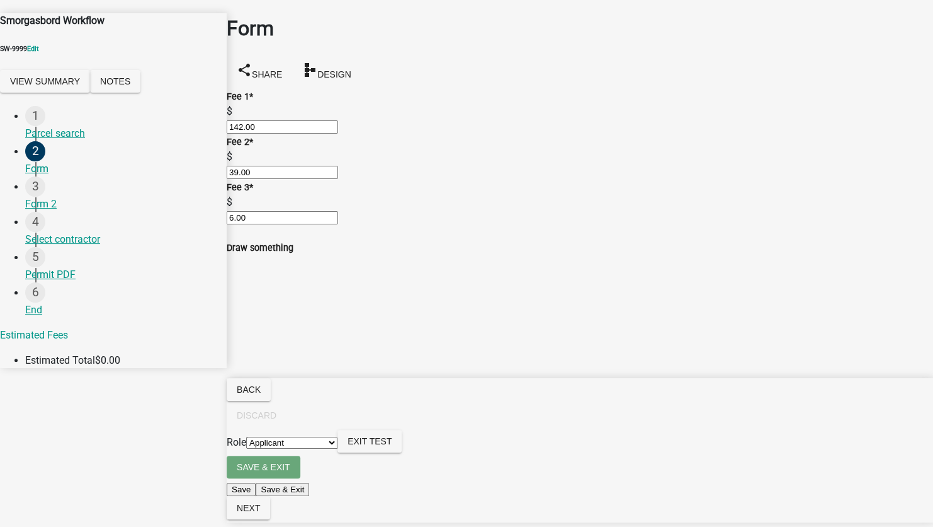
scroll to position [189, 0]
click at [242, 423] on span at bounding box center [237, 428] width 10 height 10
click at [217, 315] on div at bounding box center [217, 412] width 0 height 315
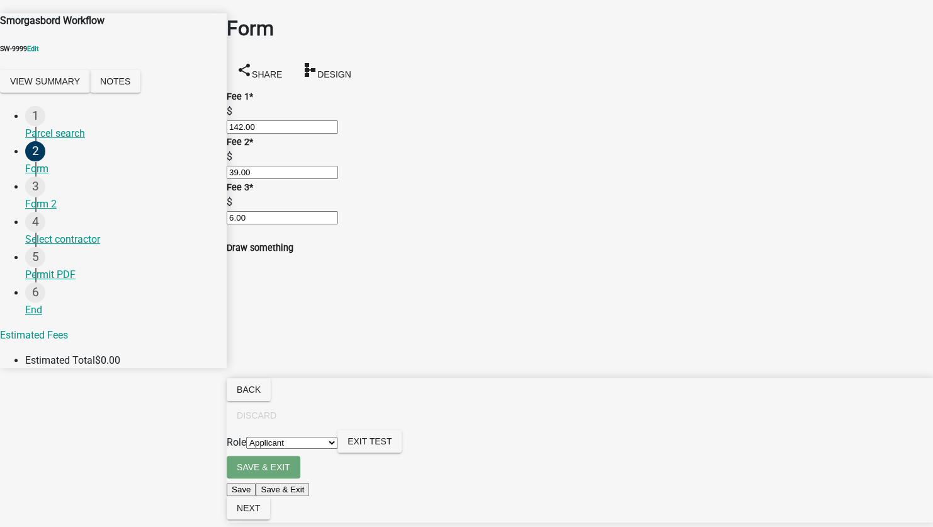
radio input "true"
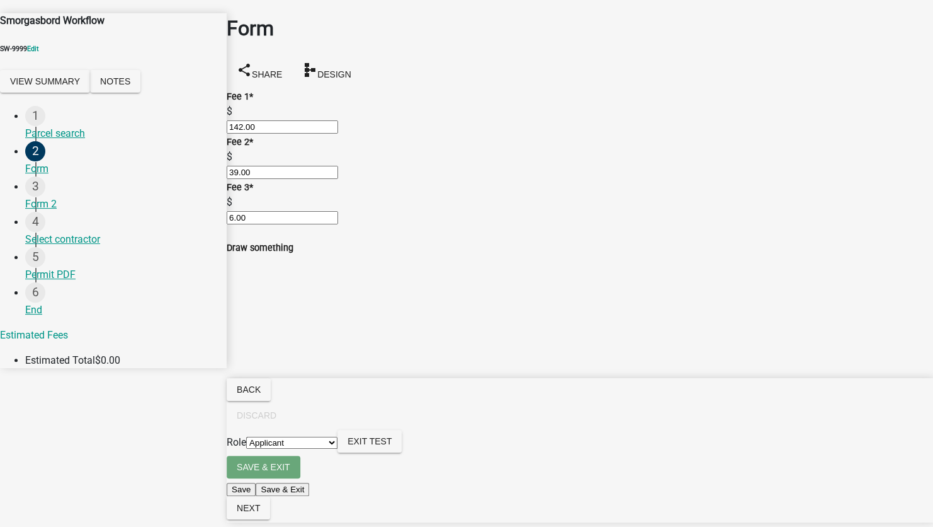
radio input "true"
click at [270, 516] on button "Next" at bounding box center [248, 507] width 43 height 23
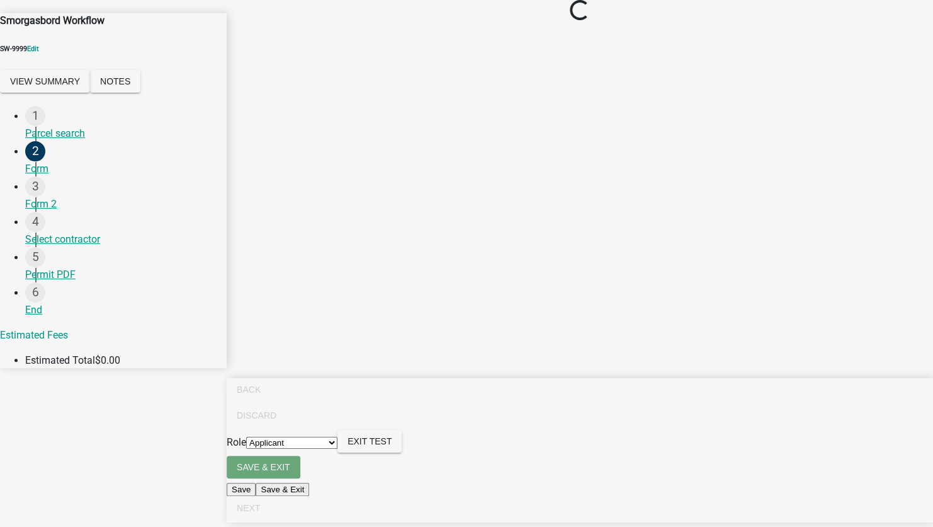
scroll to position [0, 0]
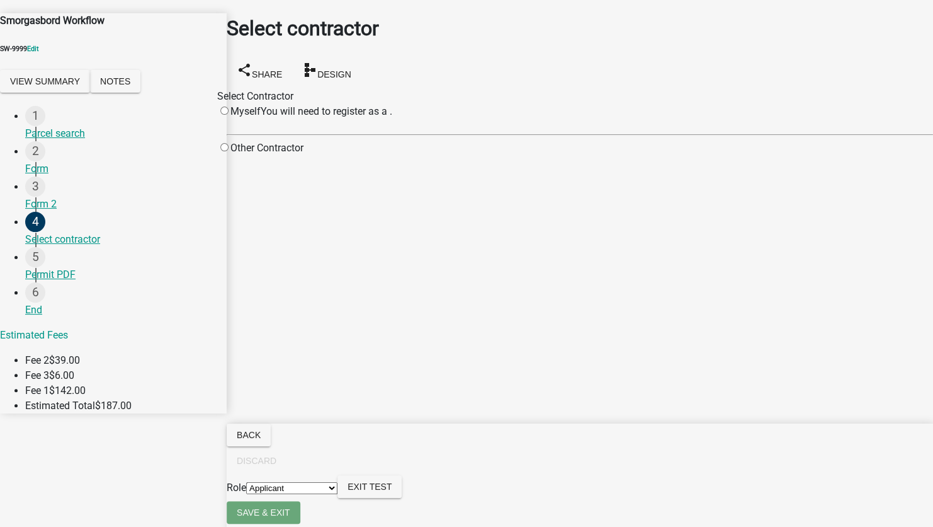
click at [229, 151] on input "radio" at bounding box center [224, 147] width 8 height 8
radio input "true"
click at [446, 155] on input "Search" at bounding box center [389, 148] width 111 height 13
type input "test"
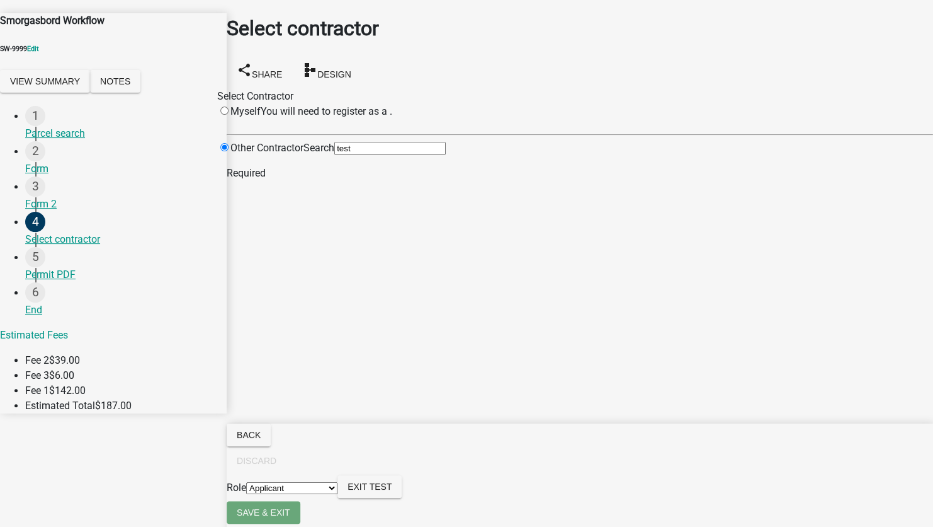
click at [338, 494] on select "Applicant Client Administrators" at bounding box center [291, 488] width 91 height 12
select select "9b8161f7-3469-4efa-ada7-706c373b1223"
click at [338, 494] on select "Applicant Client Administrators" at bounding box center [291, 488] width 91 height 12
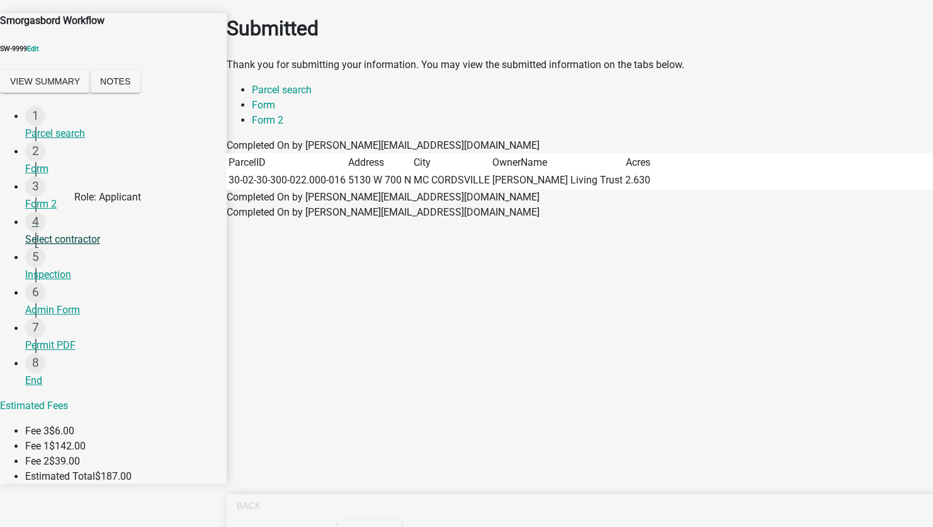
click at [69, 232] on div "Select contractor" at bounding box center [120, 239] width 191 height 15
